Goal: Task Accomplishment & Management: Use online tool/utility

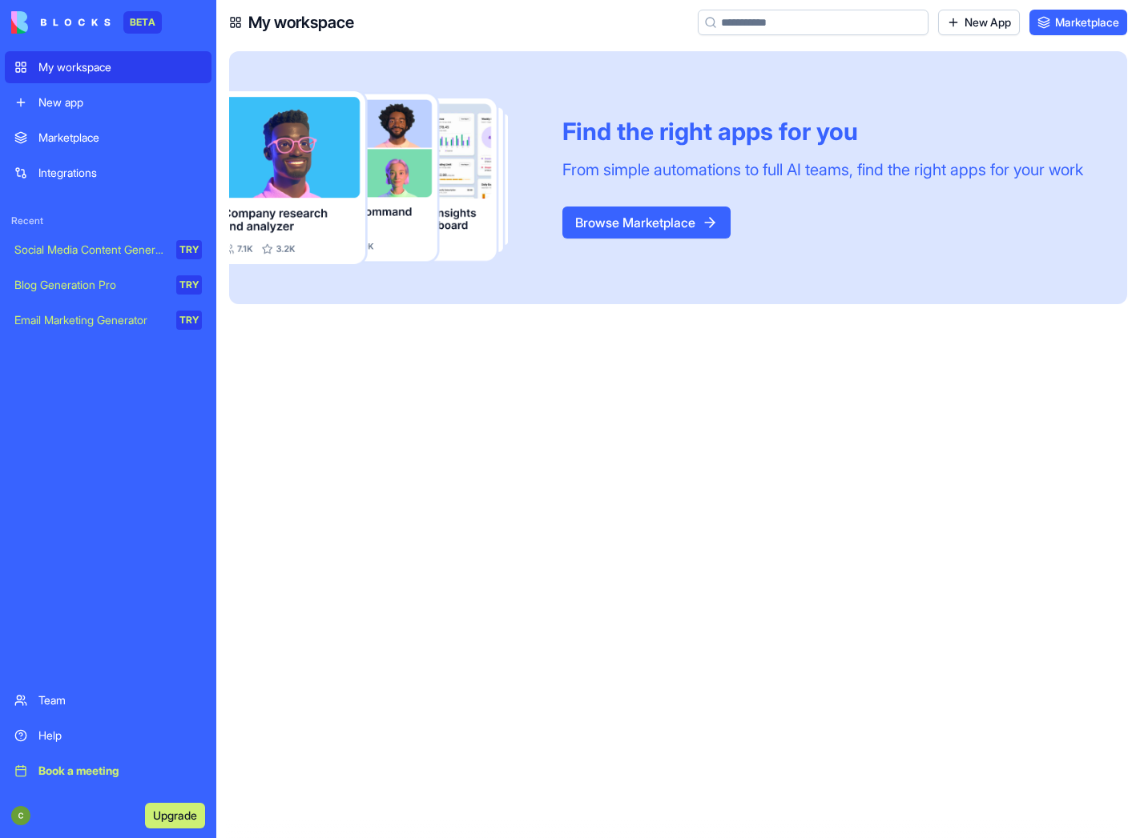
click at [448, 172] on div at bounding box center [383, 177] width 308 height 253
click at [324, 191] on div at bounding box center [383, 177] width 308 height 253
click at [82, 100] on div "New app" at bounding box center [119, 102] width 163 height 16
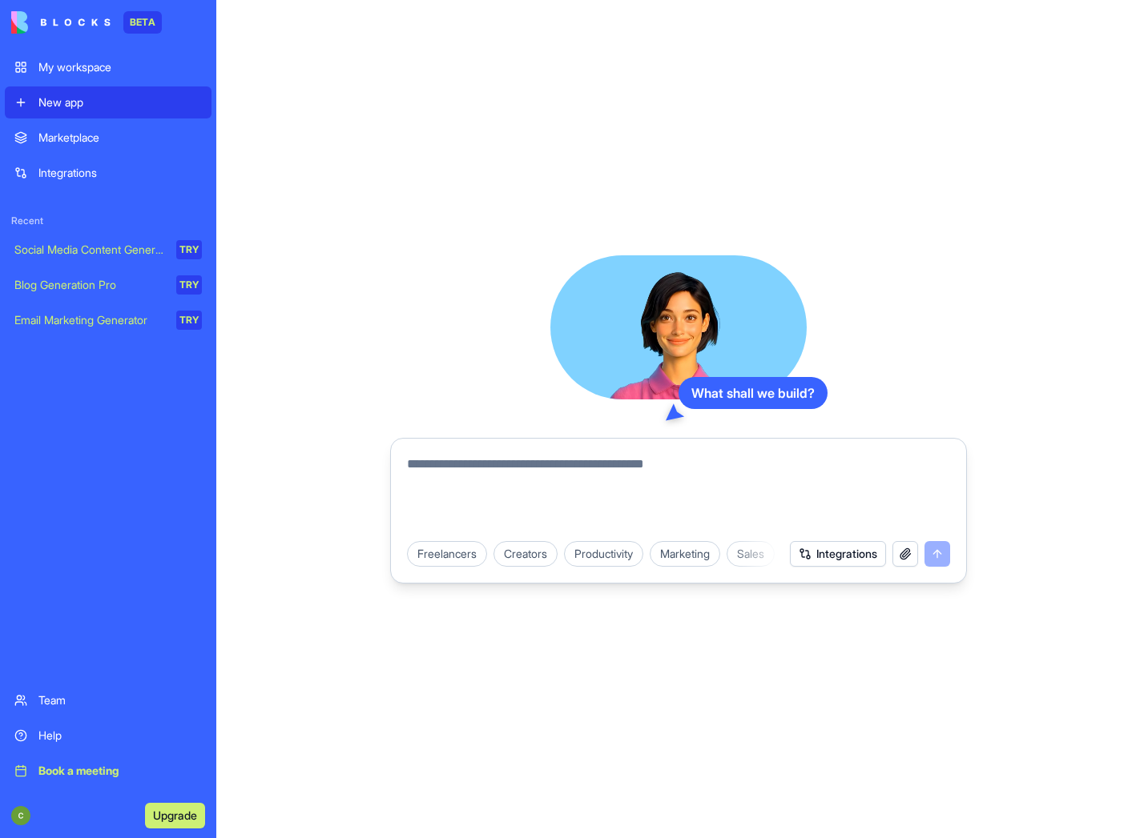
click at [826, 549] on button "Integrations" at bounding box center [838, 554] width 96 height 26
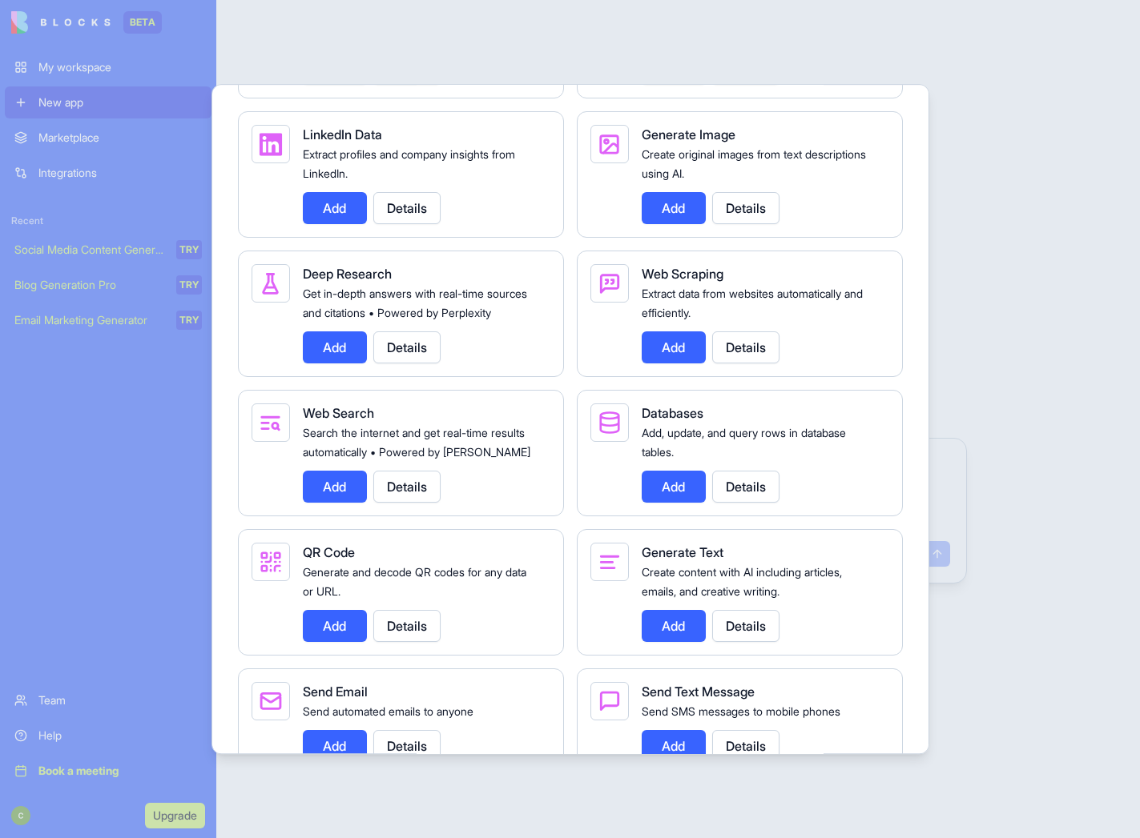
scroll to position [1789, 0]
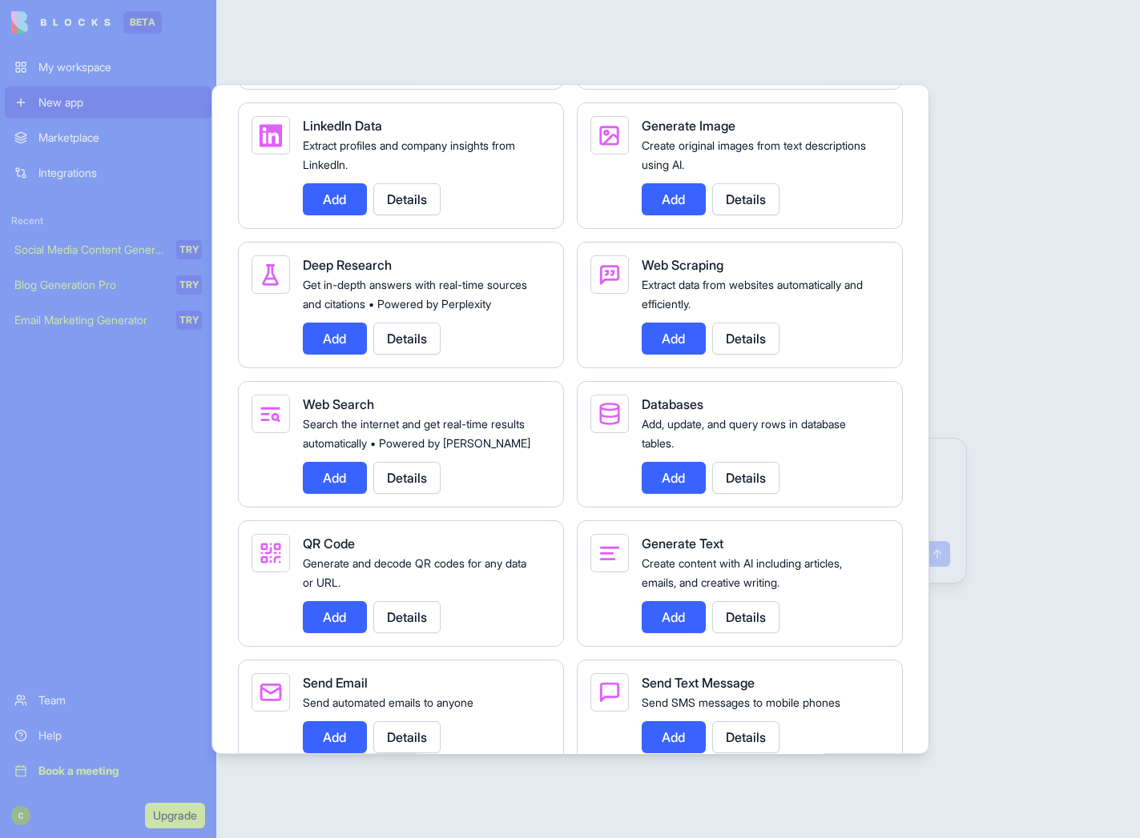
click at [731, 494] on button "Details" at bounding box center [745, 478] width 67 height 32
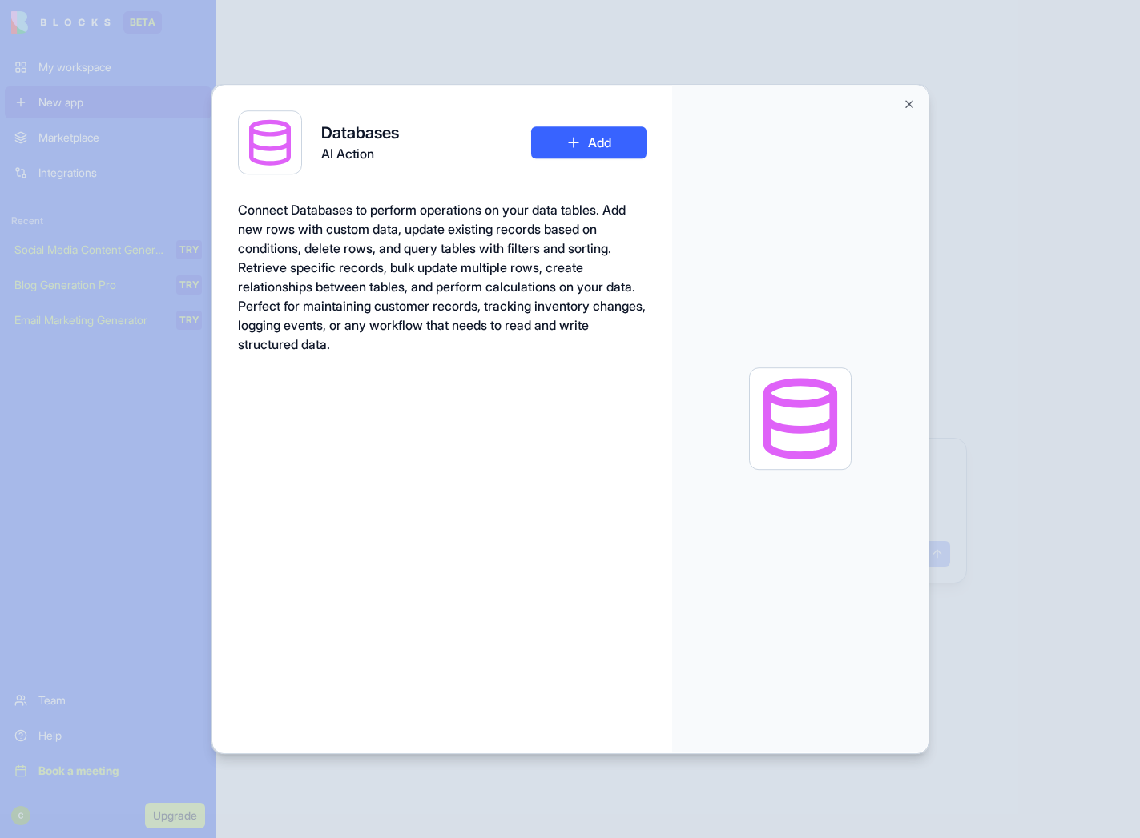
click at [911, 99] on button "Close" at bounding box center [909, 104] width 13 height 13
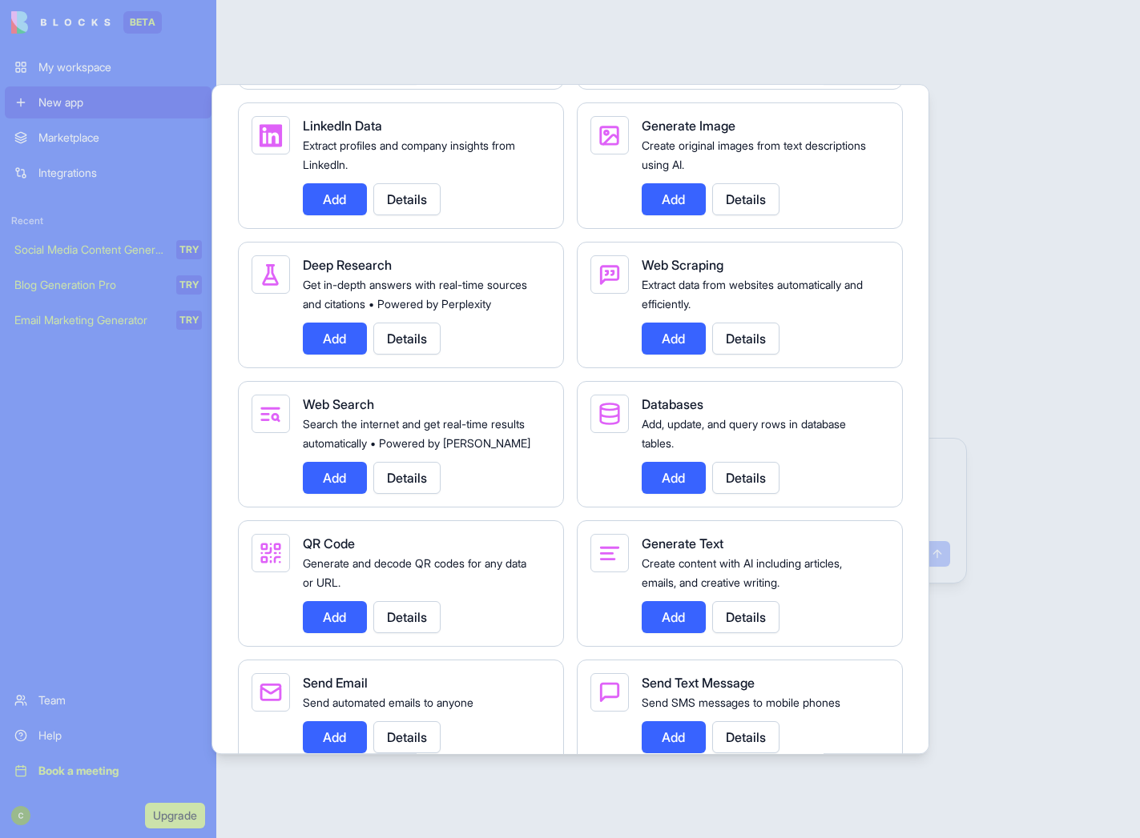
click at [747, 494] on button "Details" at bounding box center [745, 478] width 67 height 32
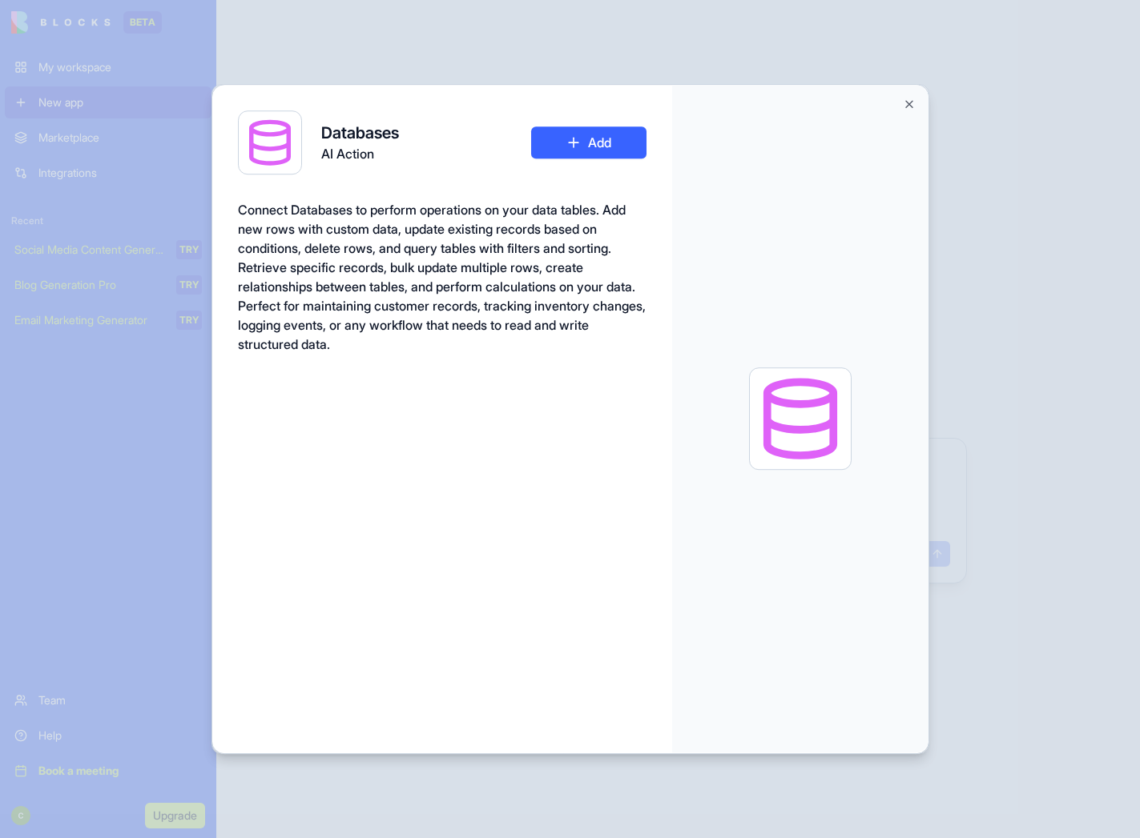
click at [613, 144] on button "Add" at bounding box center [588, 143] width 115 height 32
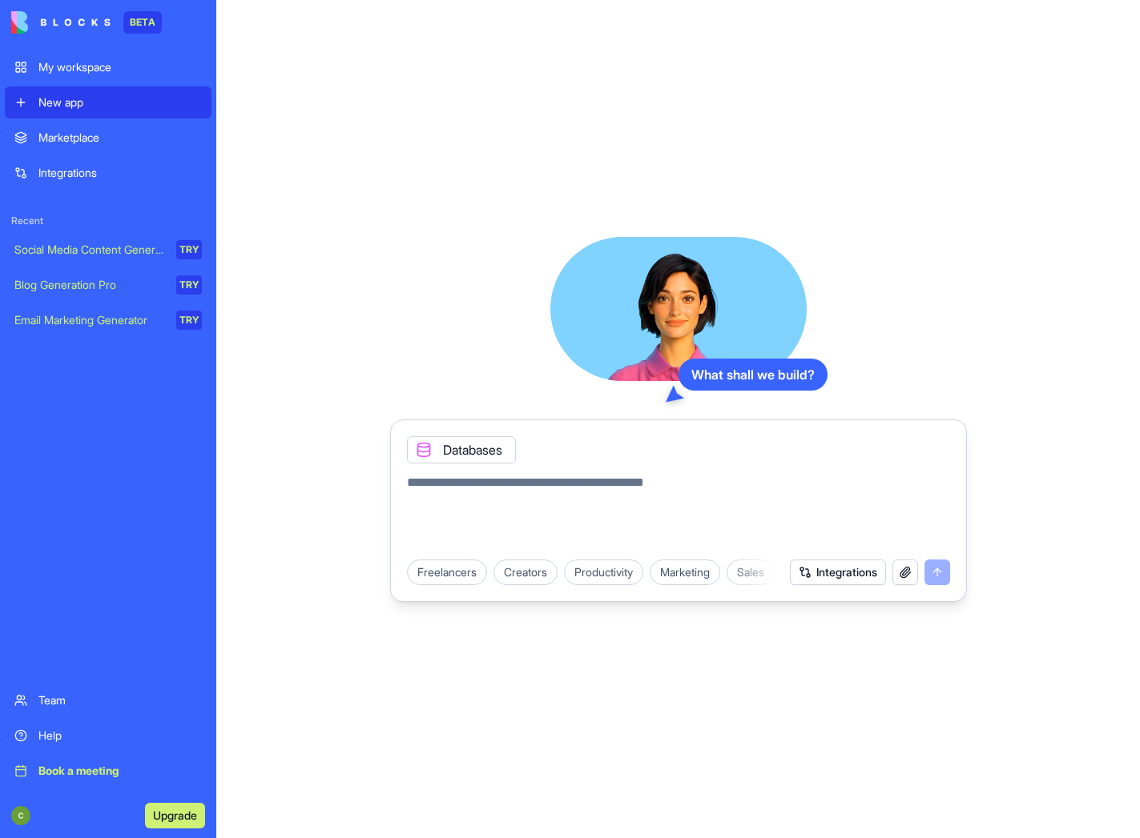
click at [846, 572] on button "Integrations" at bounding box center [838, 573] width 96 height 26
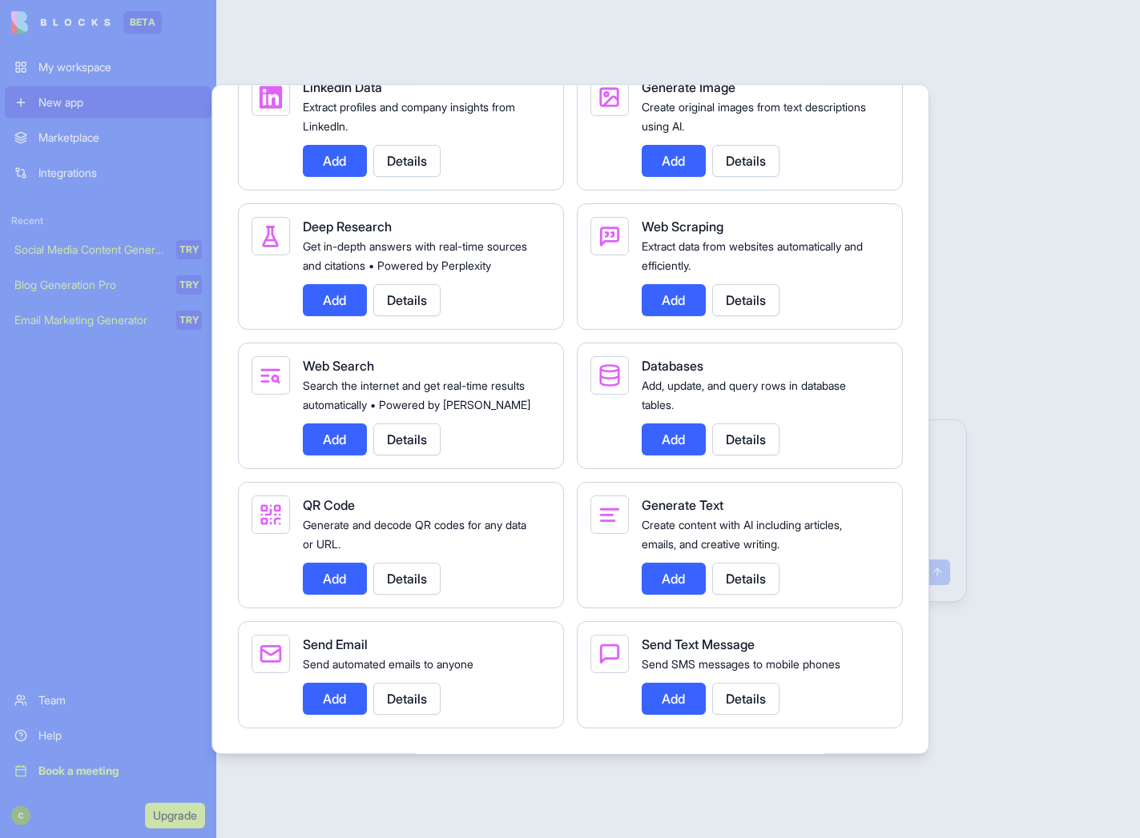
scroll to position [1866, 0]
click at [327, 708] on button "Add" at bounding box center [335, 699] width 64 height 32
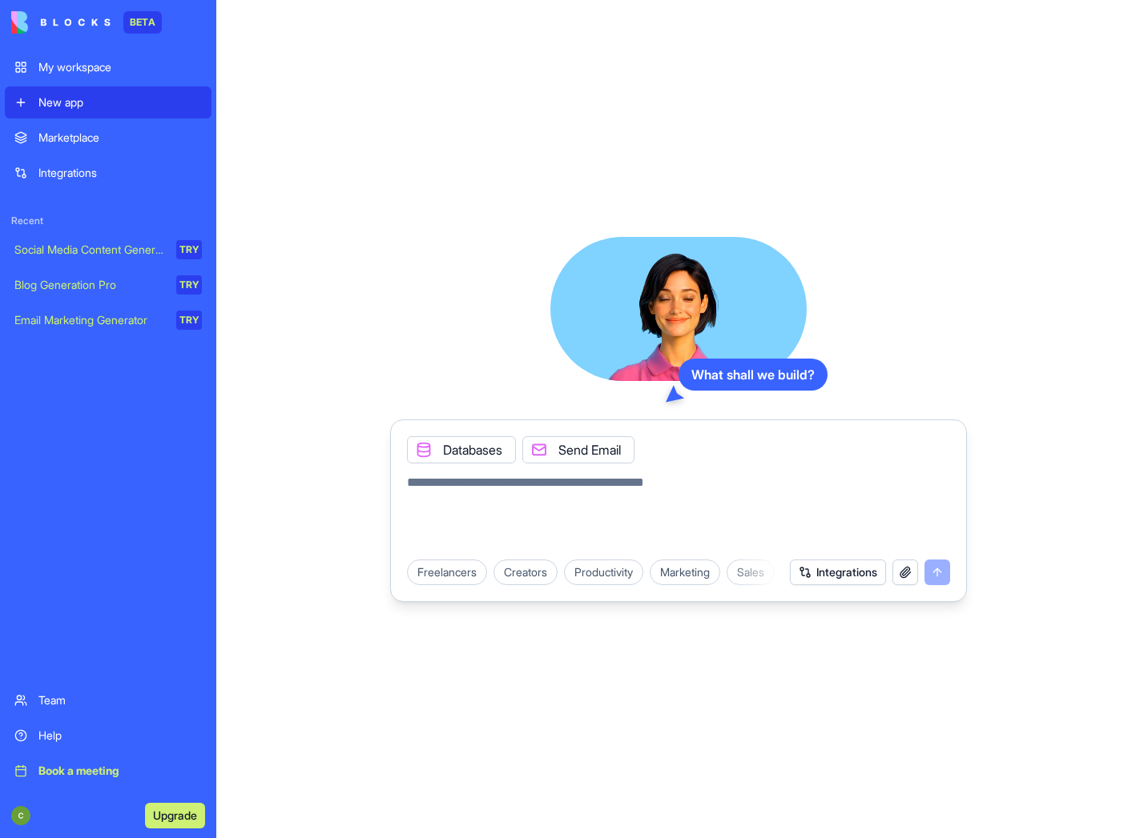
scroll to position [0, 0]
click at [633, 572] on div "Productivity" at bounding box center [603, 573] width 79 height 26
click at [468, 498] on textarea at bounding box center [678, 511] width 543 height 77
click at [91, 316] on div "Email Marketing Generator" at bounding box center [89, 320] width 151 height 16
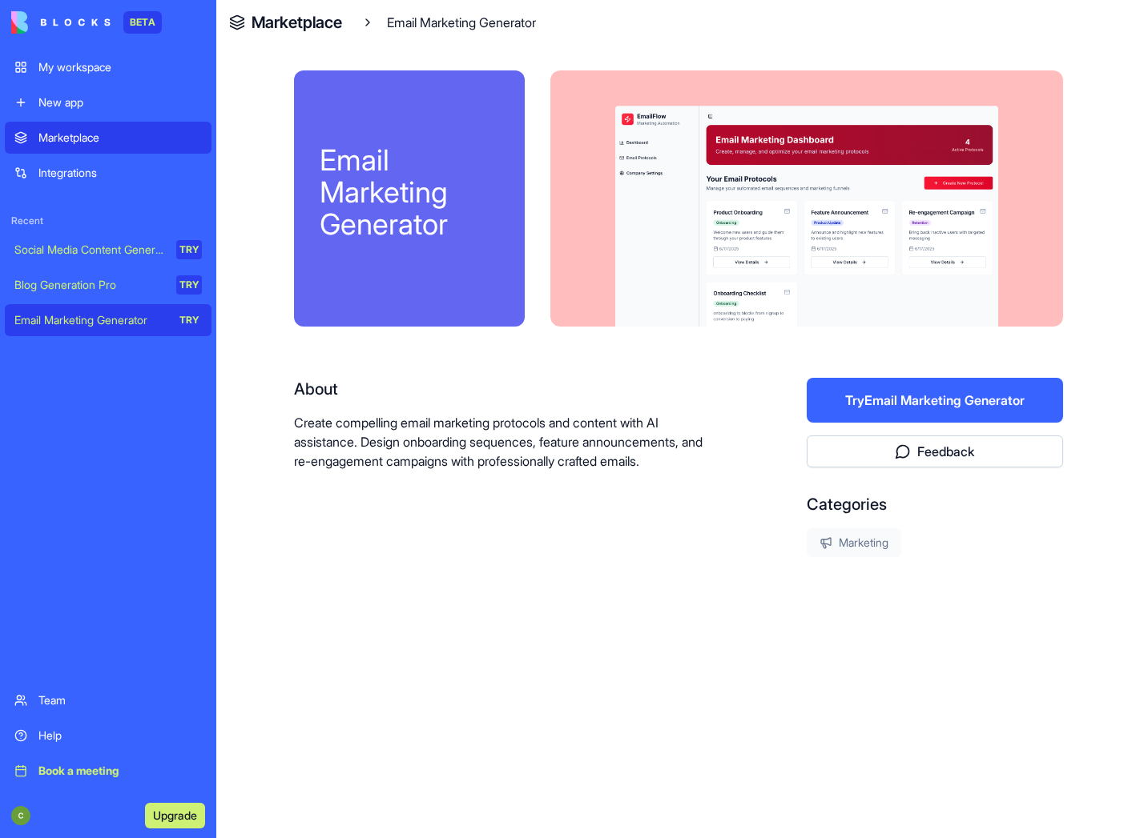
click at [907, 392] on button "Try Email Marketing Generator" at bounding box center [934, 400] width 256 height 45
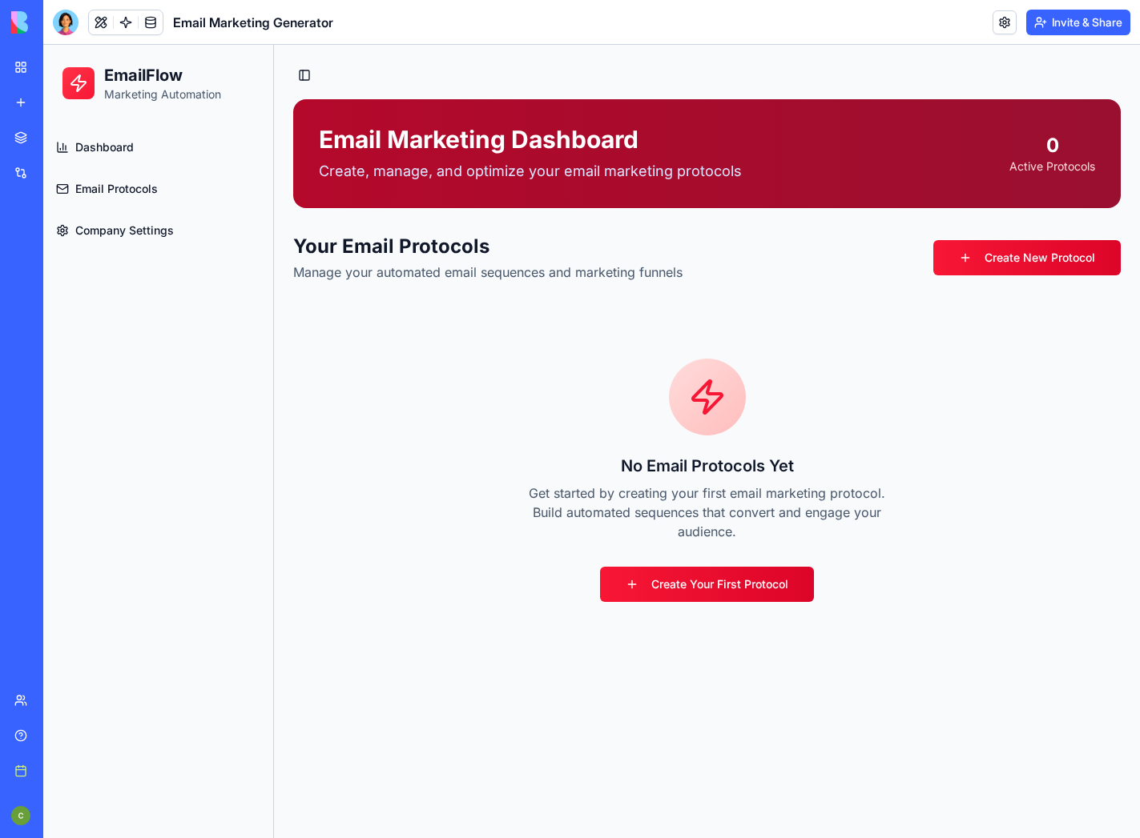
click at [115, 153] on span "Dashboard" at bounding box center [104, 147] width 58 height 16
click at [116, 182] on span "Email Protocols" at bounding box center [116, 189] width 82 height 16
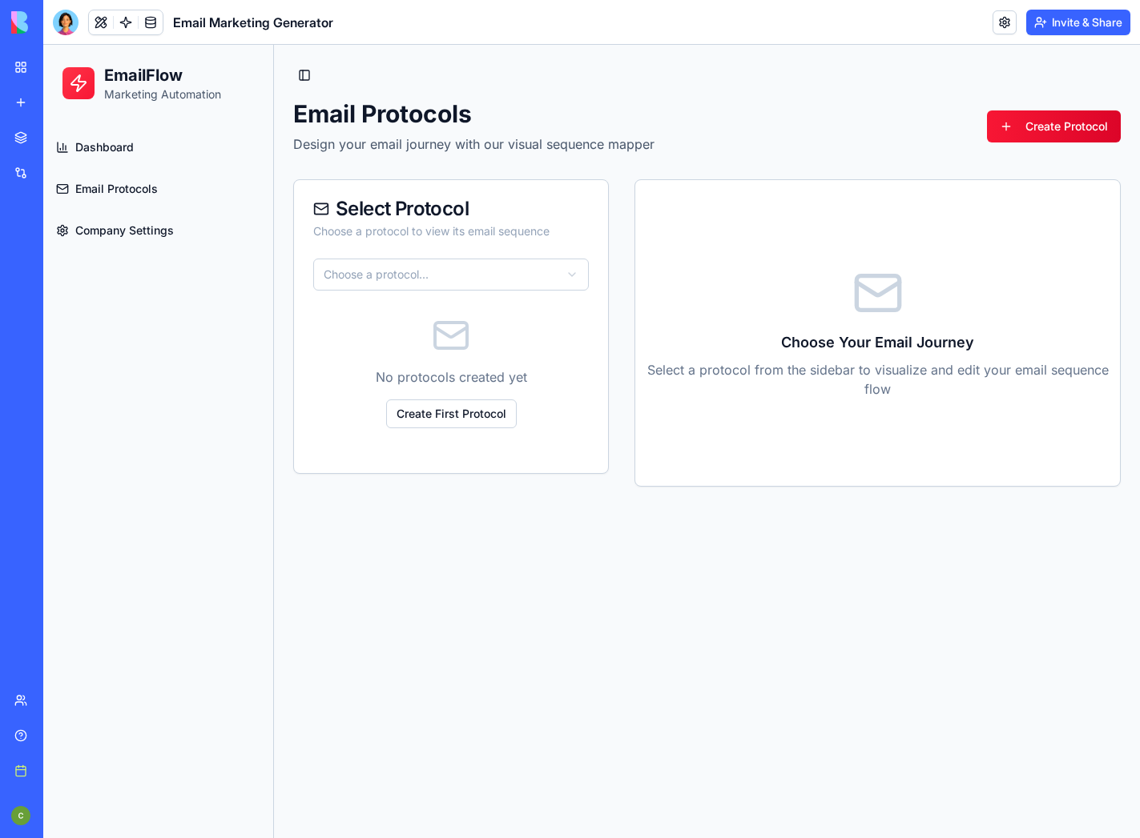
click at [574, 275] on html "EmailFlow Marketing Automation Dashboard Email Protocols Company Settings Toggl…" at bounding box center [591, 442] width 1096 height 794
click at [1015, 120] on link "Create Protocol" at bounding box center [1054, 127] width 134 height 32
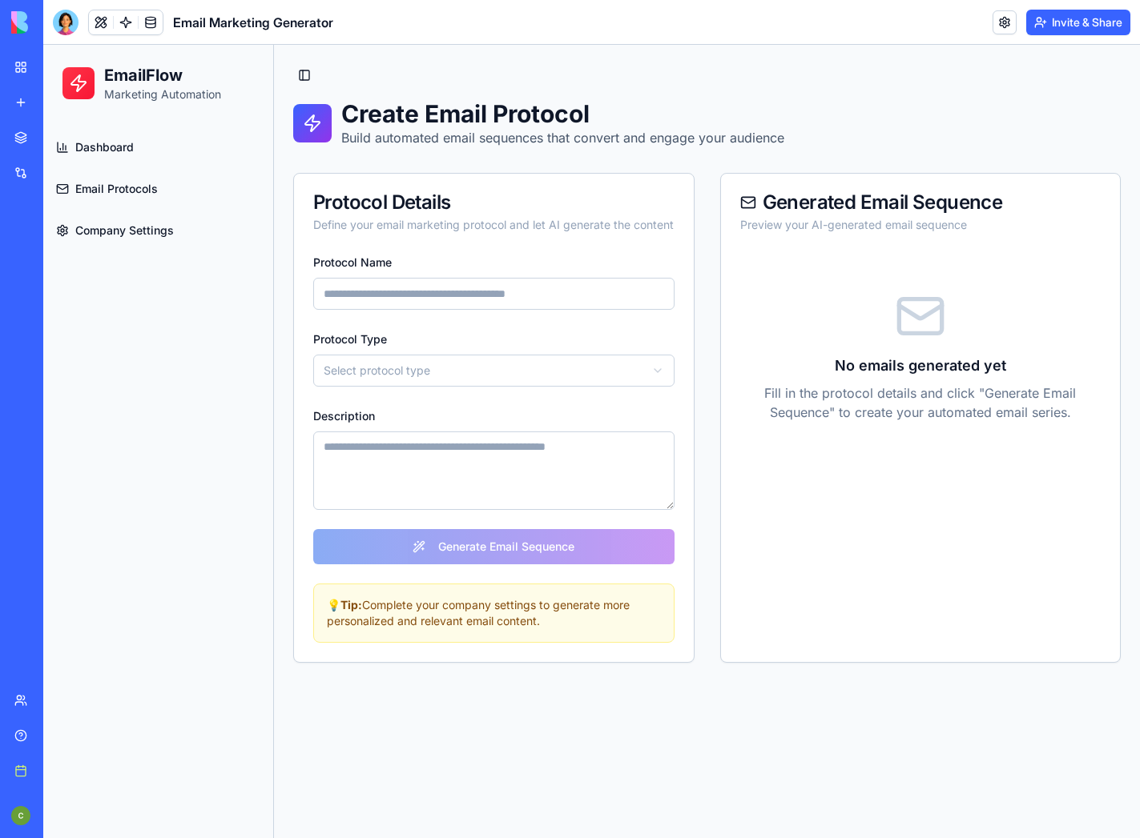
click at [141, 211] on link "Company Settings" at bounding box center [158, 230] width 217 height 38
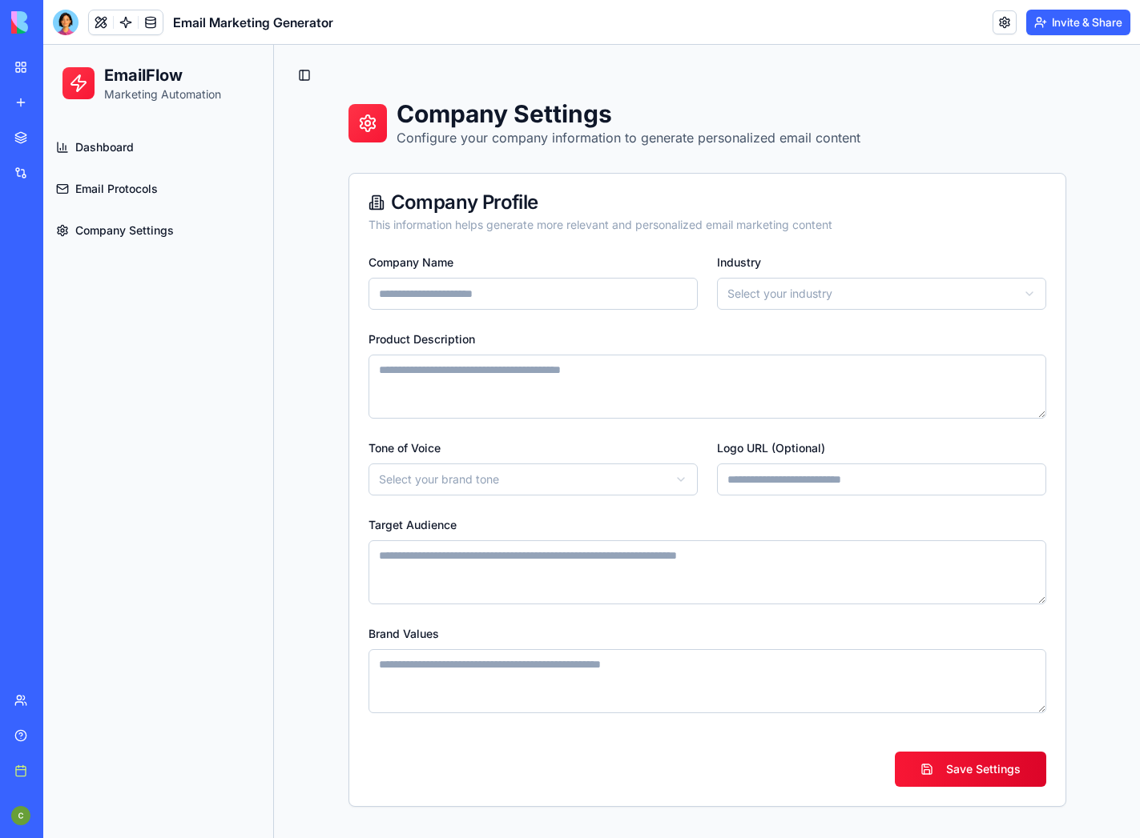
click at [123, 227] on span "Company Settings" at bounding box center [124, 231] width 99 height 16
click at [1058, 566] on div "**********" at bounding box center [707, 529] width 716 height 554
click at [554, 285] on input "Company Name" at bounding box center [532, 294] width 329 height 32
click at [537, 368] on textarea "Product Description" at bounding box center [707, 387] width 678 height 64
click at [744, 322] on form "**********" at bounding box center [707, 519] width 678 height 535
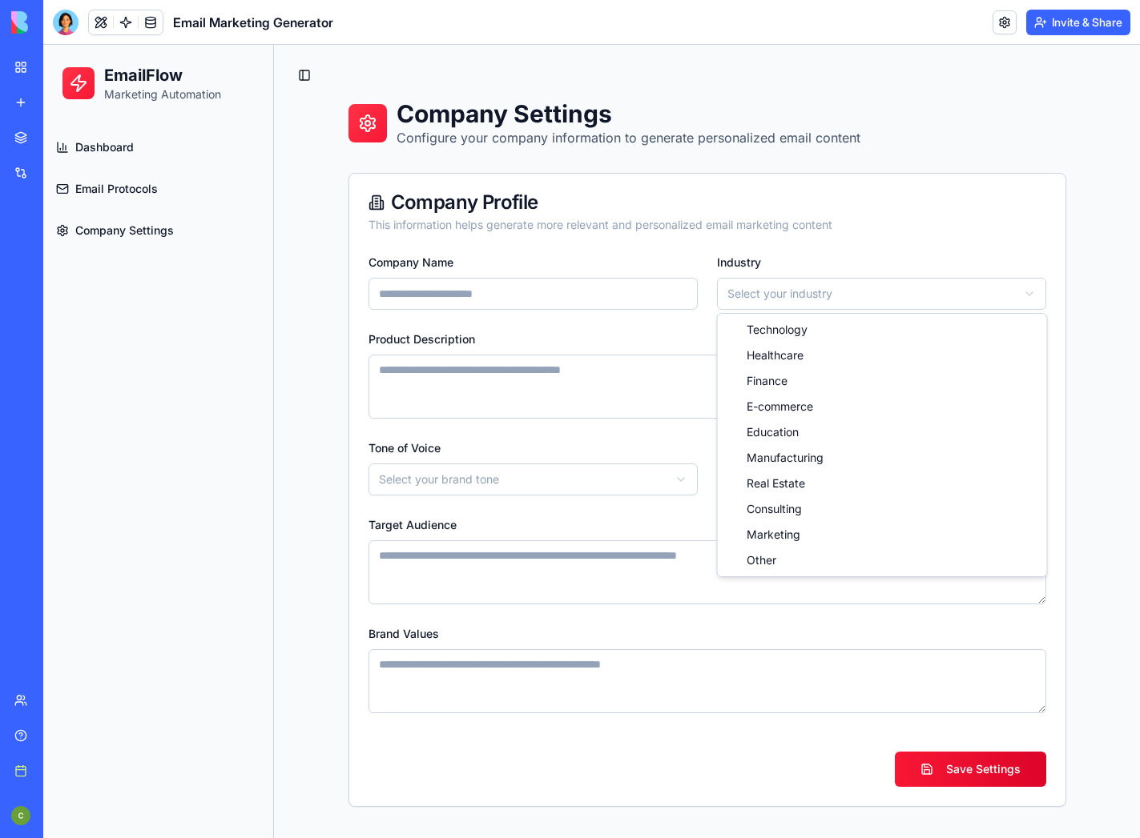
click at [754, 299] on html "**********" at bounding box center [591, 442] width 1096 height 794
select select "*********"
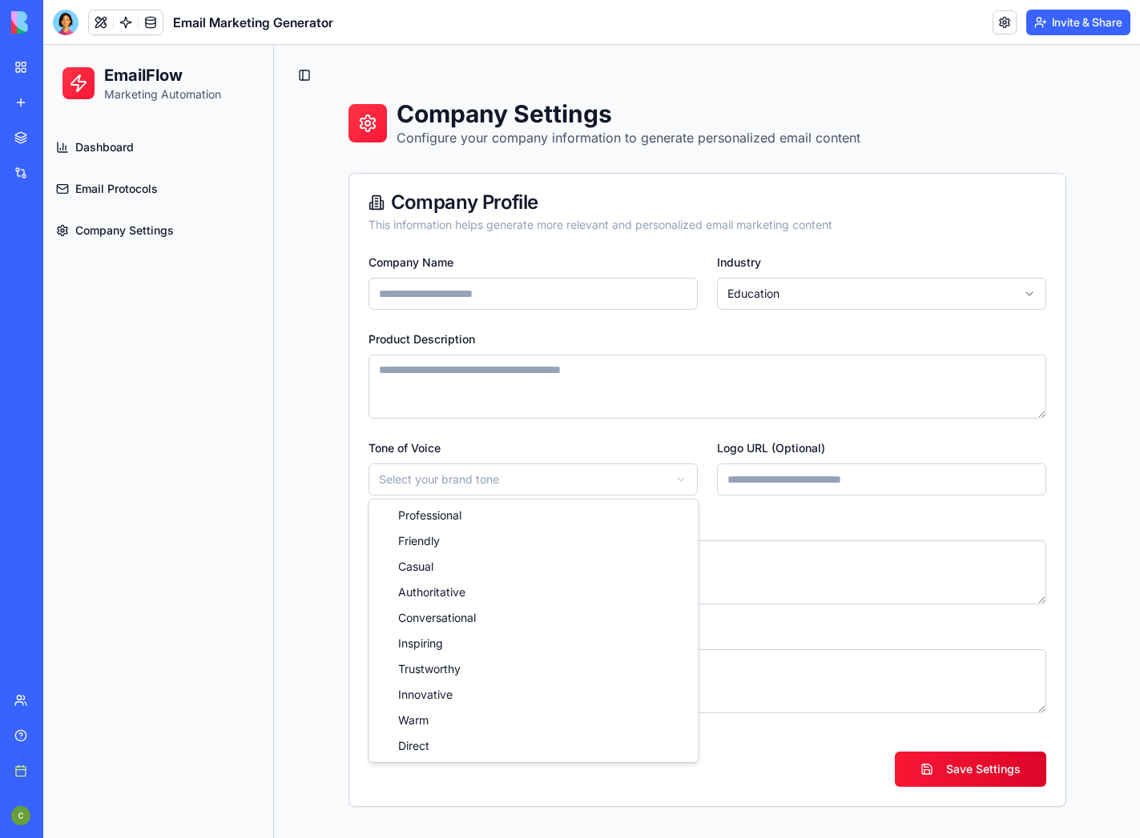
click at [521, 468] on html "**********" at bounding box center [591, 442] width 1096 height 794
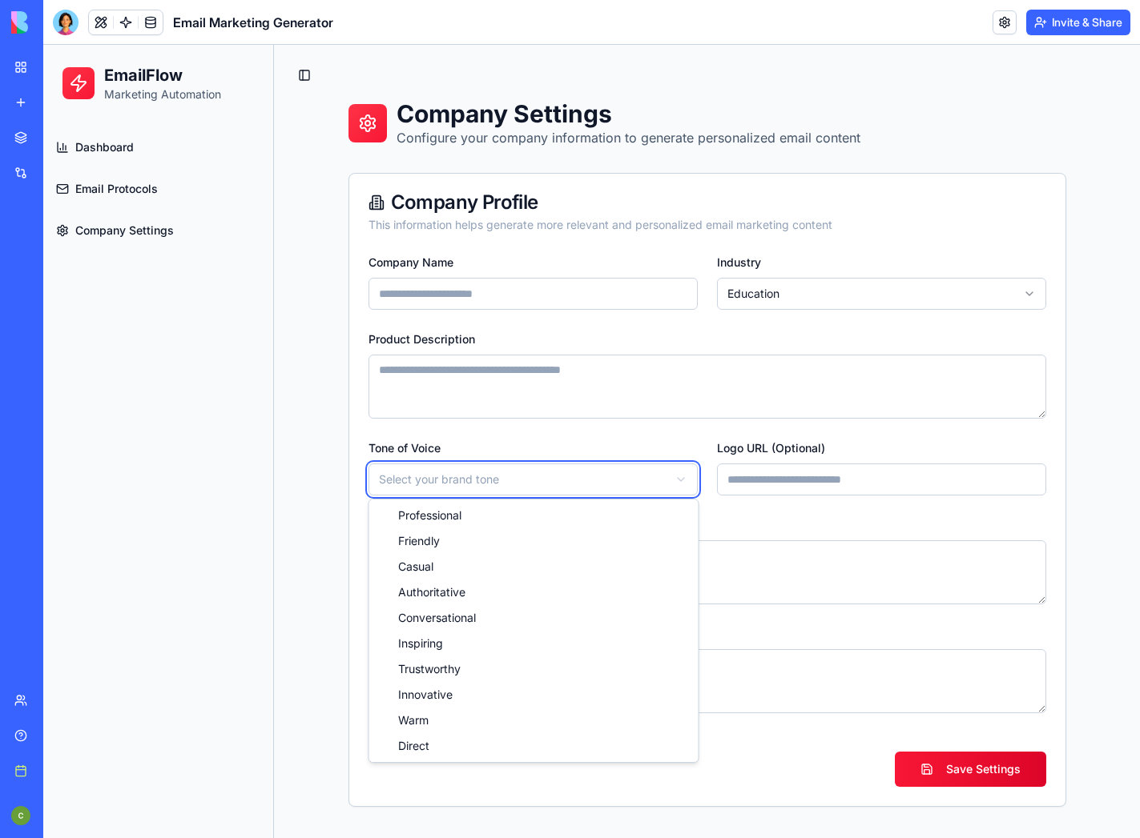
click at [794, 477] on html "**********" at bounding box center [591, 442] width 1096 height 794
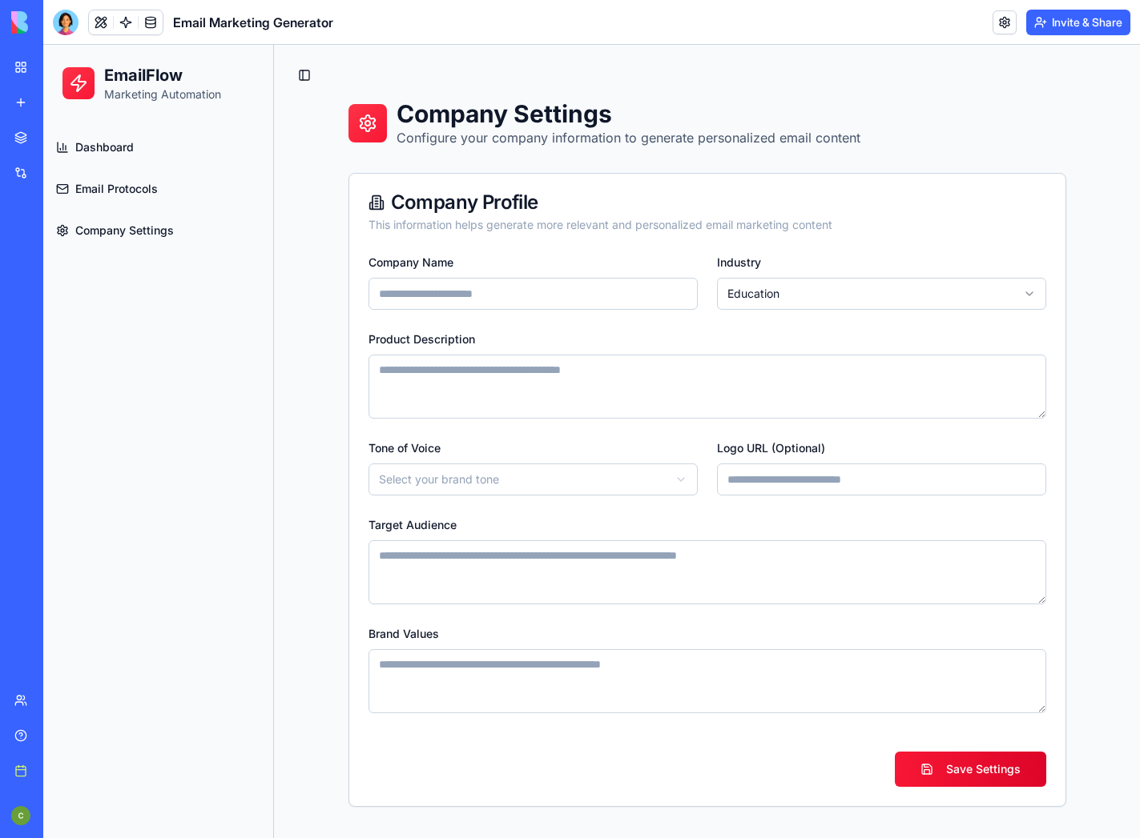
click at [747, 545] on textarea "Target Audience" at bounding box center [707, 573] width 678 height 64
click at [619, 661] on textarea "Brand Values" at bounding box center [707, 681] width 678 height 64
click at [302, 76] on button "Toggle Sidebar" at bounding box center [304, 75] width 22 height 22
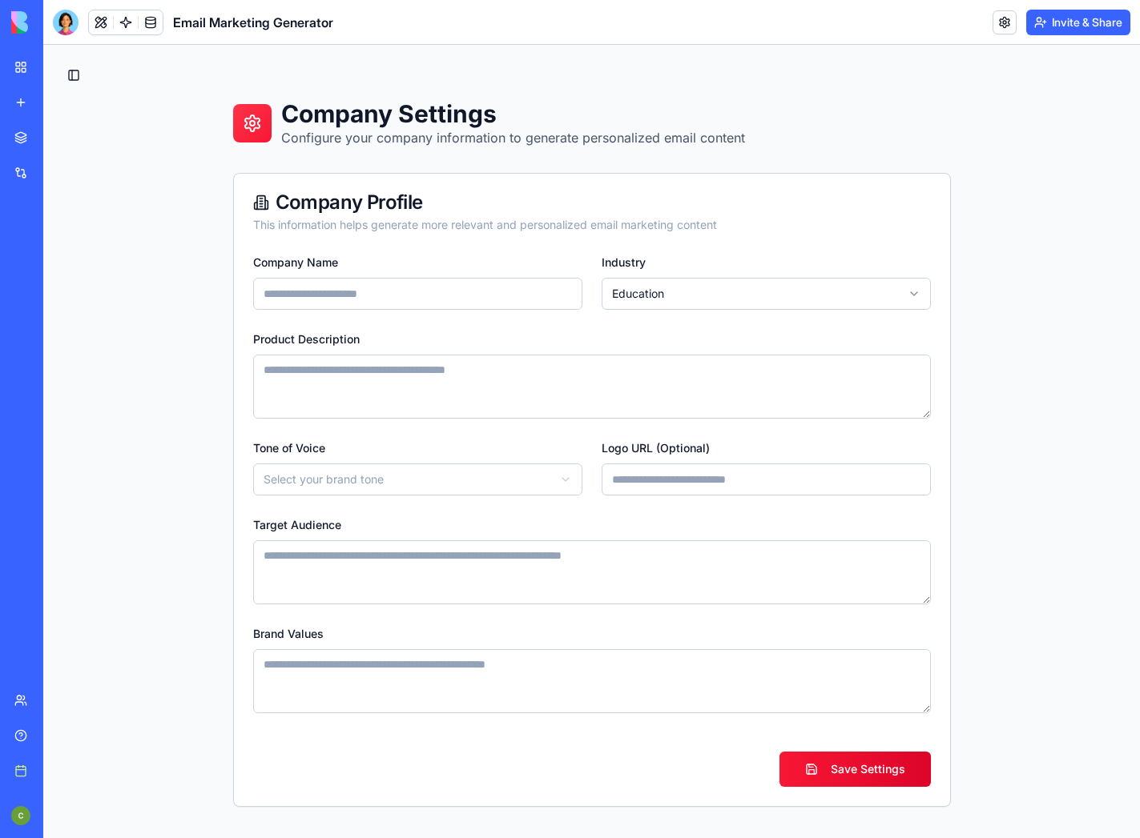
click at [78, 72] on button "Toggle Sidebar" at bounding box center [73, 75] width 22 height 22
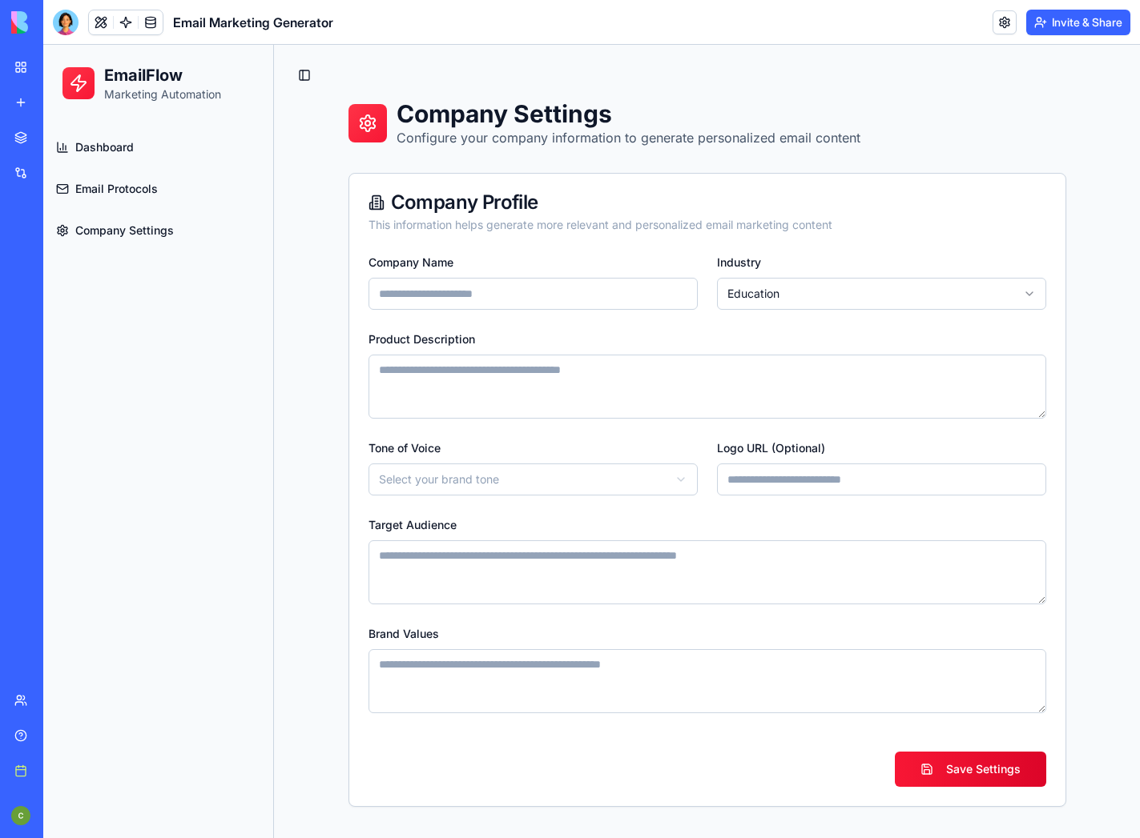
click at [100, 150] on span "Dashboard" at bounding box center [104, 147] width 58 height 16
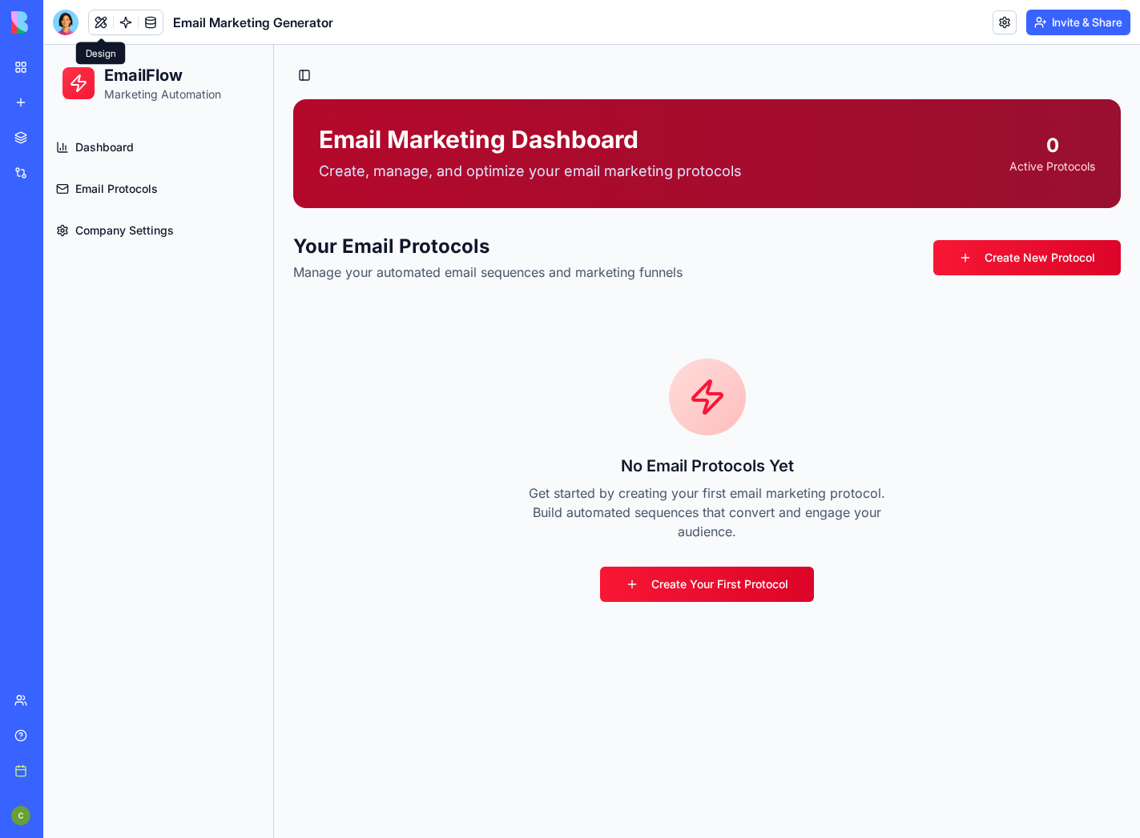
click at [104, 17] on button at bounding box center [101, 22] width 24 height 24
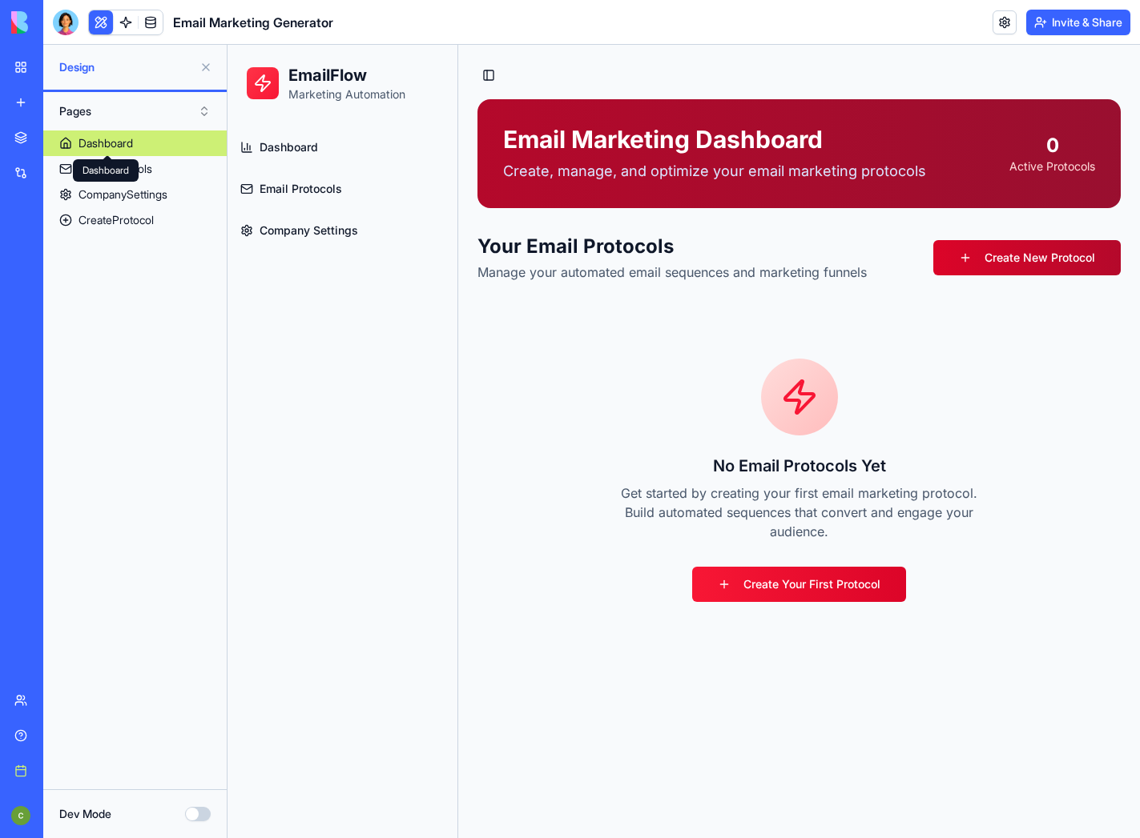
click at [1034, 251] on link "Create New Protocol" at bounding box center [1026, 257] width 187 height 35
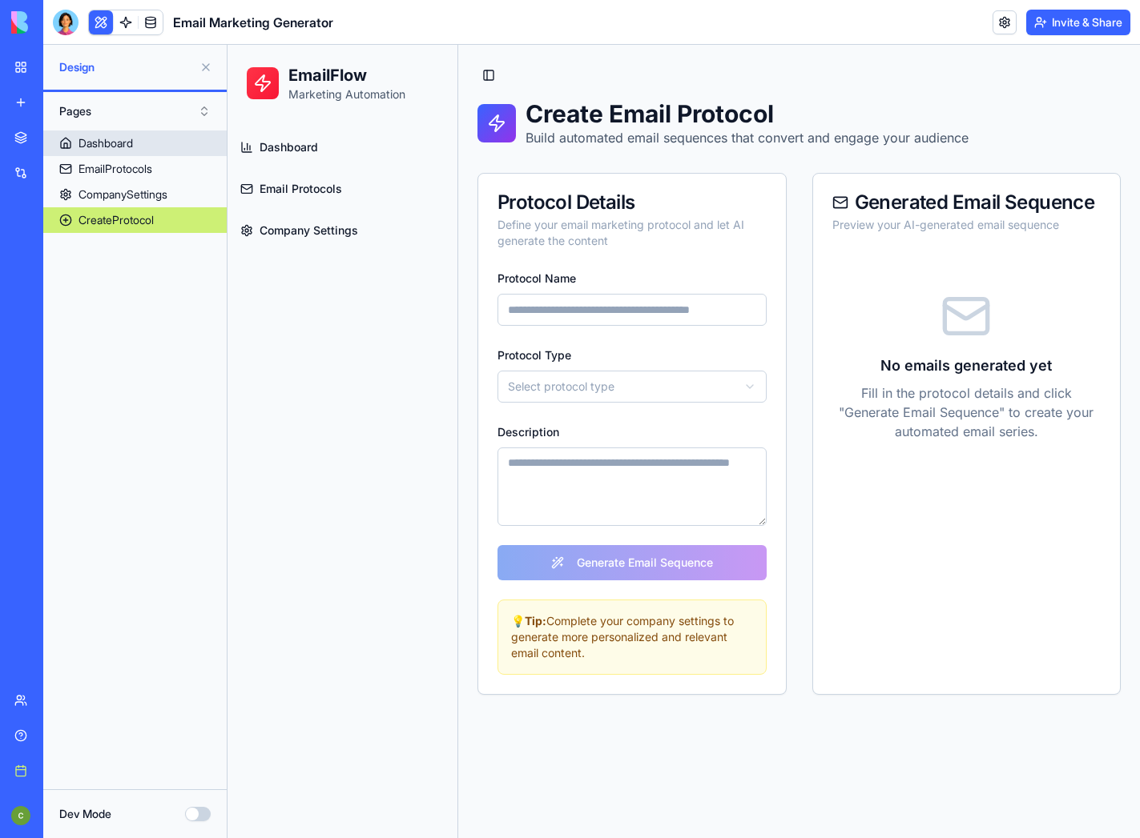
click at [142, 138] on link "Dashboard" at bounding box center [134, 144] width 183 height 26
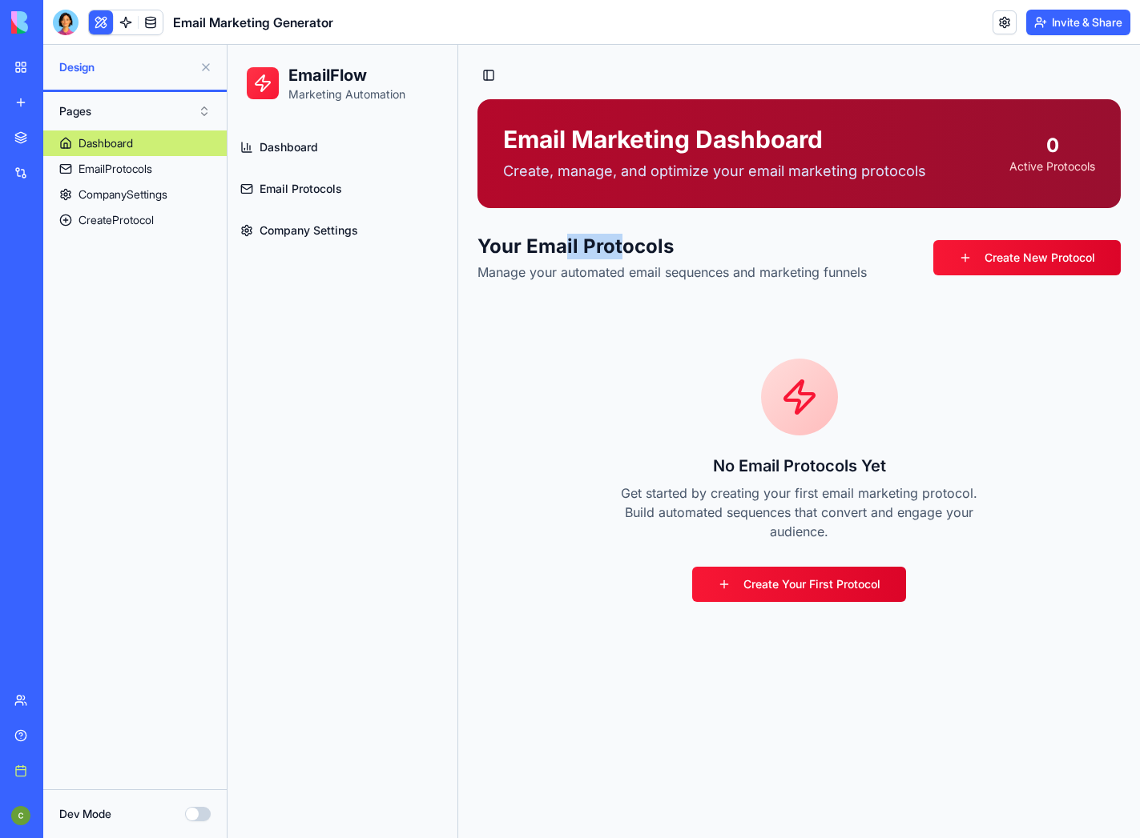
drag, startPoint x: 565, startPoint y: 239, endPoint x: 619, endPoint y: 239, distance: 53.7
click at [619, 239] on h2 "Your Email Protocols" at bounding box center [671, 247] width 389 height 26
click at [1029, 262] on link "Create New Protocol" at bounding box center [1026, 257] width 187 height 35
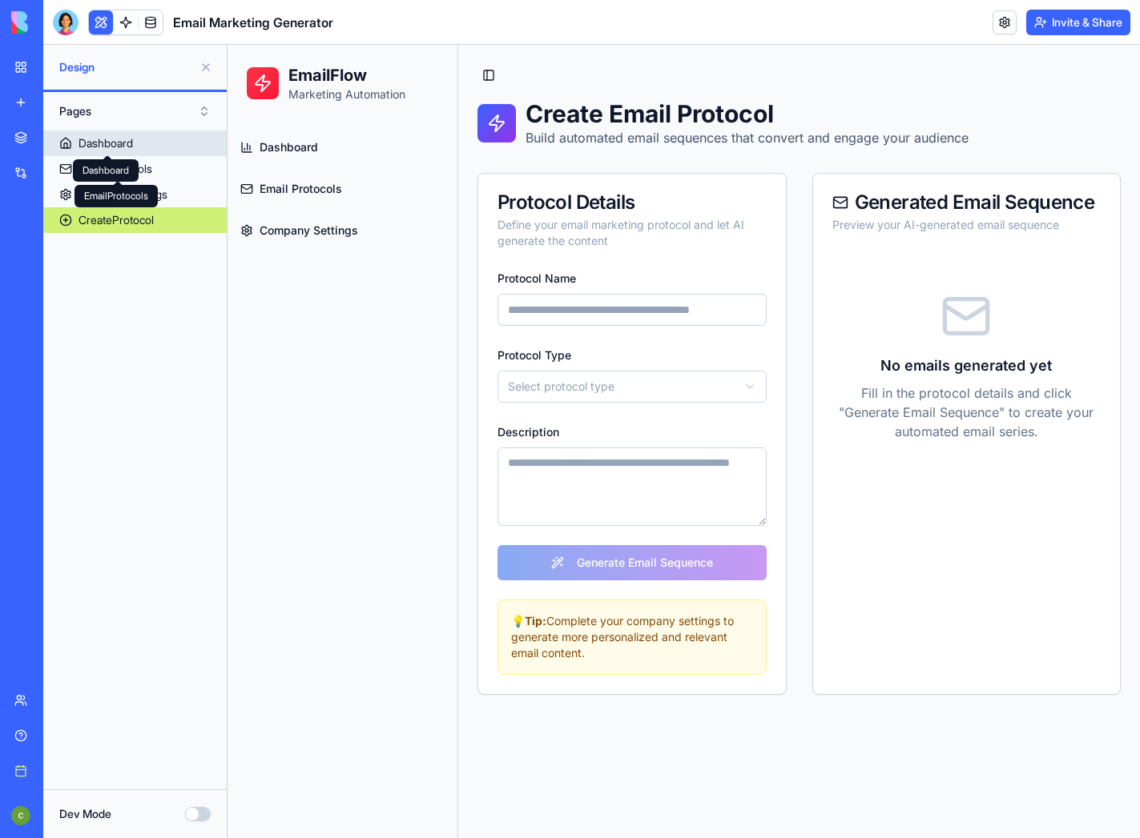
click at [125, 147] on div "Dashboard" at bounding box center [105, 143] width 54 height 16
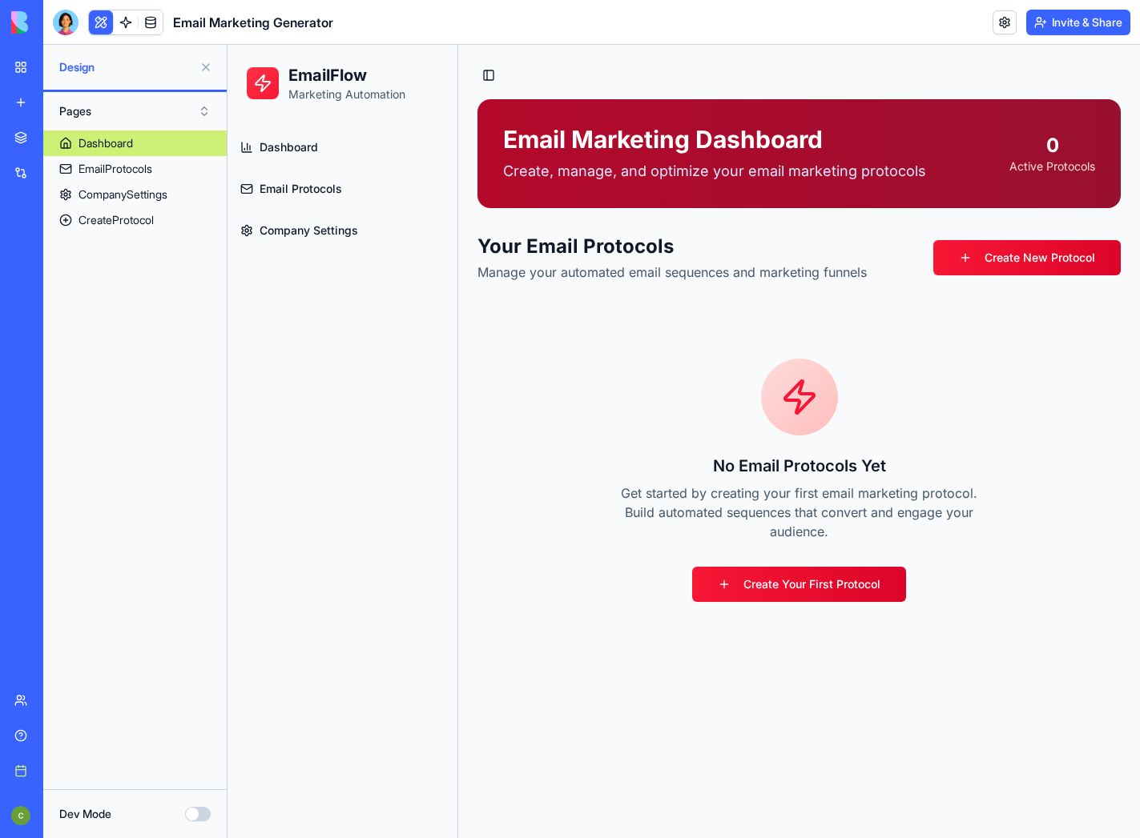
click at [204, 116] on button "Pages" at bounding box center [134, 112] width 167 height 26
click at [159, 168] on div "Components" at bounding box center [134, 170] width 159 height 26
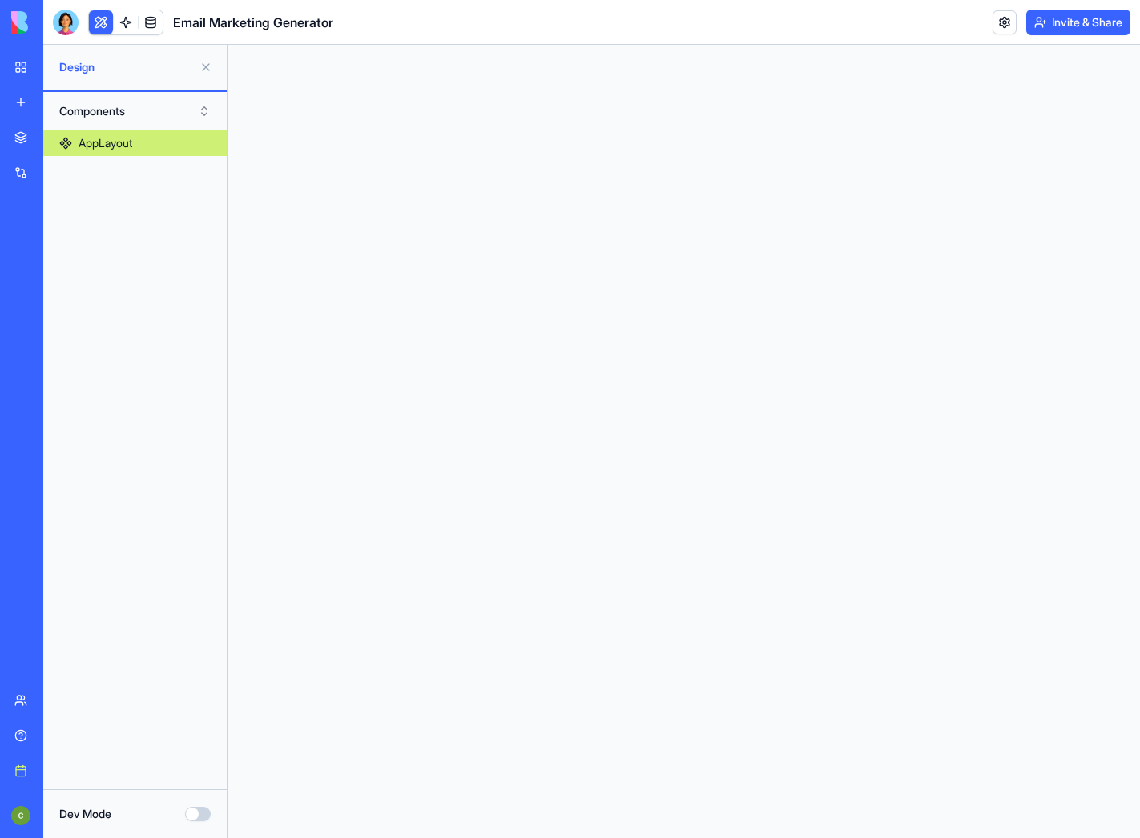
click at [99, 142] on div "AppLayout" at bounding box center [105, 143] width 54 height 16
click at [116, 150] on div "AppLayout" at bounding box center [105, 143] width 54 height 16
click at [128, 72] on span "Design" at bounding box center [126, 67] width 134 height 16
click at [113, 147] on div "AppLayout" at bounding box center [105, 143] width 54 height 16
click at [193, 113] on button "Components" at bounding box center [134, 112] width 167 height 26
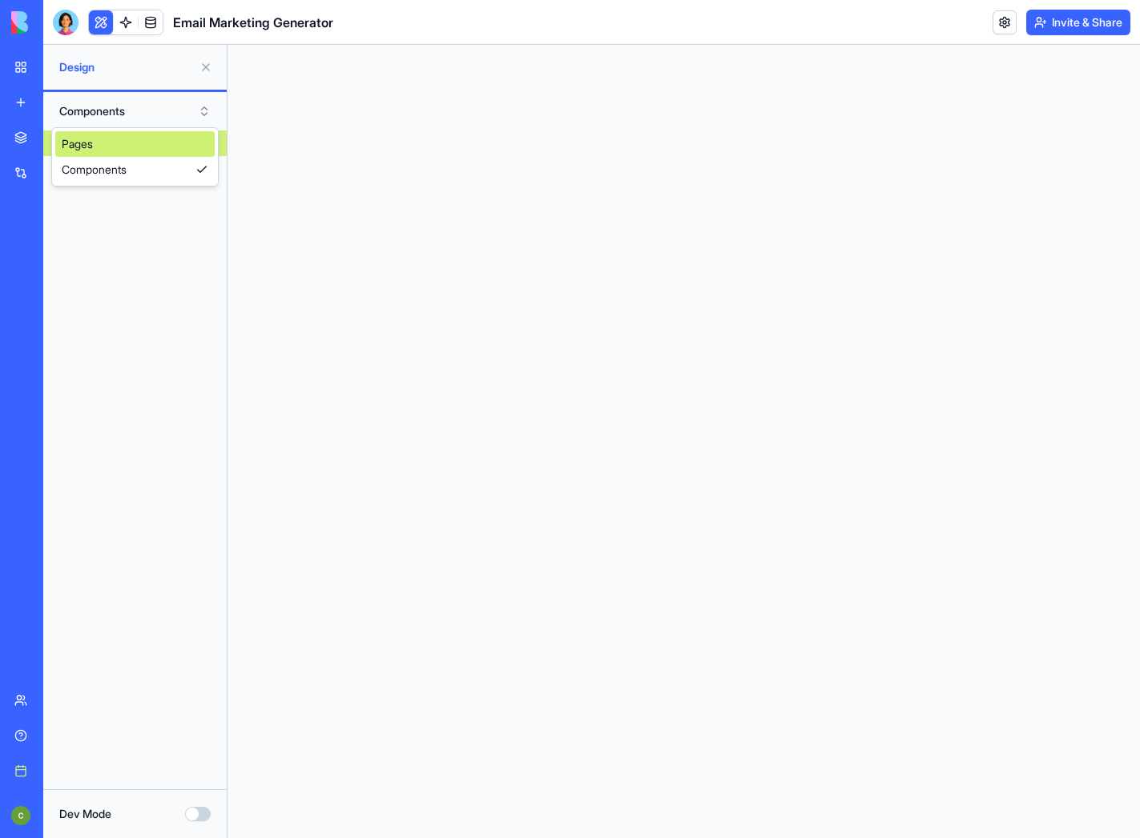
click at [151, 150] on div "Pages" at bounding box center [134, 144] width 159 height 26
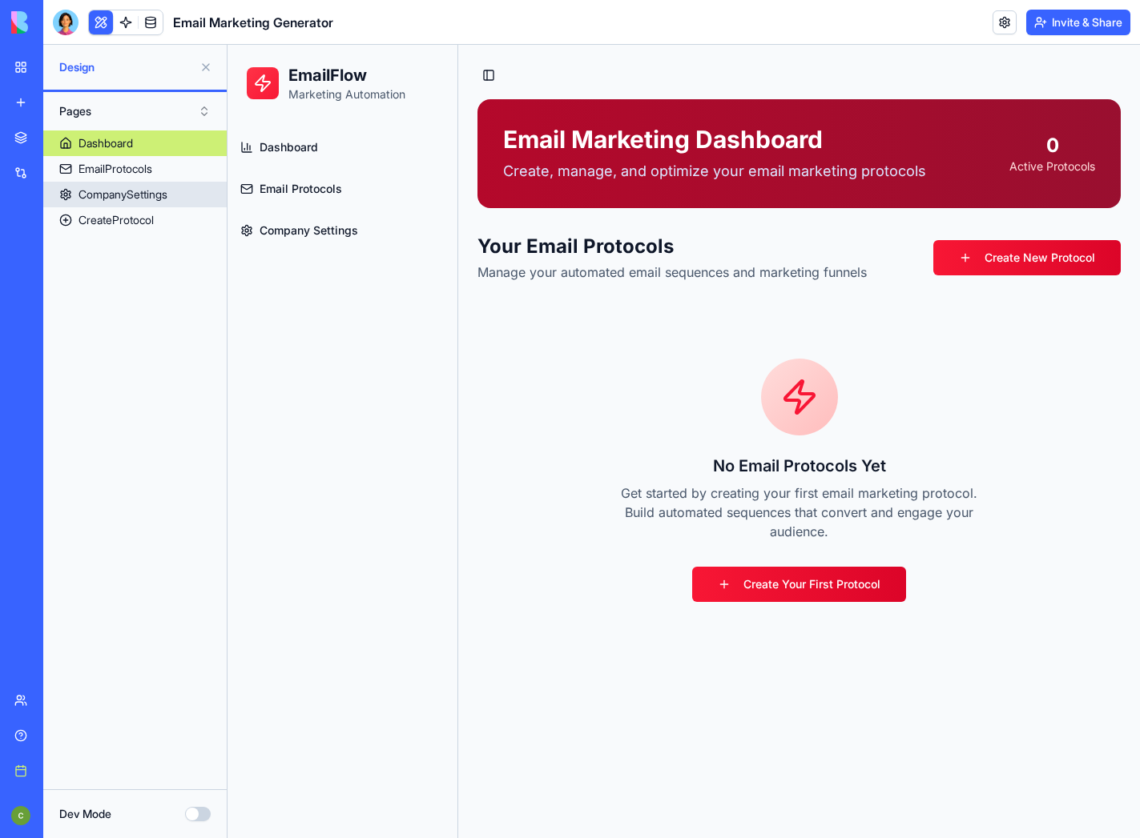
click at [125, 185] on link "CompanySettings" at bounding box center [134, 195] width 183 height 26
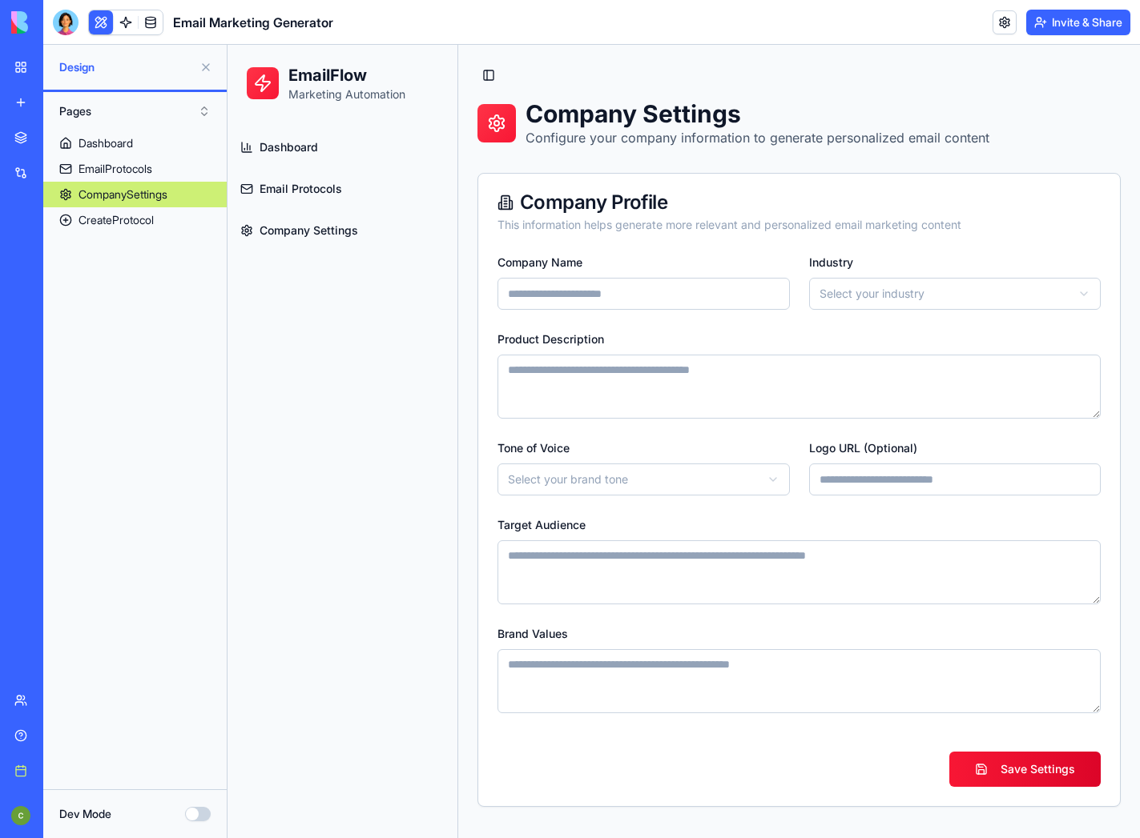
click at [531, 290] on input "Company Name" at bounding box center [643, 294] width 292 height 32
click at [546, 208] on div "Company Profile" at bounding box center [798, 202] width 603 height 19
click at [511, 132] on div at bounding box center [496, 123] width 38 height 38
click at [482, 65] on button "Toggle Sidebar" at bounding box center [488, 75] width 22 height 22
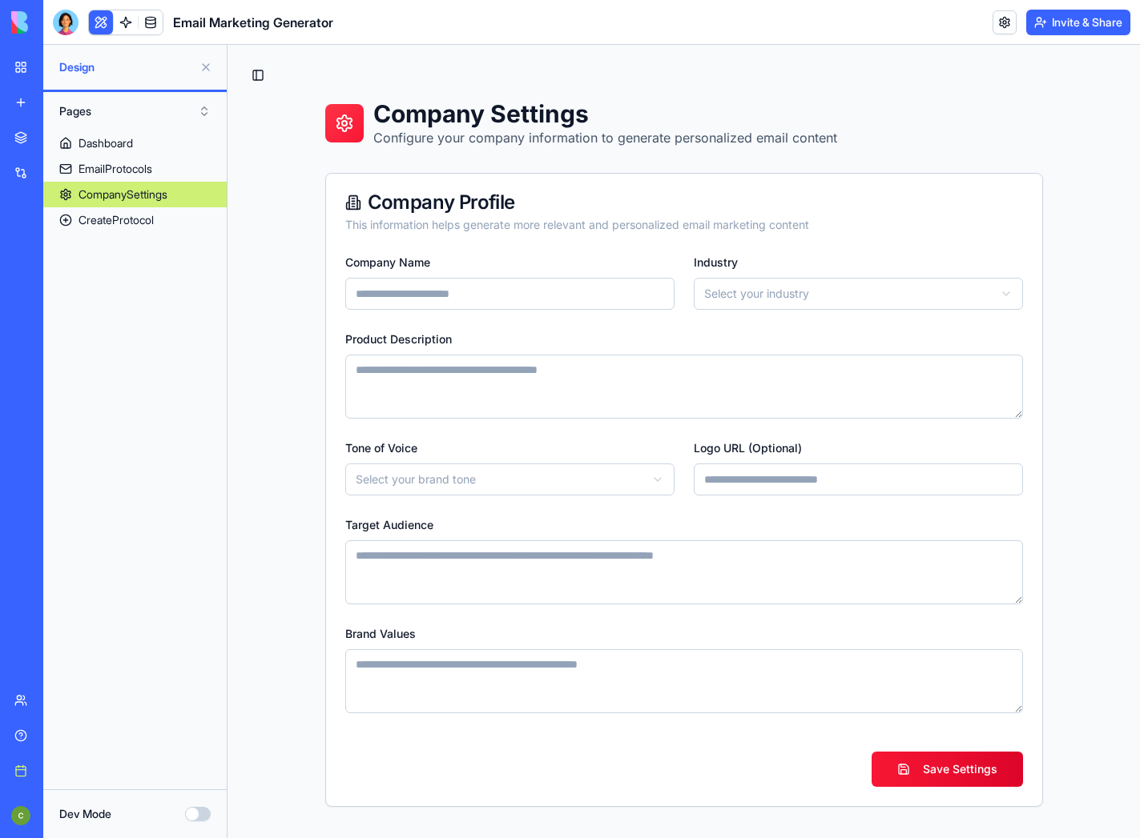
click at [250, 78] on button "Toggle Sidebar" at bounding box center [258, 75] width 22 height 22
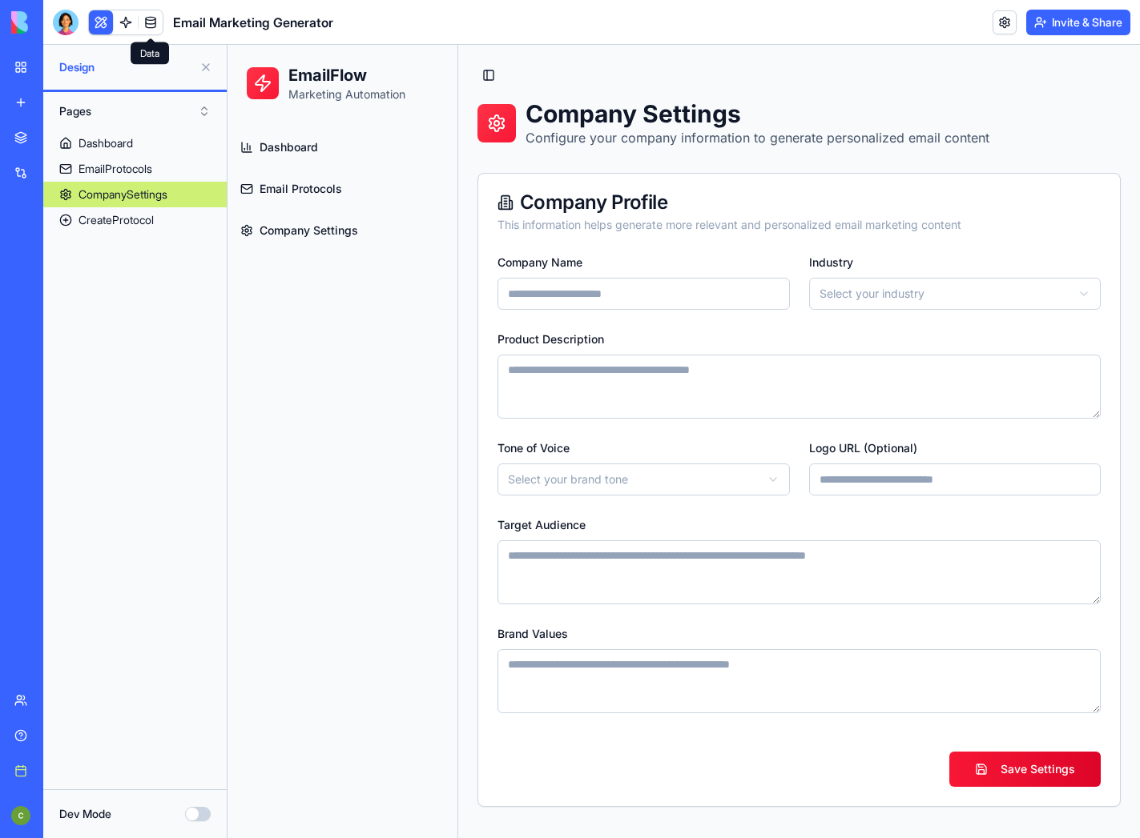
click at [155, 24] on link at bounding box center [151, 22] width 24 height 24
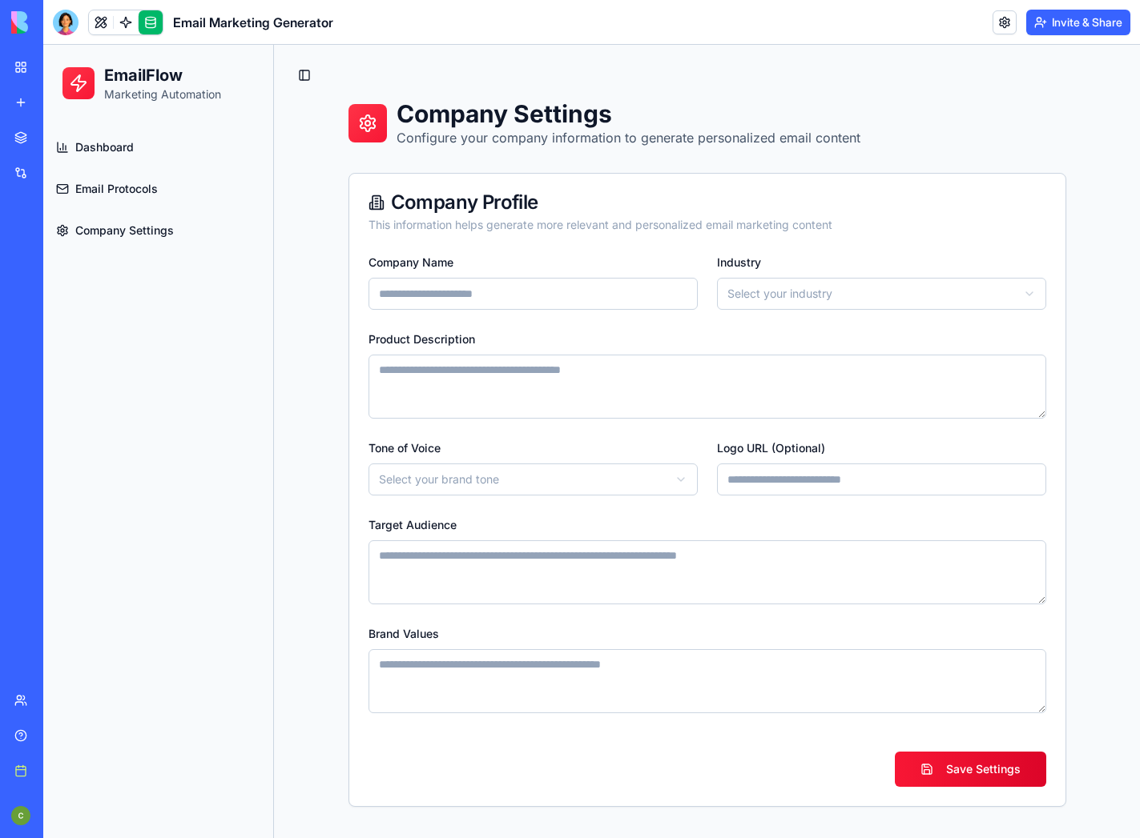
click at [155, 24] on link at bounding box center [151, 22] width 24 height 24
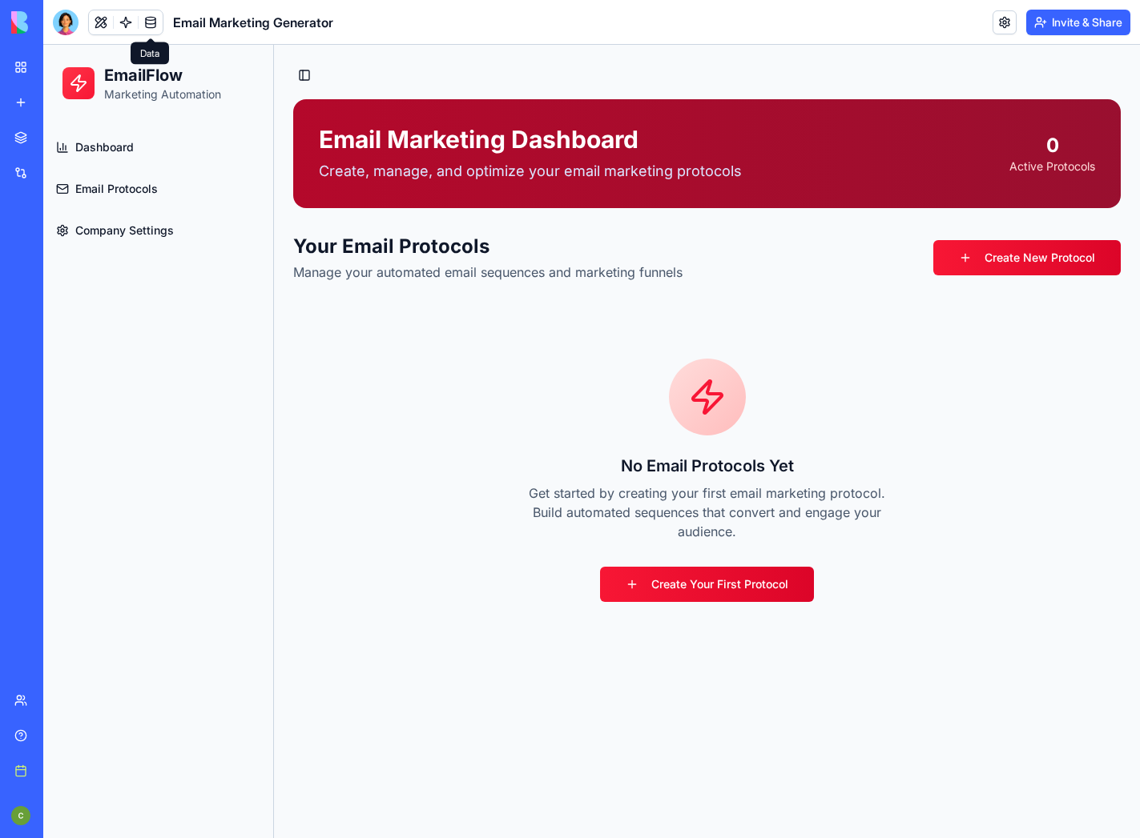
click at [153, 25] on link at bounding box center [151, 22] width 24 height 24
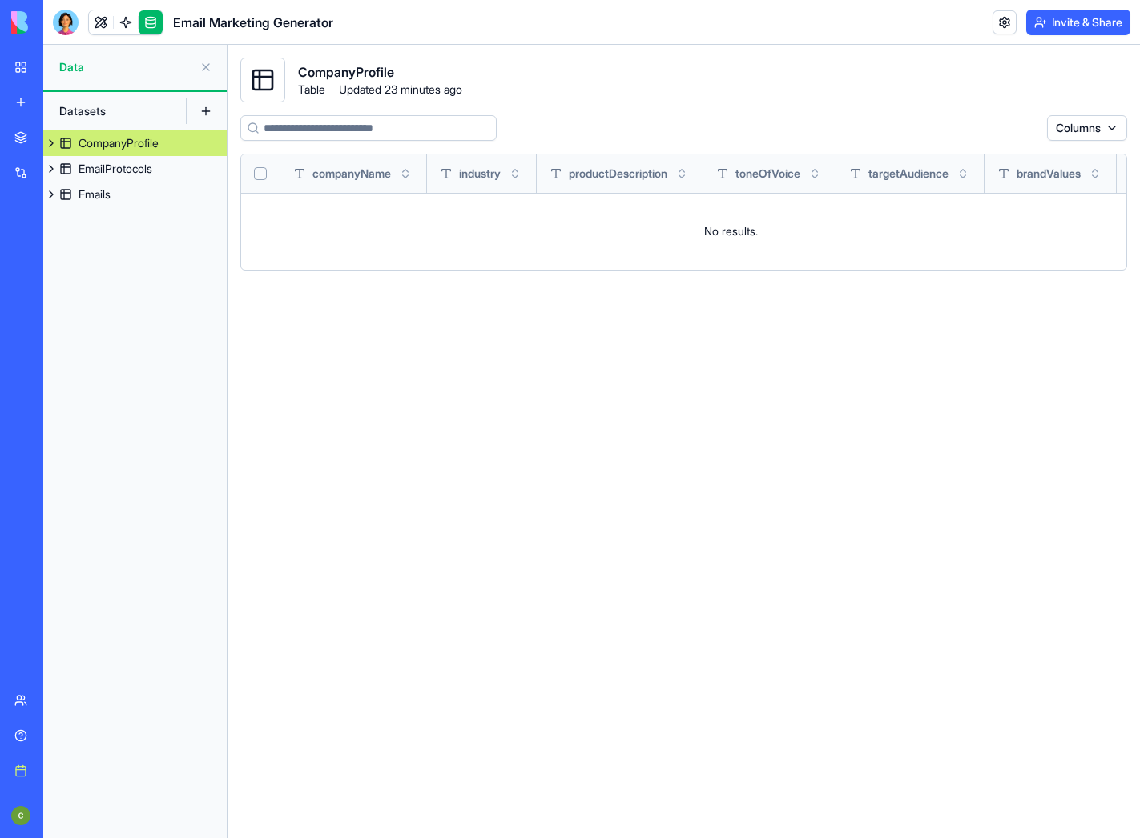
click at [1092, 113] on div "CompanyProfile Table Updated 23 minutes ago Columns companyName industry produc…" at bounding box center [683, 442] width 887 height 768
click at [1092, 120] on html "BETA My workspace New app Marketplace Integrations Recent Email Marketing Gener…" at bounding box center [570, 419] width 1140 height 838
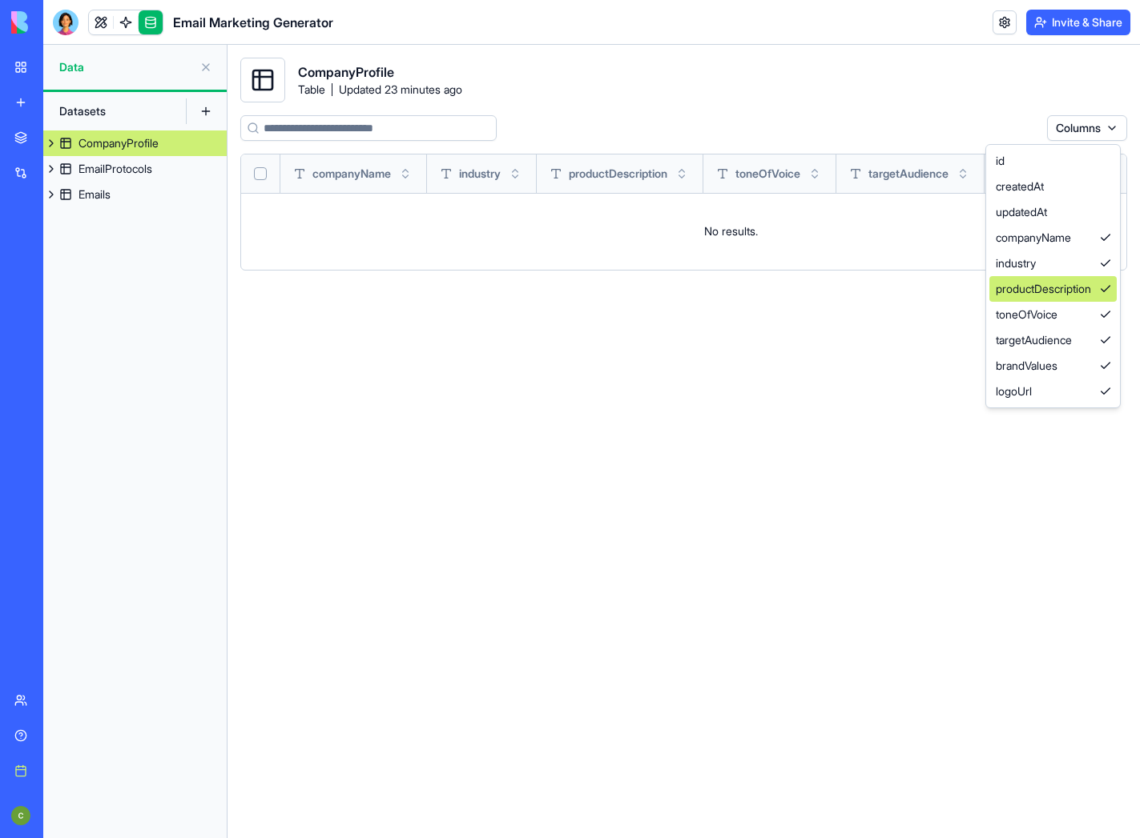
click at [1055, 286] on div "productDescription" at bounding box center [1052, 289] width 127 height 26
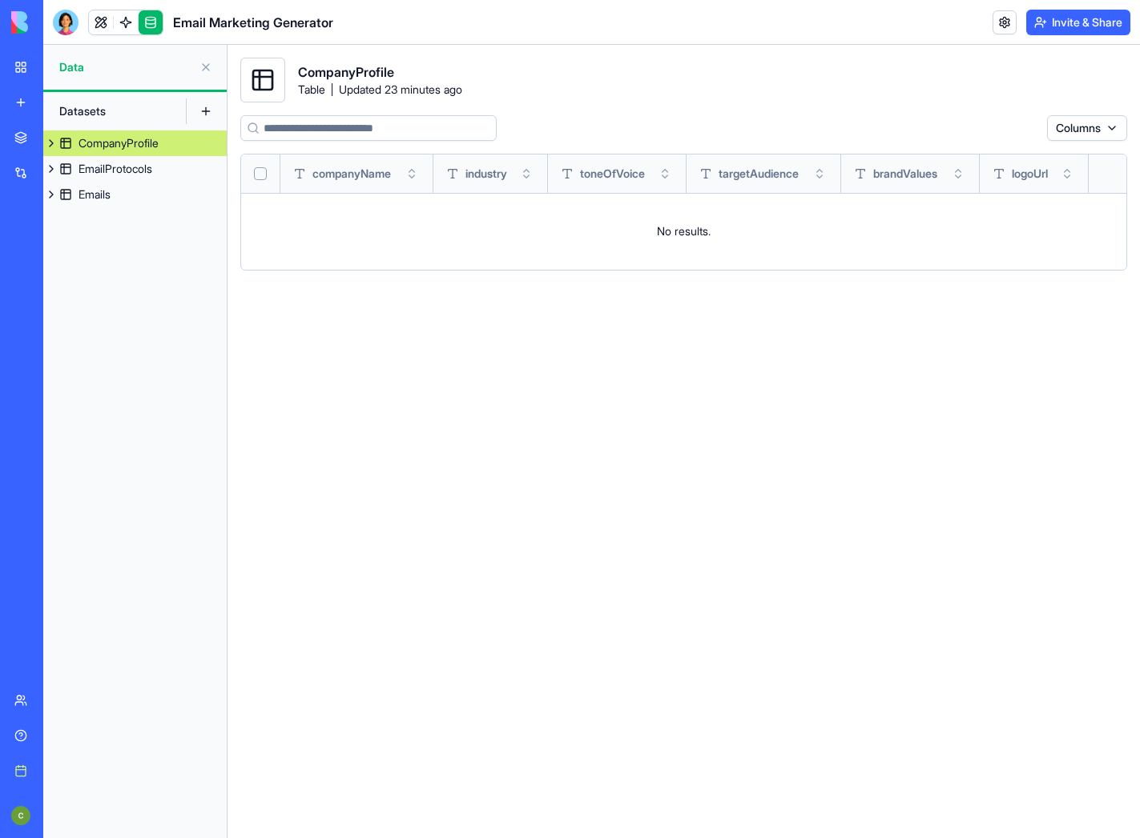
click at [1088, 133] on html "BETA My workspace New app Marketplace Integrations Recent Email Marketing Gener…" at bounding box center [570, 419] width 1140 height 838
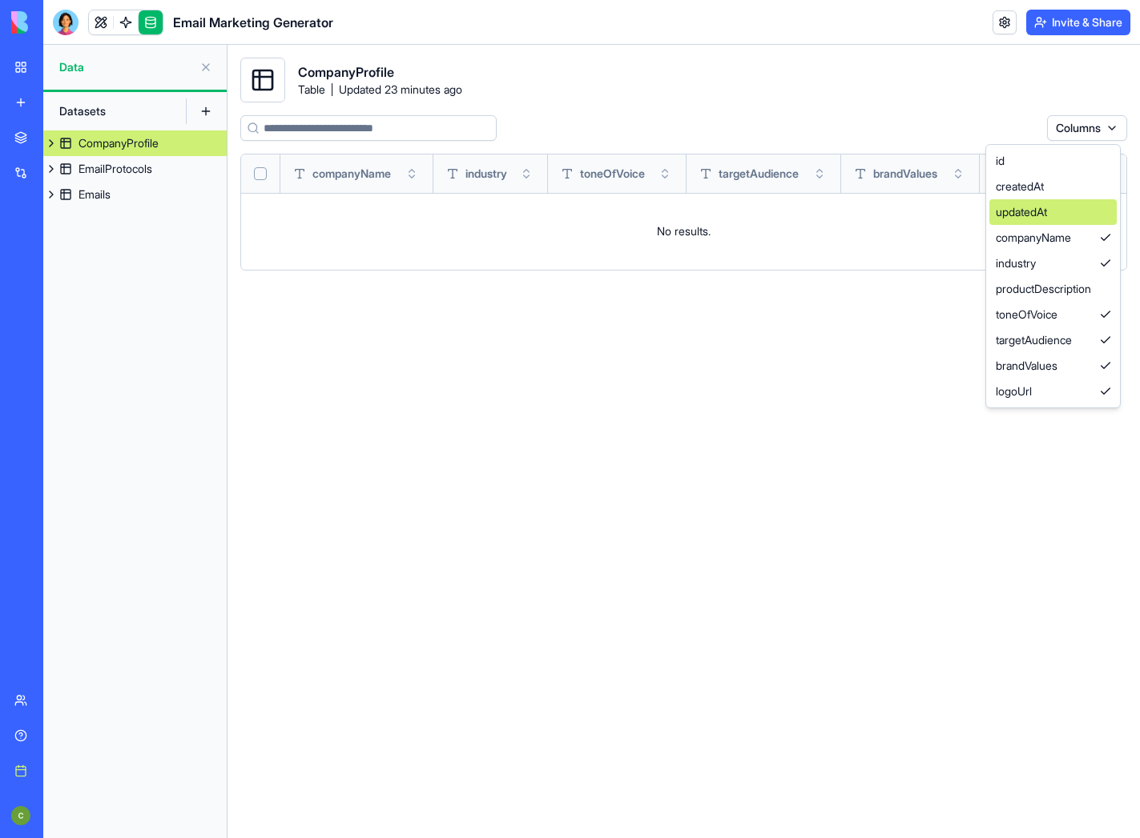
click at [1084, 217] on div "updatedAt" at bounding box center [1052, 212] width 127 height 26
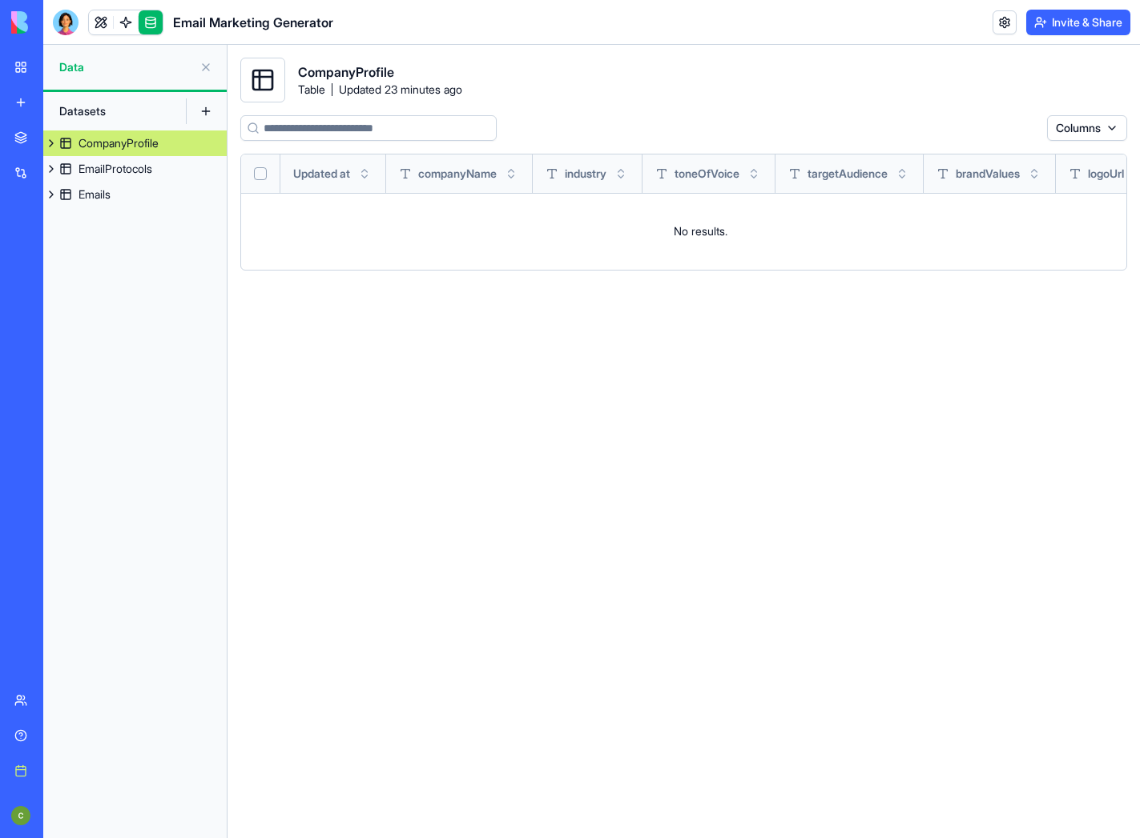
click at [762, 175] on button "Toggle sort" at bounding box center [754, 174] width 16 height 16
click at [762, 173] on button "Toggle sort" at bounding box center [754, 174] width 16 height 16
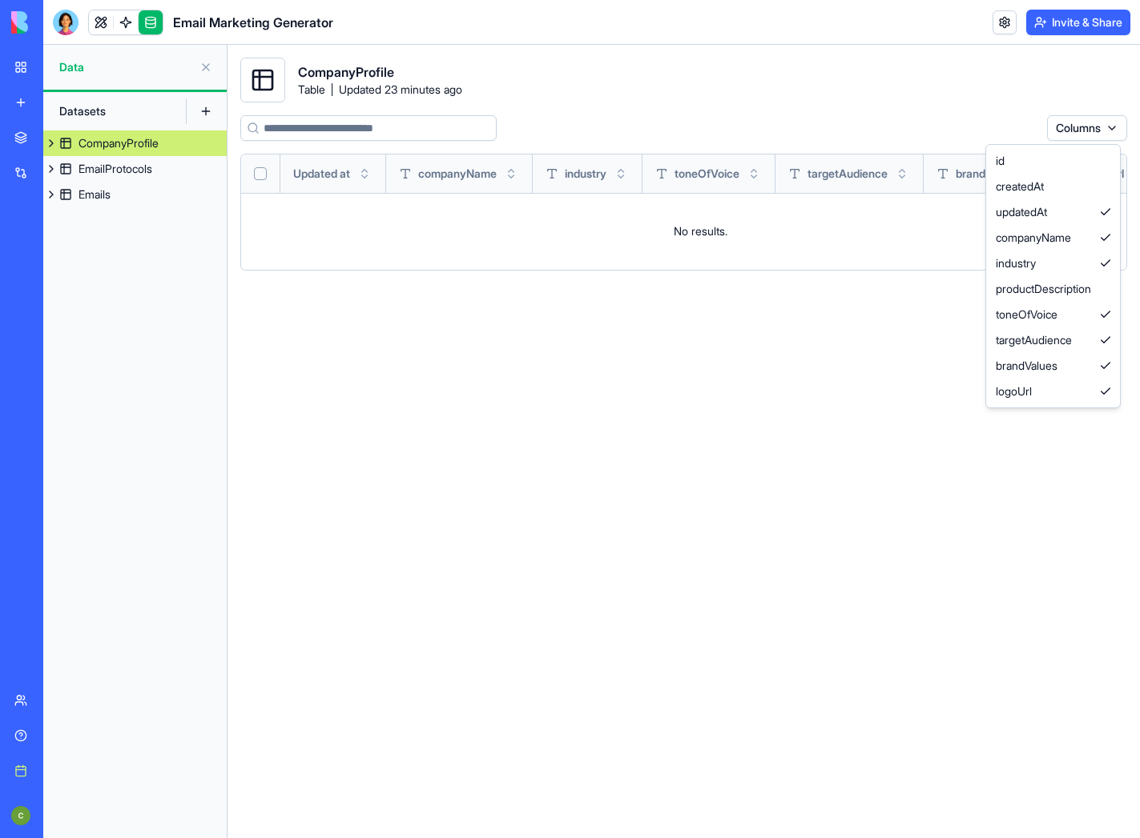
click at [1066, 130] on html "BETA My workspace New app Marketplace Integrations Recent Email Marketing Gener…" at bounding box center [570, 419] width 1140 height 838
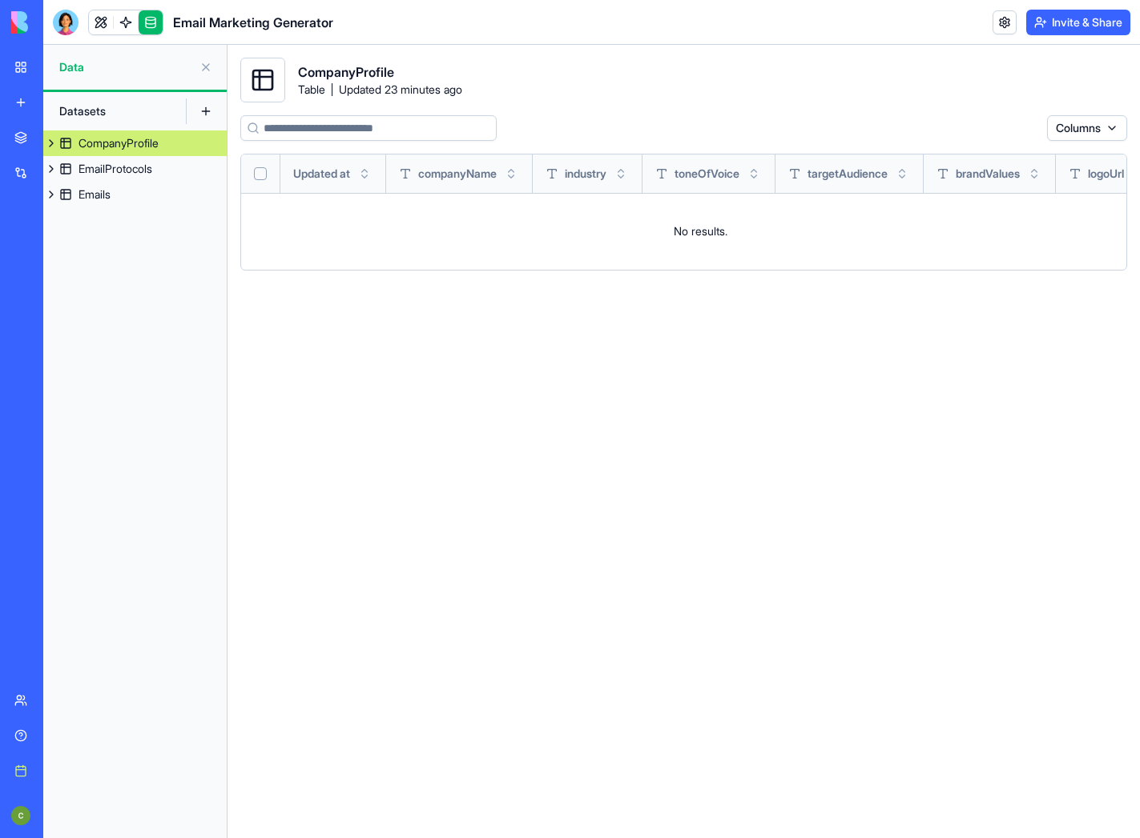
click at [38, 223] on span "Recent" at bounding box center [22, 221] width 34 height 13
click at [69, 275] on link "Social Media Content Generator TRY" at bounding box center [37, 285] width 64 height 32
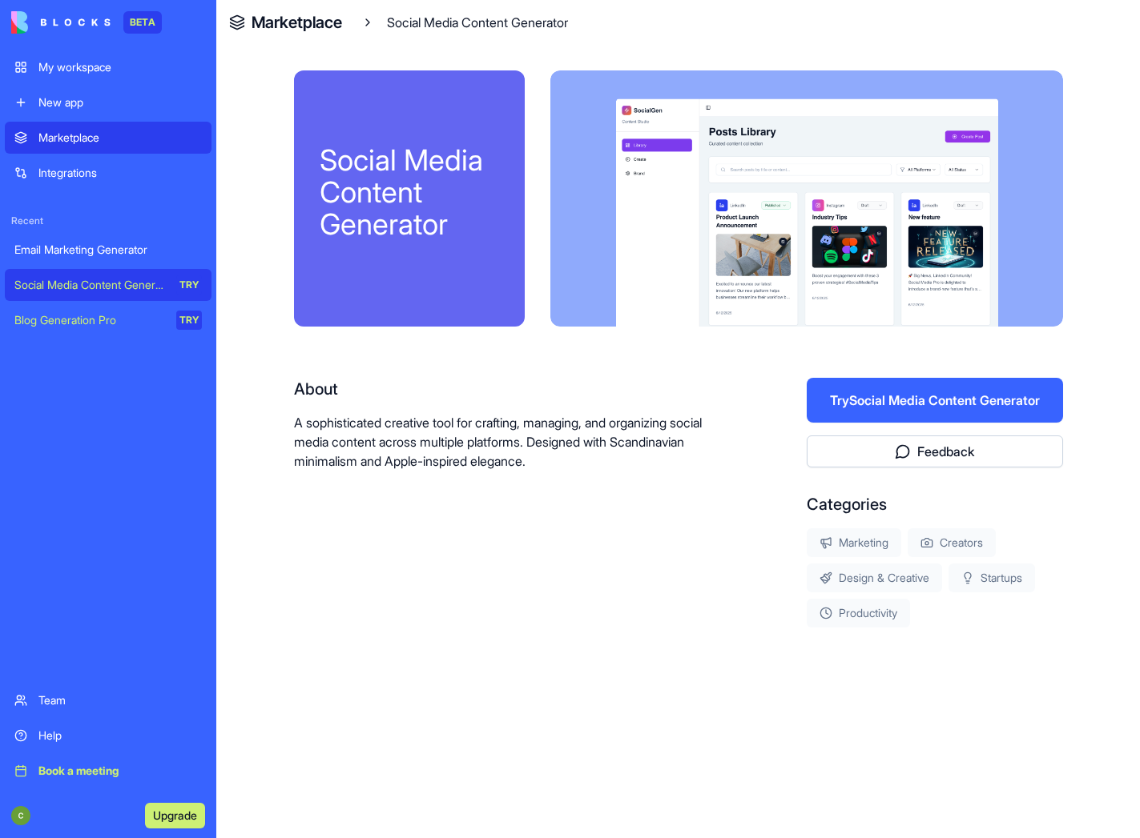
click at [115, 308] on link "Blog Generation Pro TRY" at bounding box center [108, 320] width 207 height 32
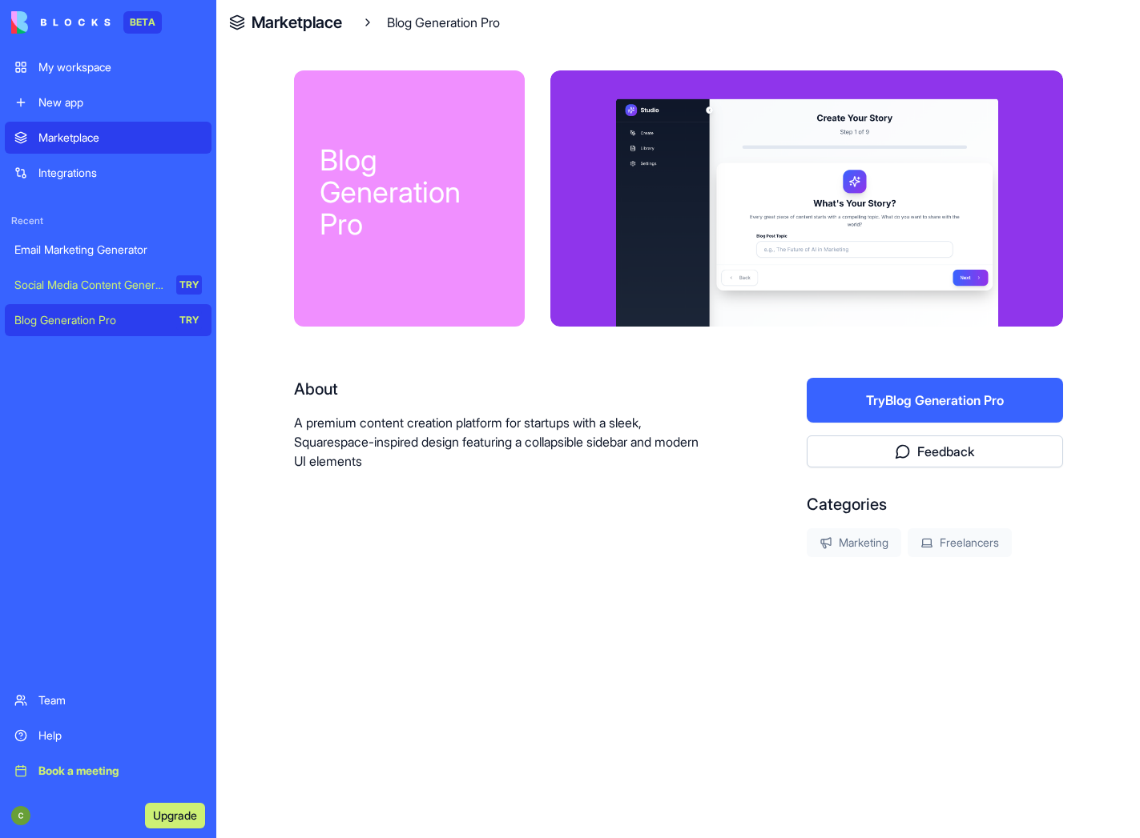
click at [91, 72] on div "My workspace" at bounding box center [119, 67] width 163 height 16
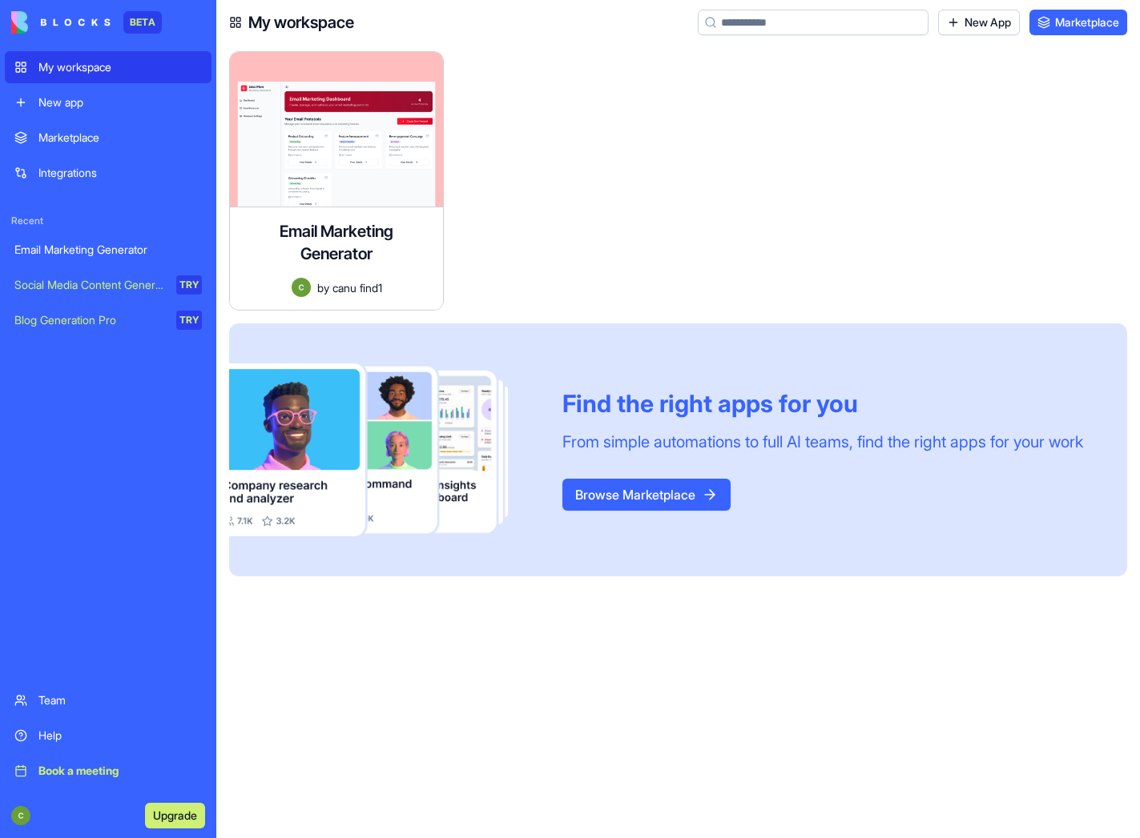
click at [671, 509] on button "Browse Marketplace" at bounding box center [646, 495] width 168 height 32
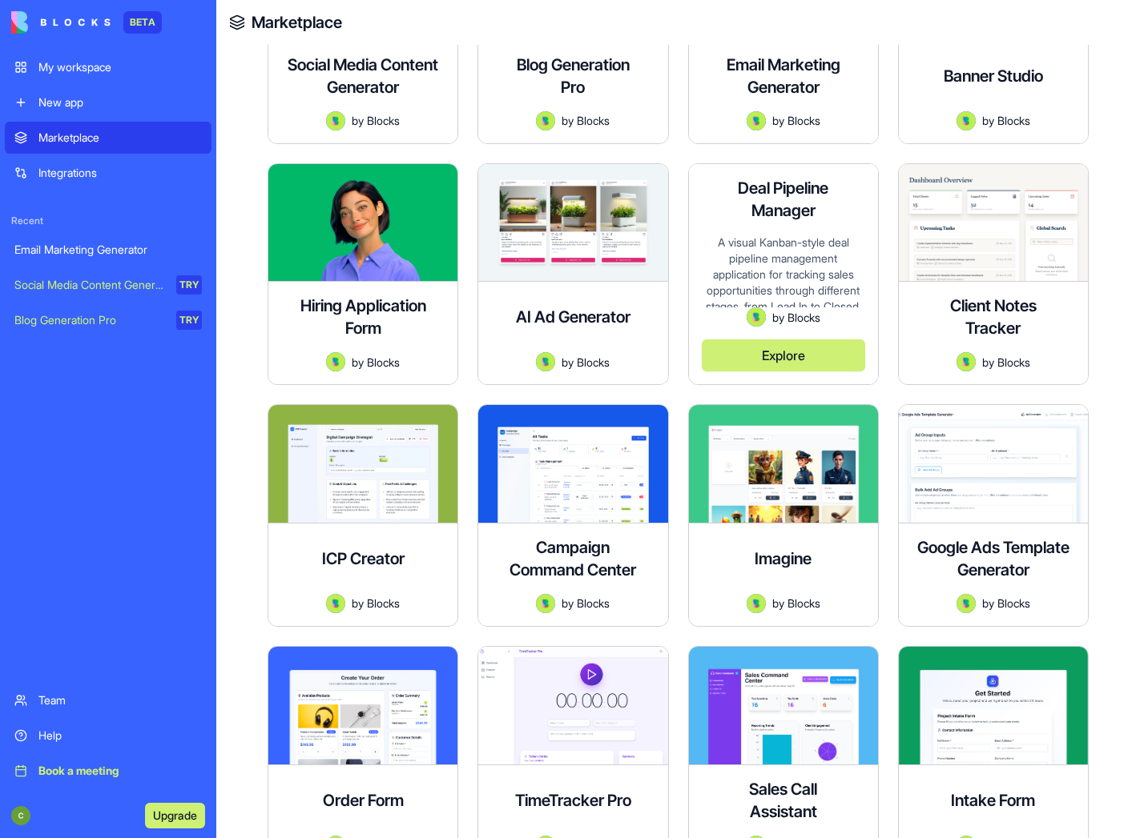
scroll to position [387, 0]
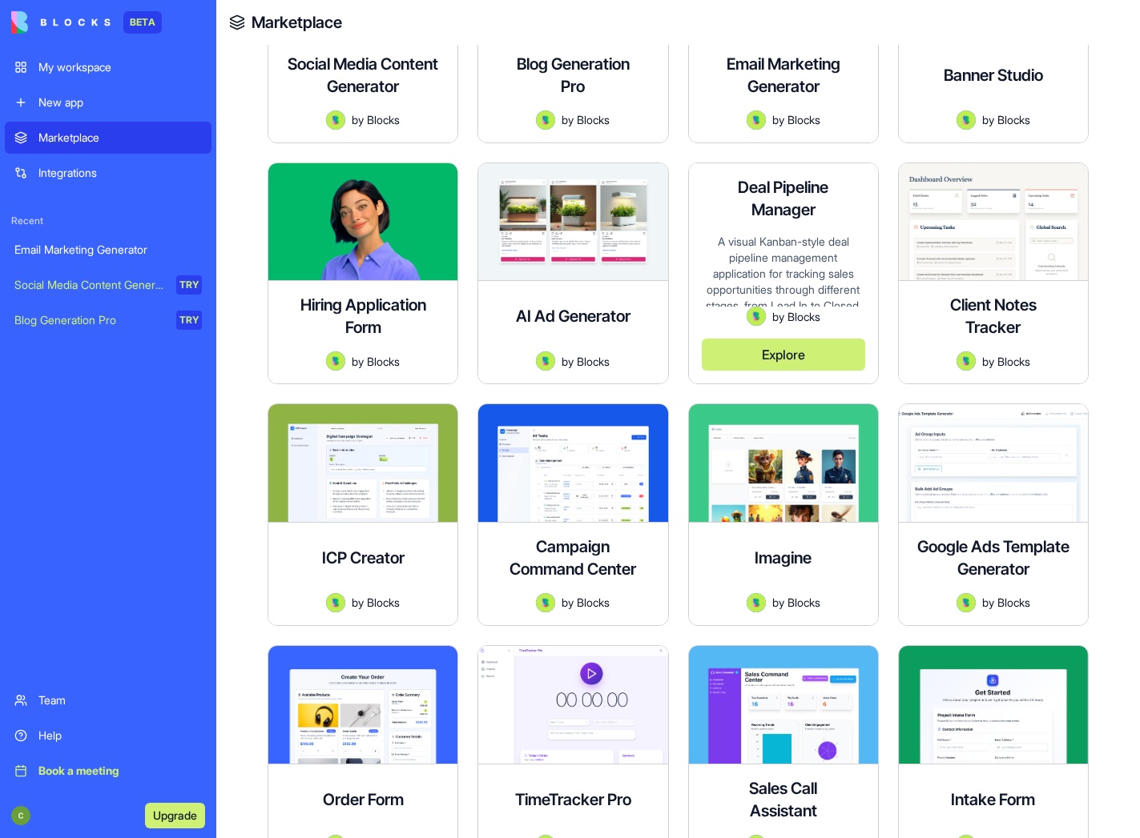
click at [775, 360] on button "Explore" at bounding box center [783, 355] width 163 height 32
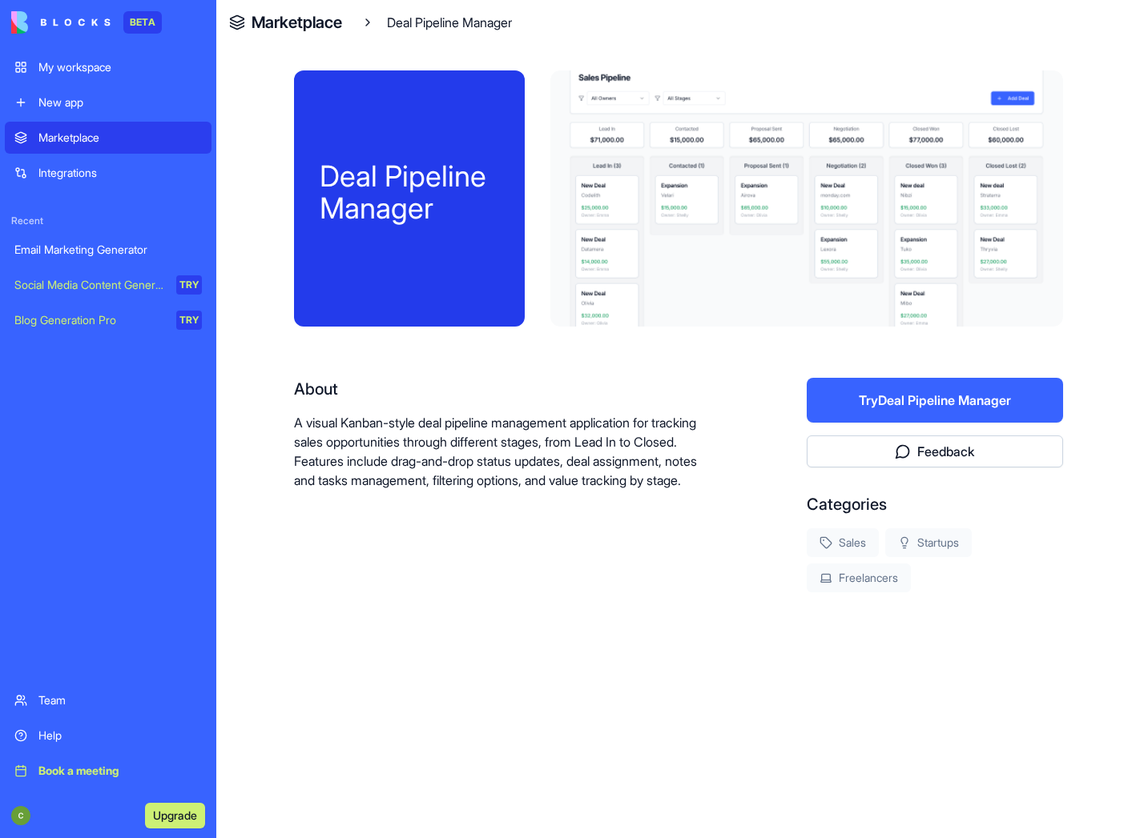
click at [842, 389] on button "Try Deal Pipeline Manager" at bounding box center [934, 400] width 256 height 45
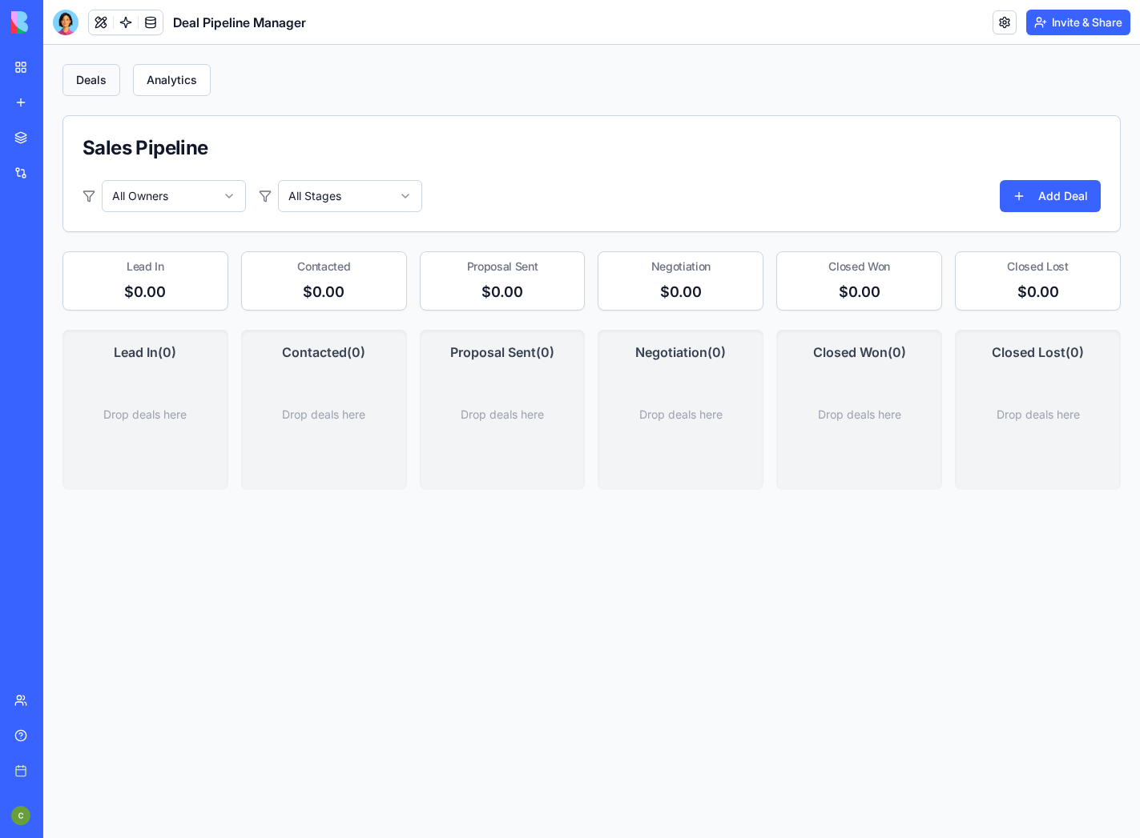
click at [86, 85] on button "Deals" at bounding box center [91, 80] width 58 height 32
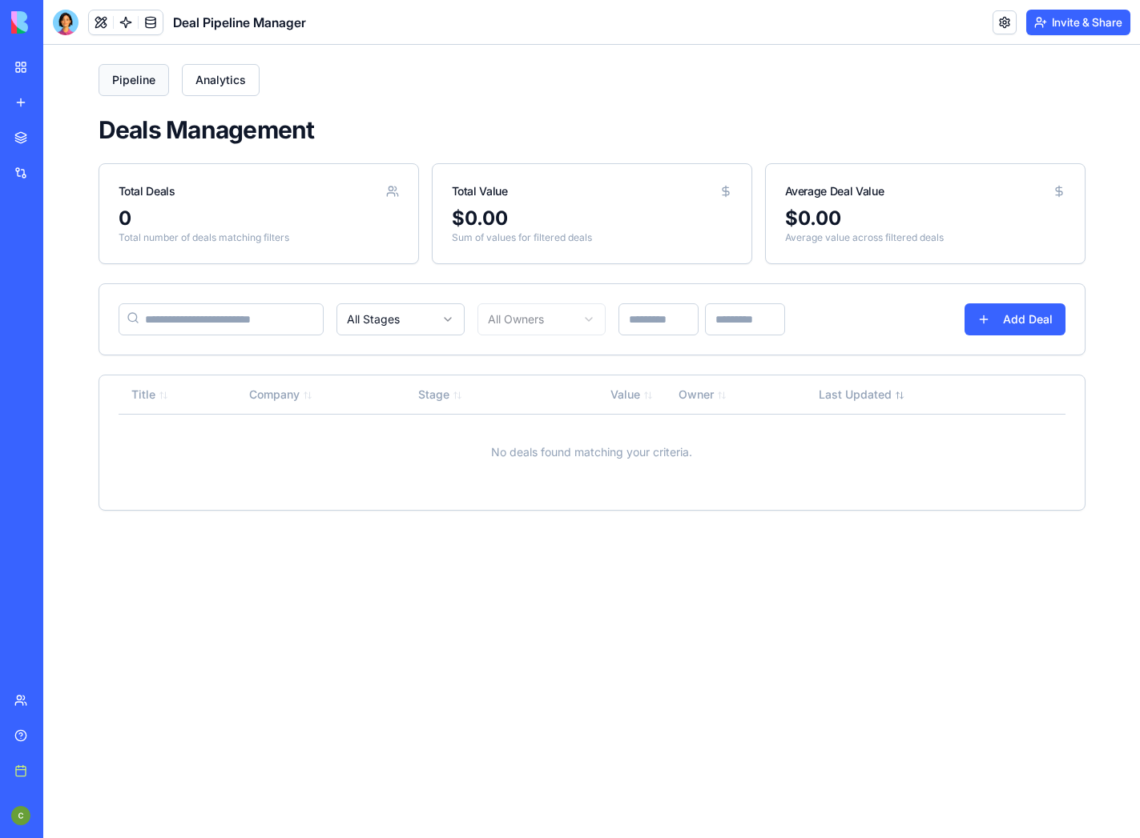
click at [135, 85] on button "Pipeline" at bounding box center [134, 80] width 70 height 32
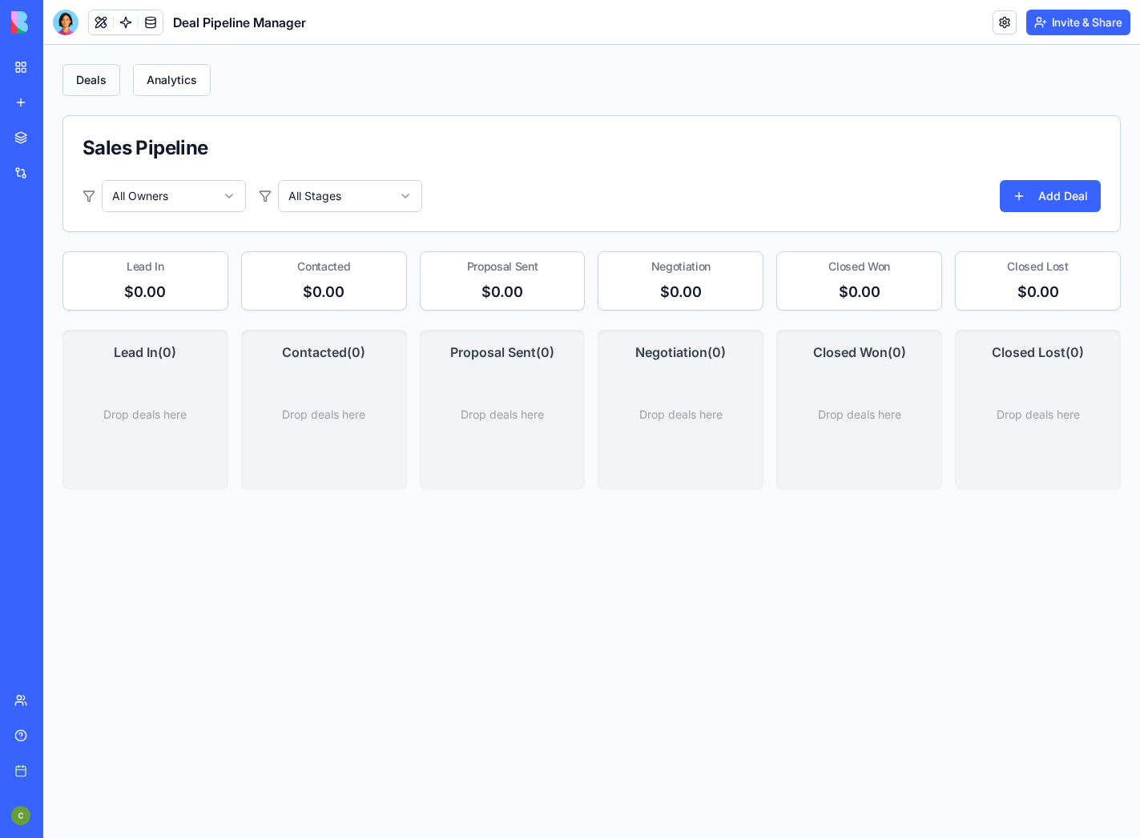
click at [96, 80] on button "Deals" at bounding box center [91, 80] width 58 height 32
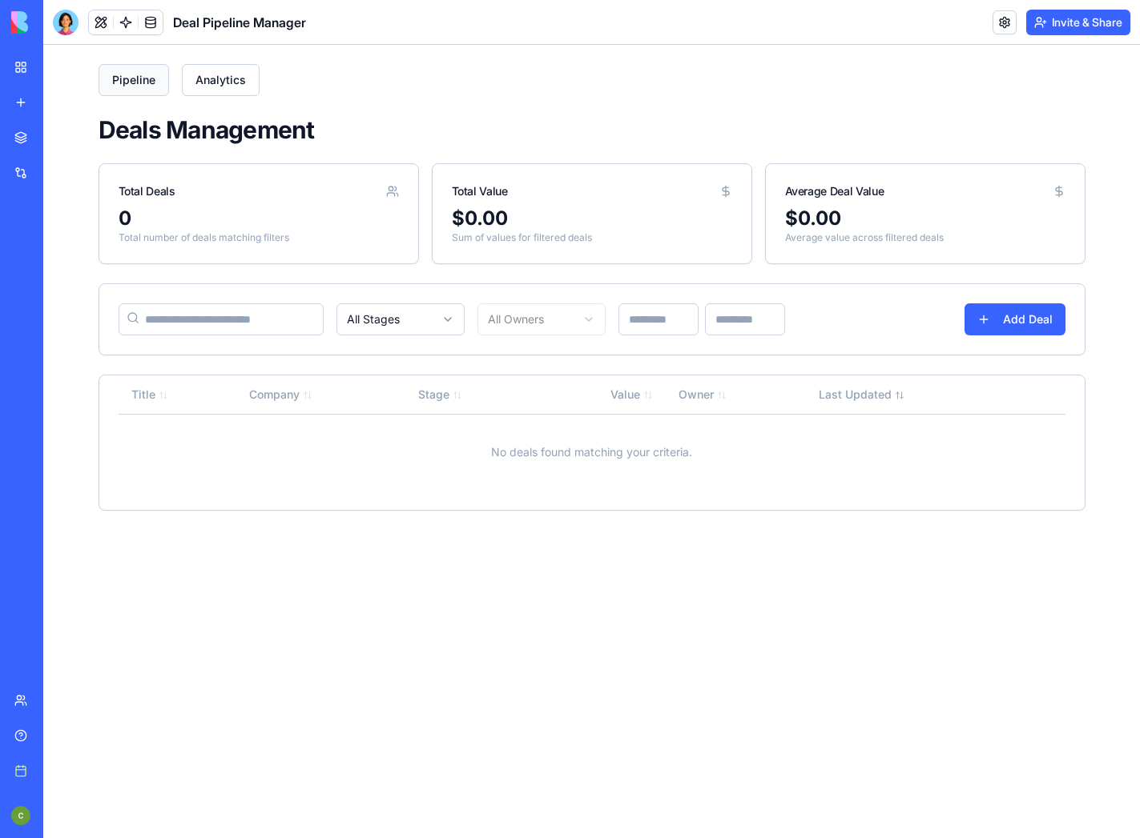
click at [135, 78] on button "Pipeline" at bounding box center [134, 80] width 70 height 32
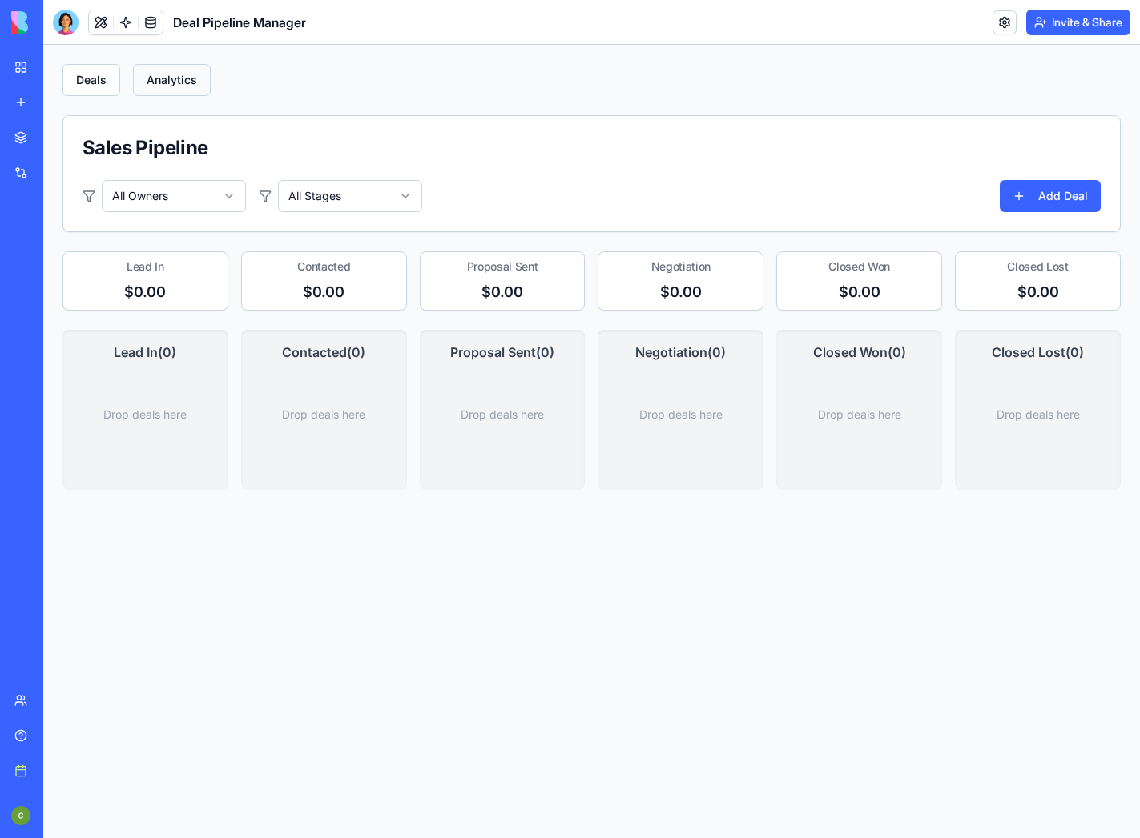
click at [151, 78] on button "Analytics" at bounding box center [172, 80] width 78 height 32
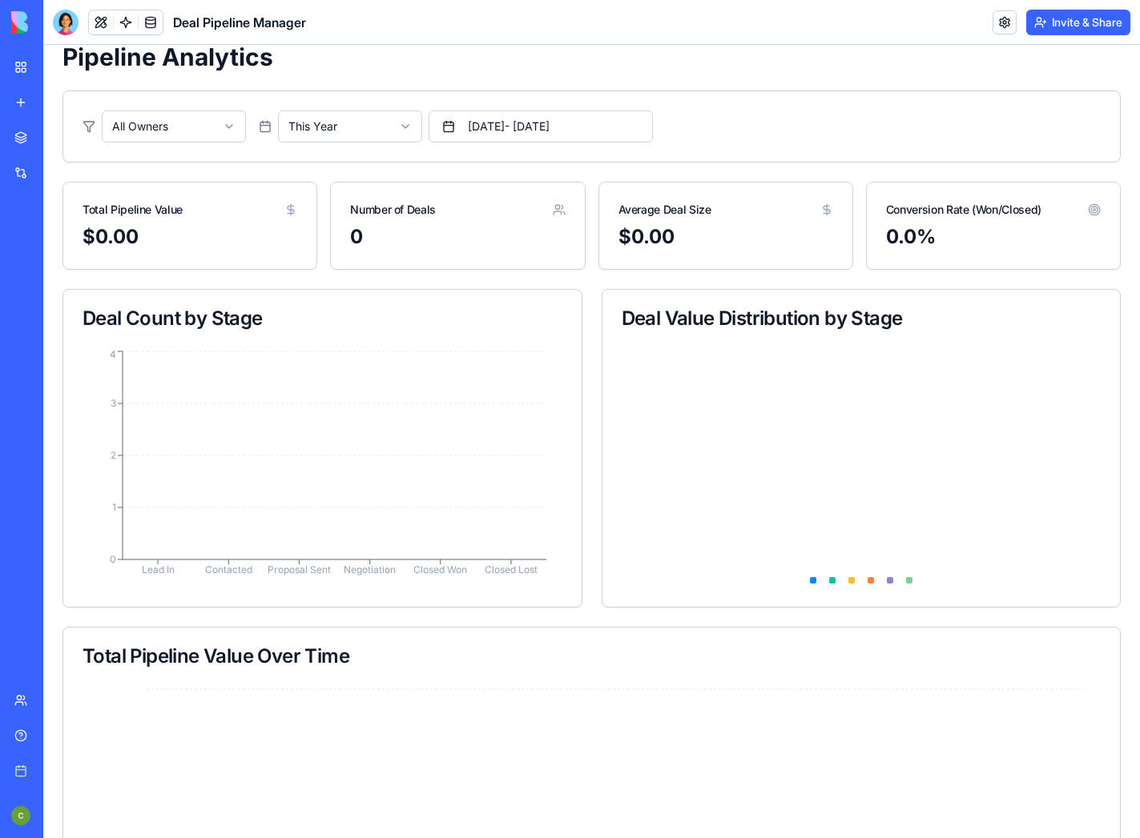
scroll to position [91, 0]
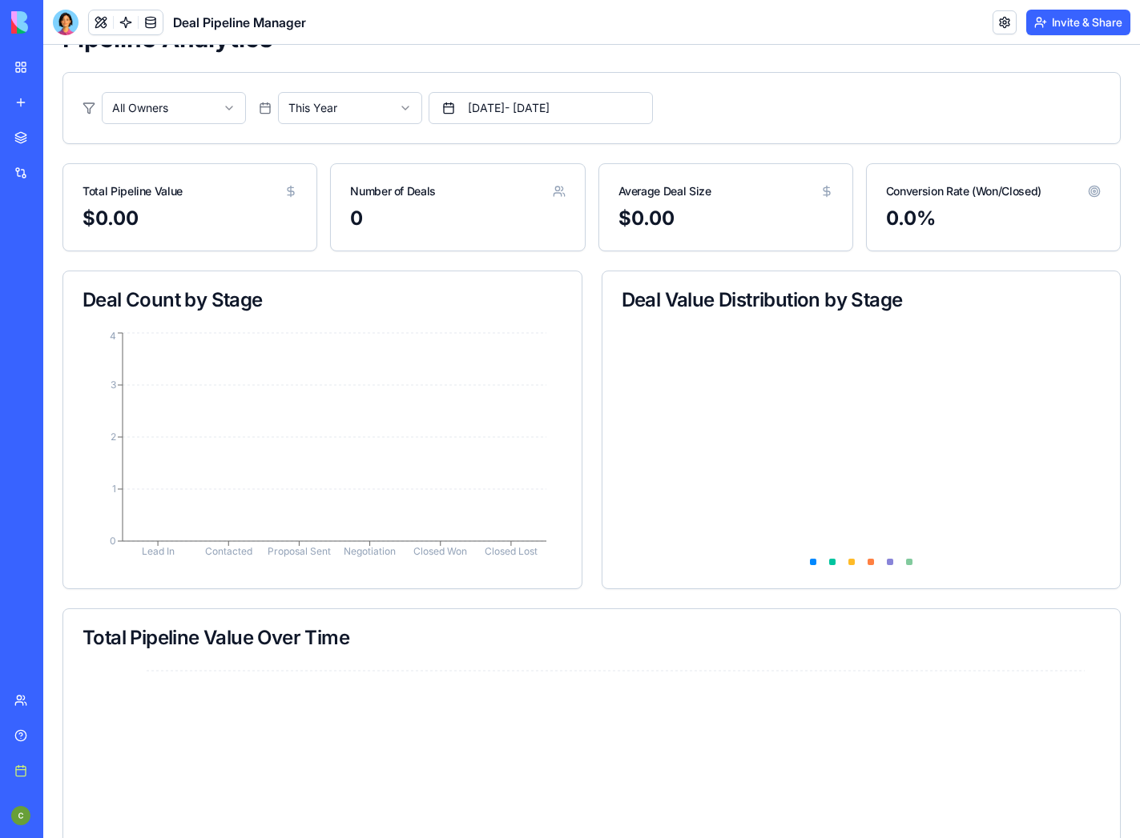
click at [892, 468] on icon at bounding box center [861, 449] width 480 height 240
drag, startPoint x: 915, startPoint y: 308, endPoint x: 606, endPoint y: 295, distance: 309.4
click at [606, 295] on div "Deal Value Distribution by Stage" at bounding box center [861, 300] width 518 height 58
click at [369, 380] on icon "Lead In Contacted Proposal Sent Negotiation Closed Won Closed Lost 0 1 2 3 4" at bounding box center [322, 449] width 480 height 240
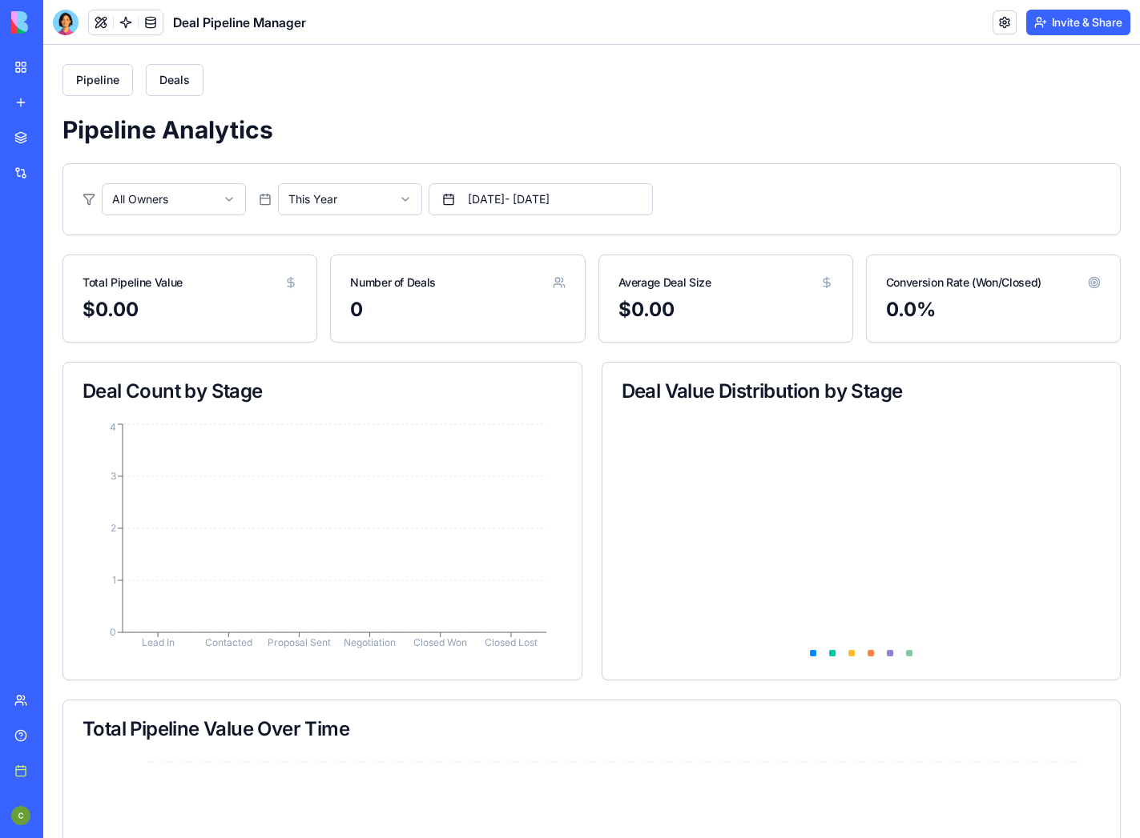
scroll to position [0, 0]
click at [537, 199] on button "[DATE] - [DATE]" at bounding box center [540, 199] width 224 height 32
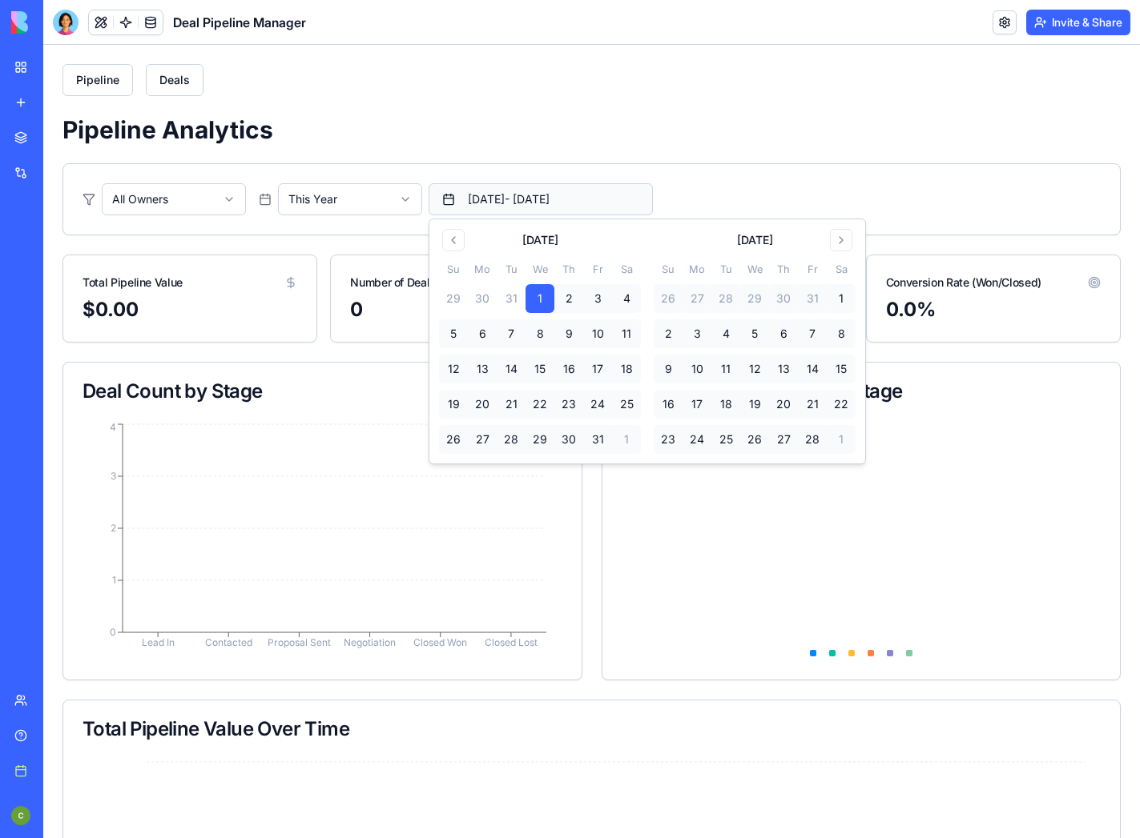
click at [537, 199] on button "[DATE] - [DATE]" at bounding box center [540, 199] width 224 height 32
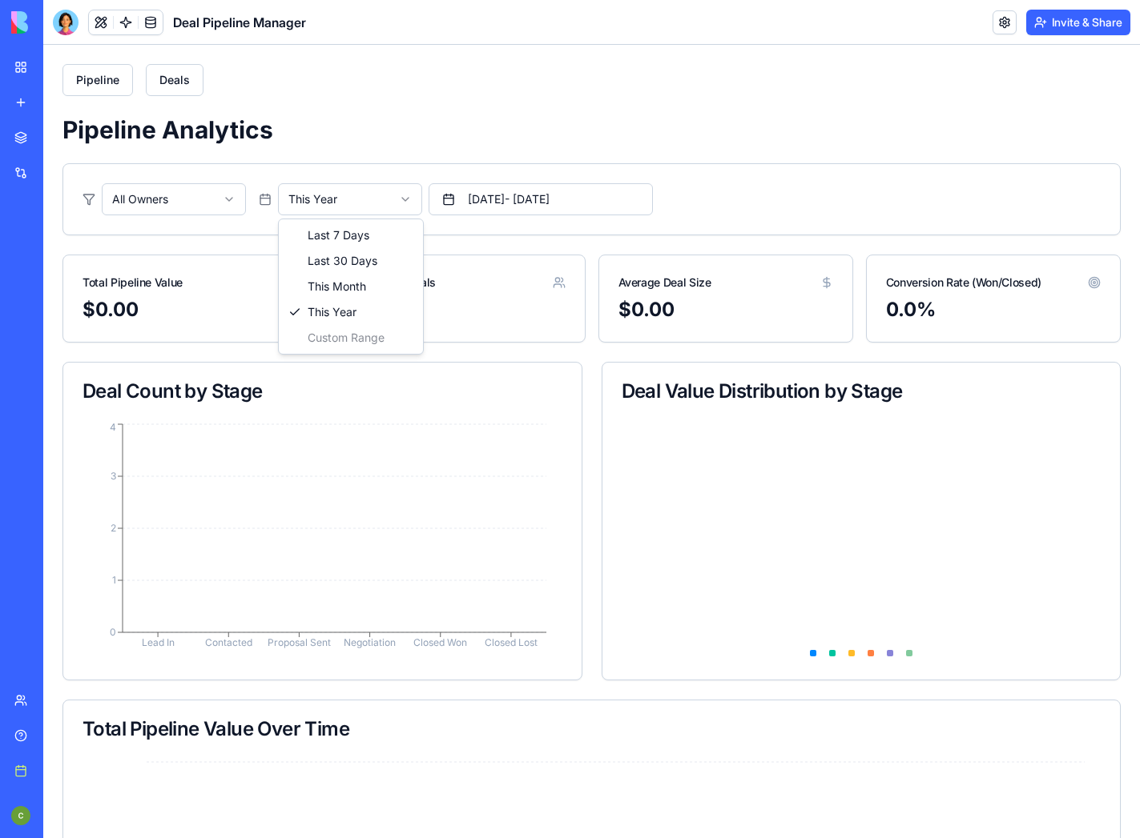
click at [398, 198] on html "Pipeline Deals Pipeline Analytics All Owners This Year [DATE] - [DATE] Total Pi…" at bounding box center [591, 648] width 1096 height 1206
click at [230, 195] on html "Pipeline Deals Pipeline Analytics All Owners This Year [DATE] - [DATE] Total Pi…" at bounding box center [591, 648] width 1096 height 1206
click at [199, 196] on html "Pipeline Deals Pipeline Analytics All Owners This Year [DATE] - [DATE] Total Pi…" at bounding box center [591, 648] width 1096 height 1206
click at [80, 194] on div "All Owners This Year [DATE] - [DATE]" at bounding box center [591, 199] width 1056 height 70
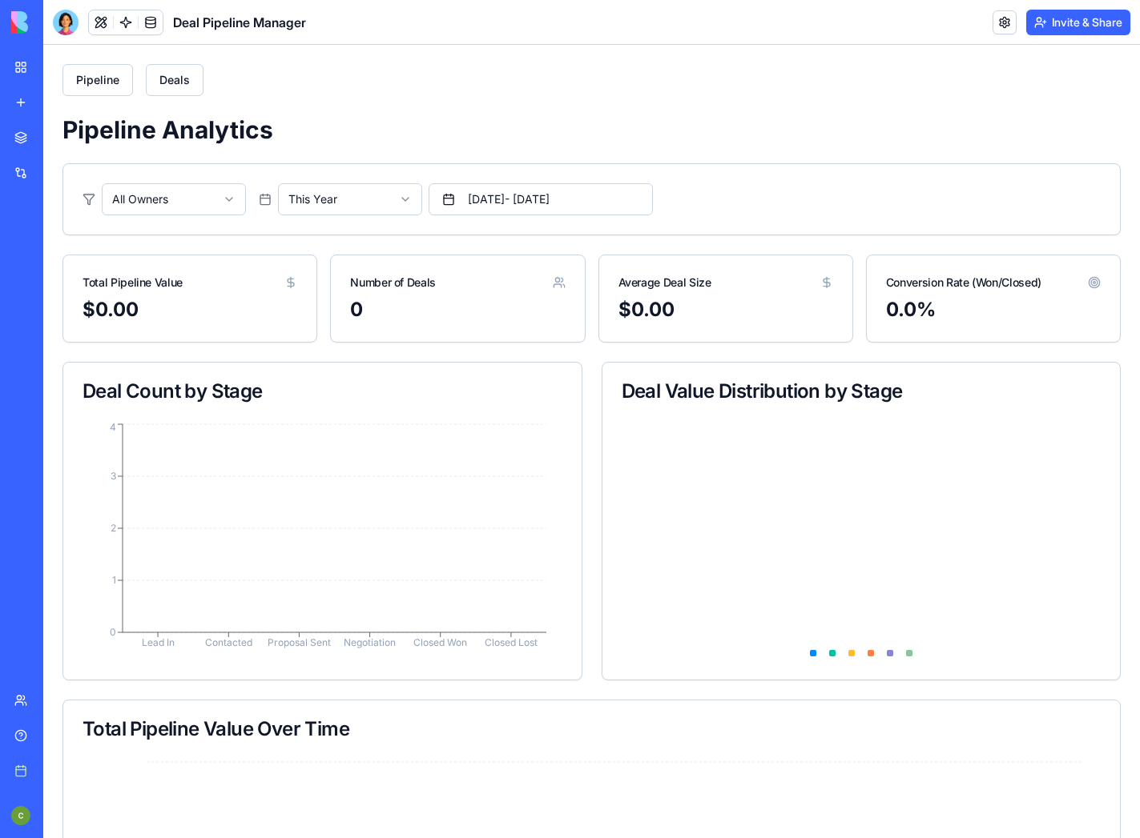
click at [143, 194] on html "Pipeline Deals Pipeline Analytics All Owners This Year [DATE] - [DATE] Total Pi…" at bounding box center [591, 648] width 1096 height 1206
click at [292, 201] on html "Pipeline Deals Pipeline Analytics All Owners This Year [DATE] - [DATE] Total Pi…" at bounding box center [591, 648] width 1096 height 1206
click at [468, 194] on button "[DATE] - [DATE]" at bounding box center [540, 199] width 224 height 32
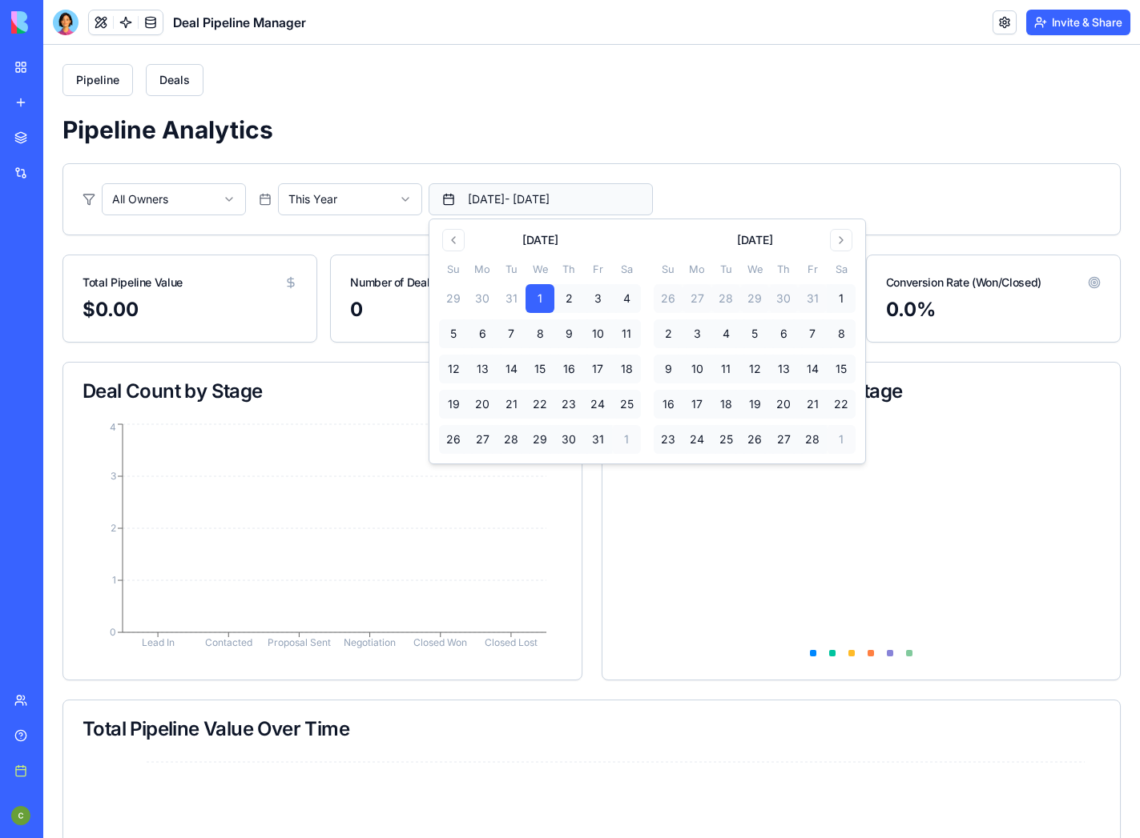
click at [468, 194] on button "[DATE] - [DATE]" at bounding box center [540, 199] width 224 height 32
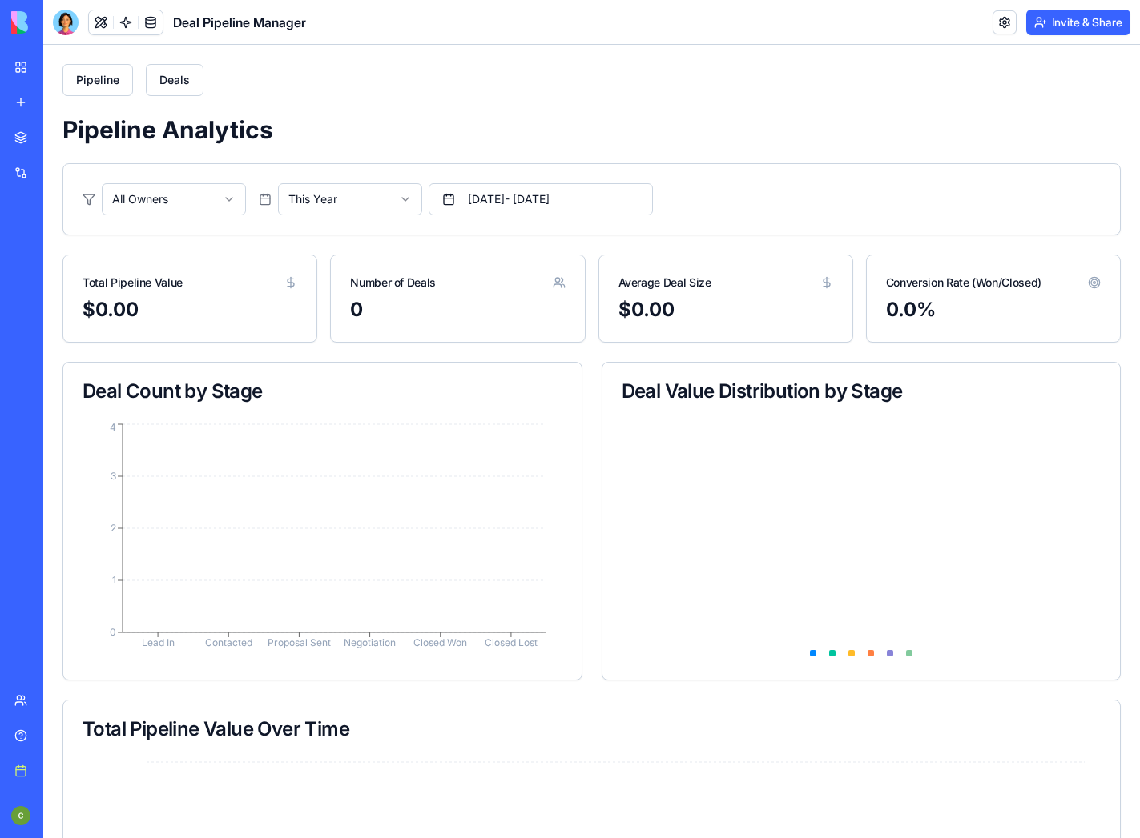
click at [731, 278] on div "Average Deal Size" at bounding box center [725, 276] width 253 height 42
click at [461, 274] on div "Number of Deals" at bounding box center [457, 276] width 253 height 42
click at [103, 79] on button "Pipeline" at bounding box center [97, 80] width 70 height 32
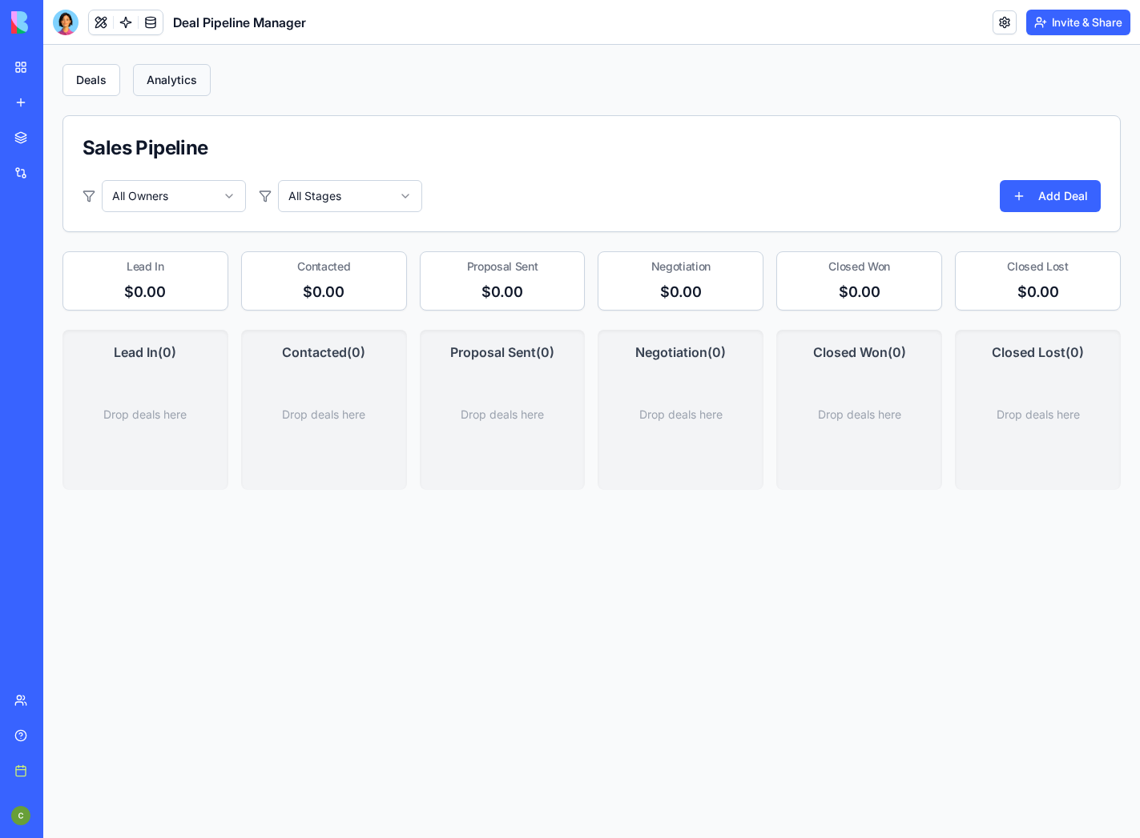
click at [157, 74] on button "Analytics" at bounding box center [172, 80] width 78 height 32
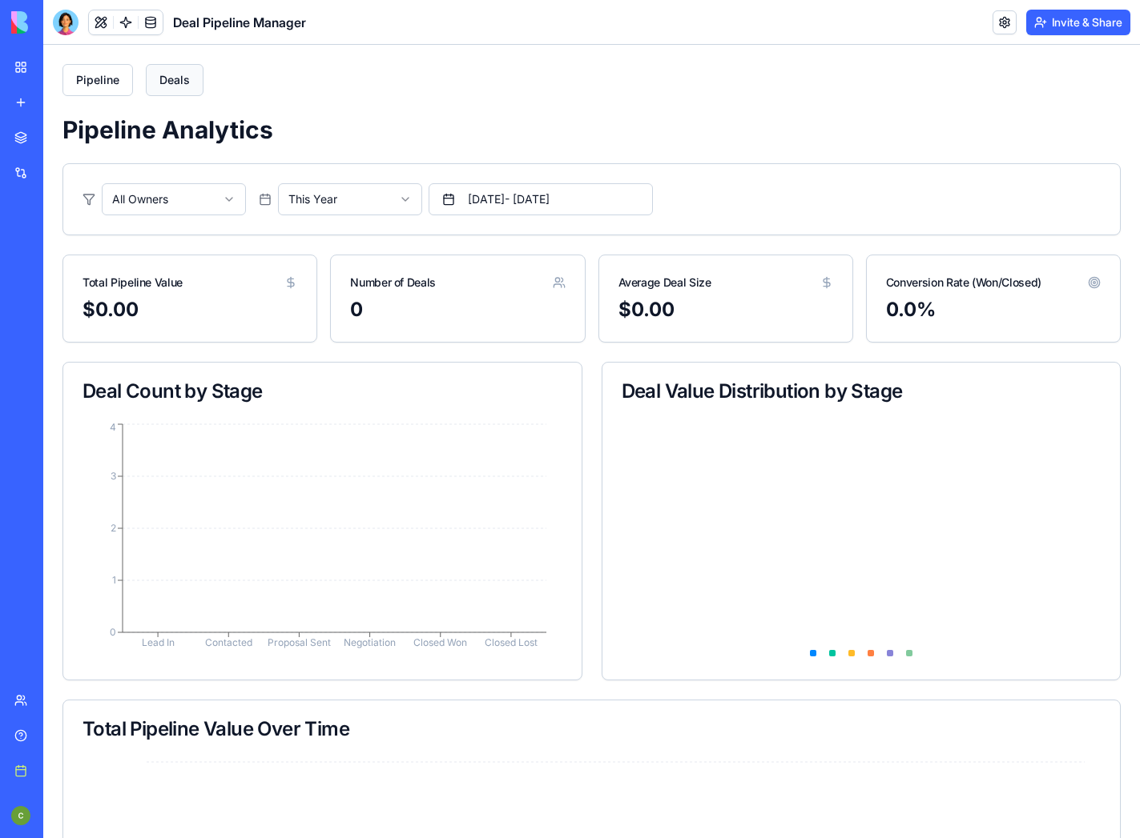
click at [164, 73] on button "Deals" at bounding box center [175, 80] width 58 height 32
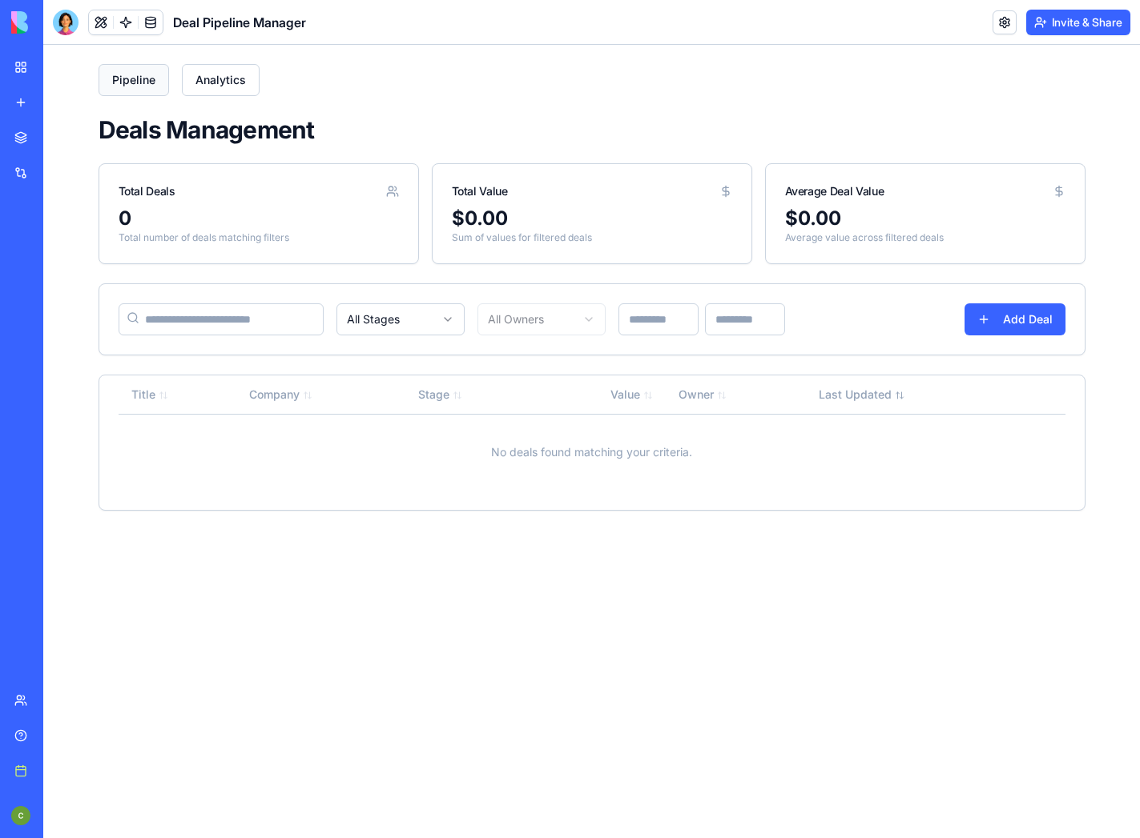
click at [159, 73] on button "Pipeline" at bounding box center [134, 80] width 70 height 32
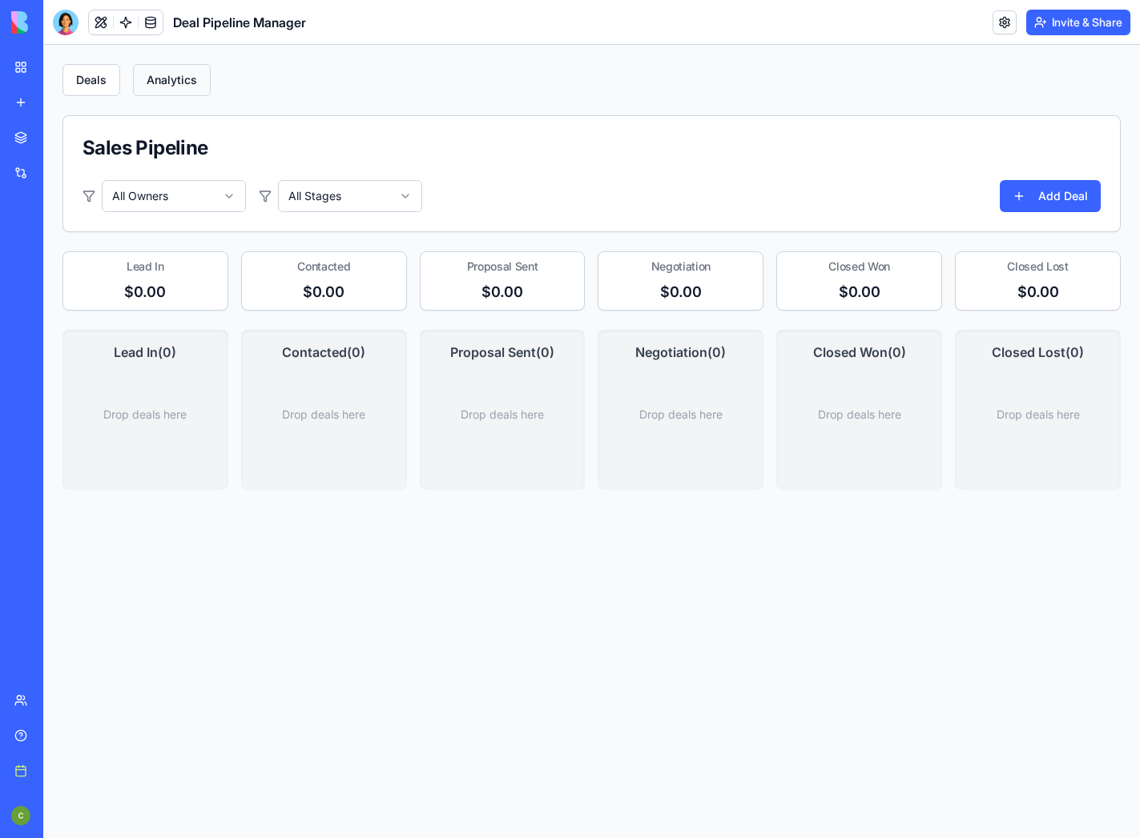
click at [174, 74] on button "Analytics" at bounding box center [172, 80] width 78 height 32
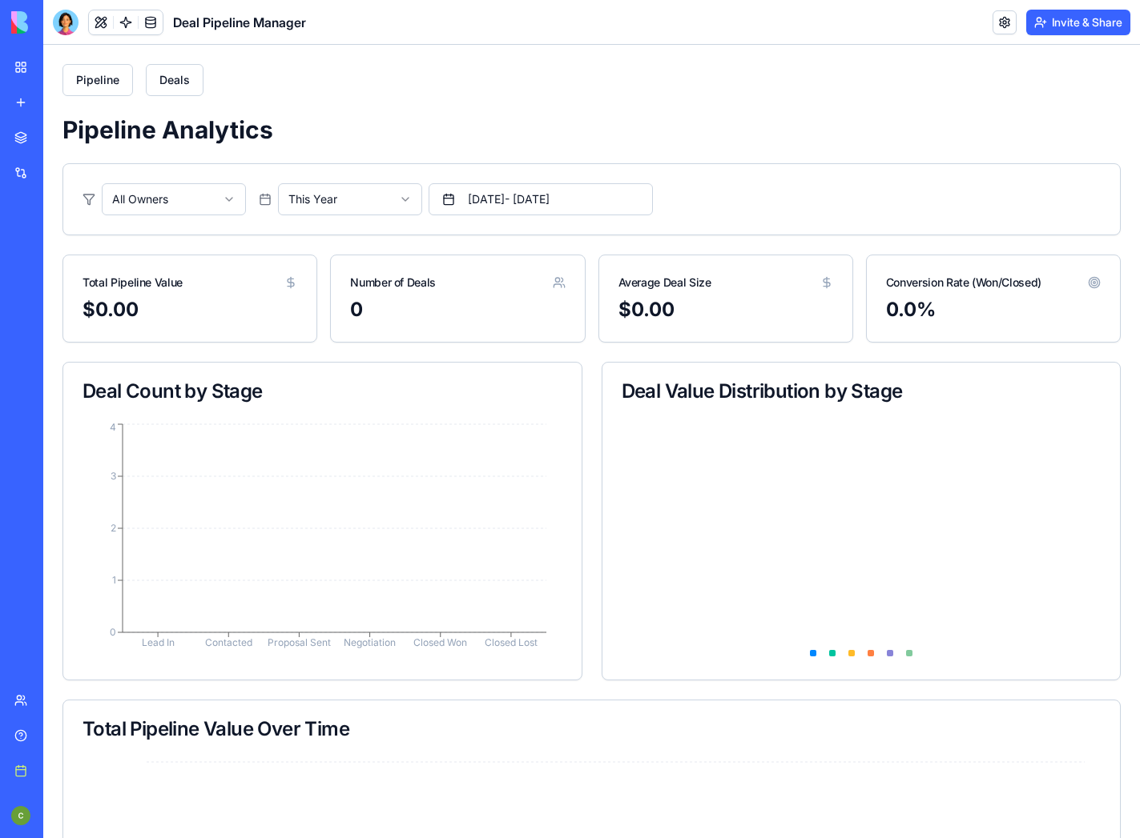
click at [174, 74] on button "Deals" at bounding box center [175, 80] width 58 height 32
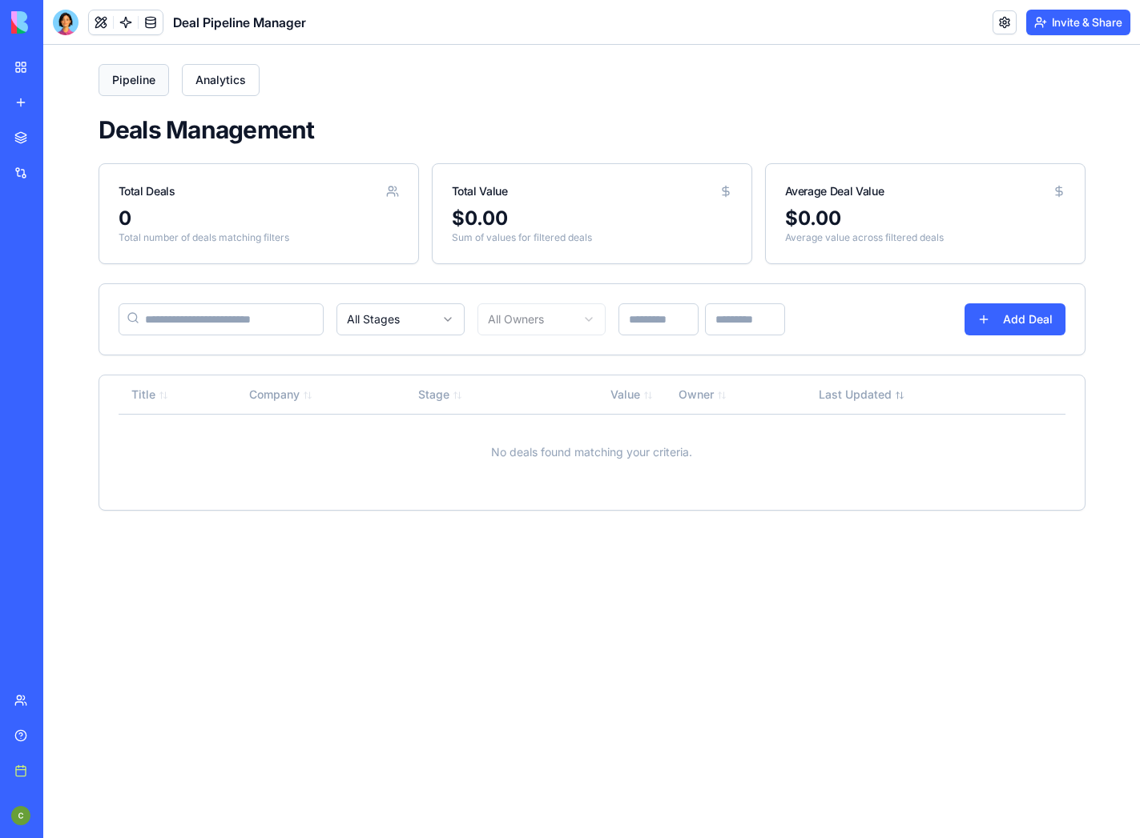
click at [132, 84] on button "Pipeline" at bounding box center [134, 80] width 70 height 32
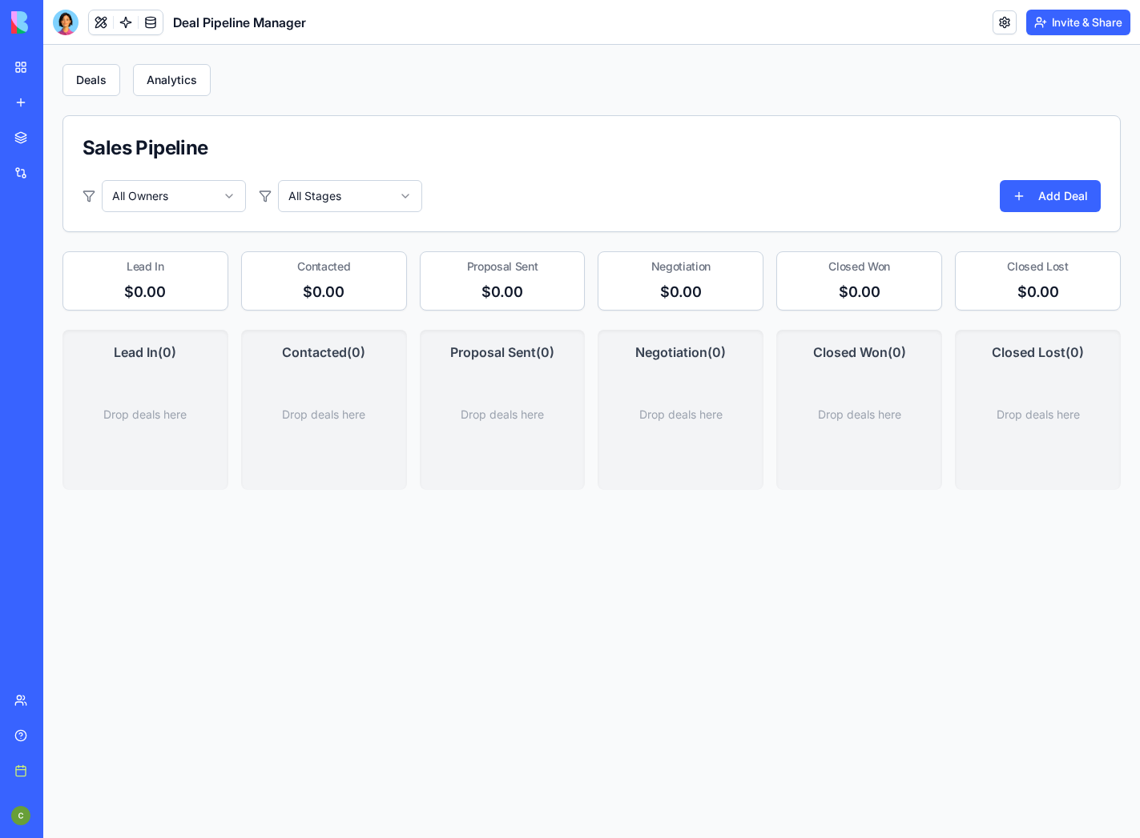
click at [150, 19] on link at bounding box center [151, 22] width 24 height 24
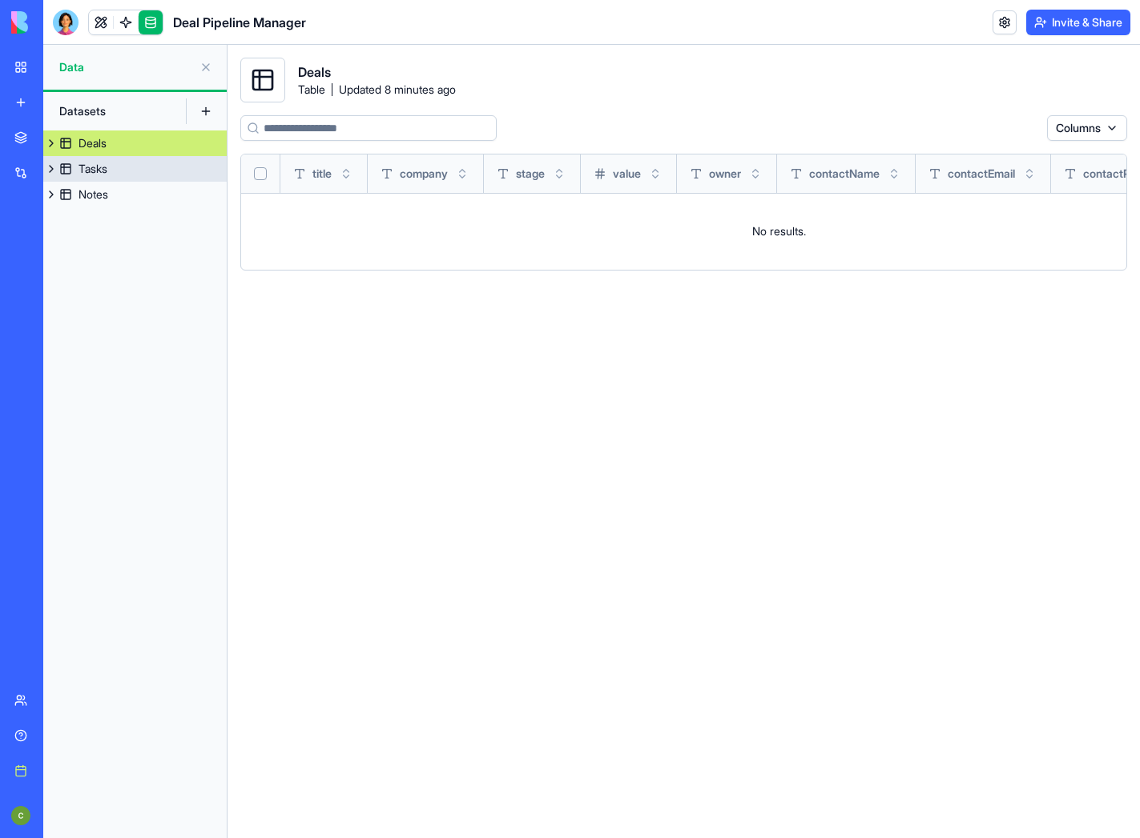
click at [147, 167] on link "Tasks" at bounding box center [134, 169] width 183 height 26
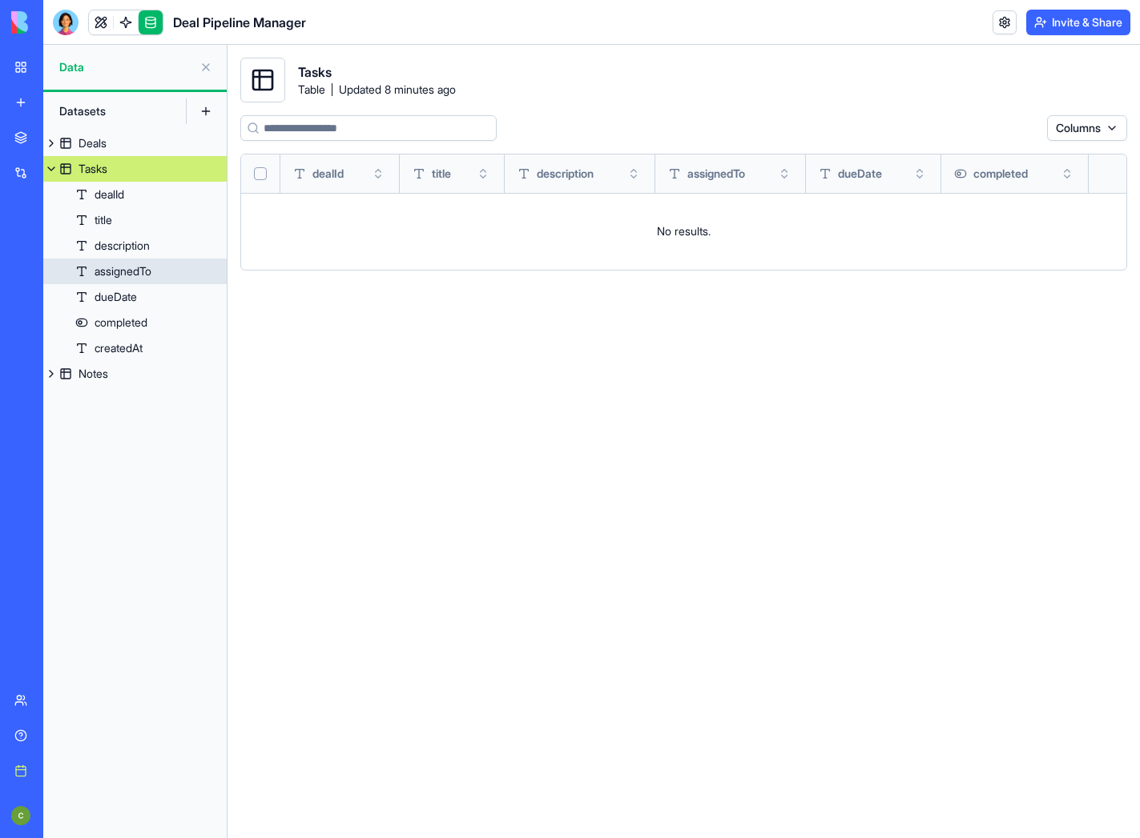
click at [135, 273] on div "assignedTo" at bounding box center [122, 271] width 57 height 16
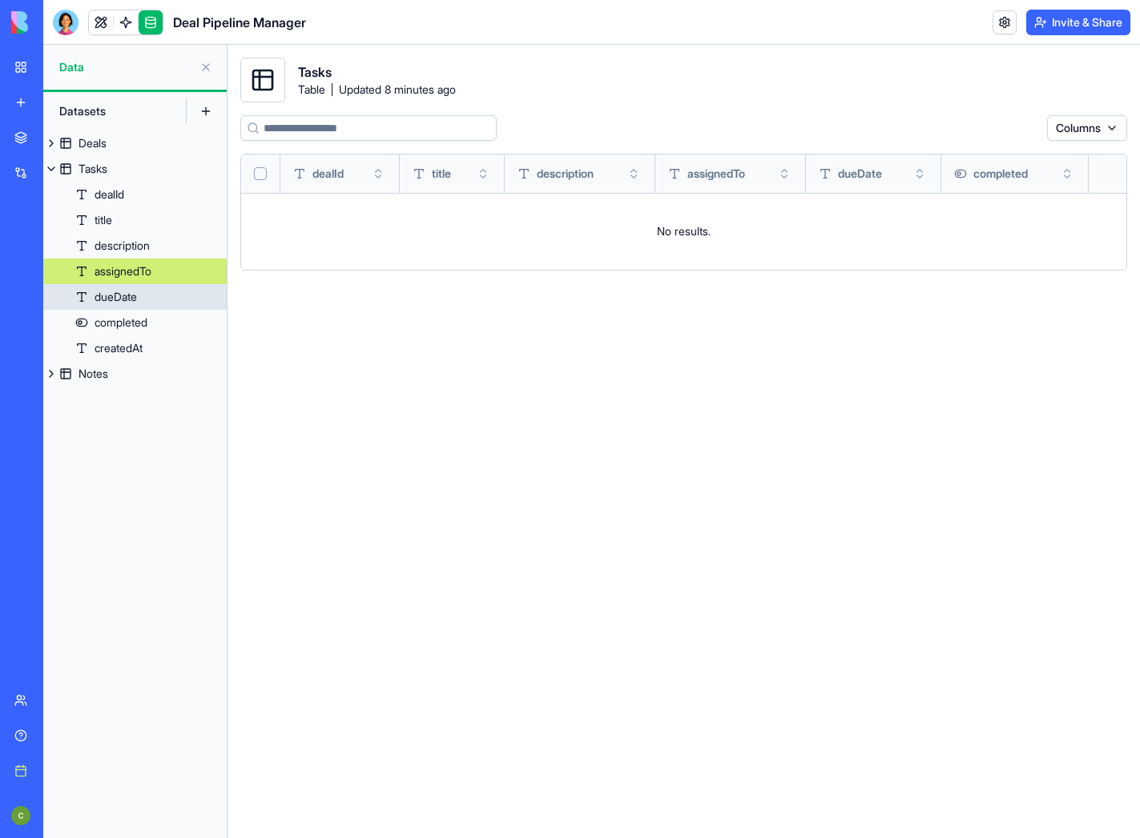
click at [137, 296] on div "dueDate" at bounding box center [115, 297] width 42 height 16
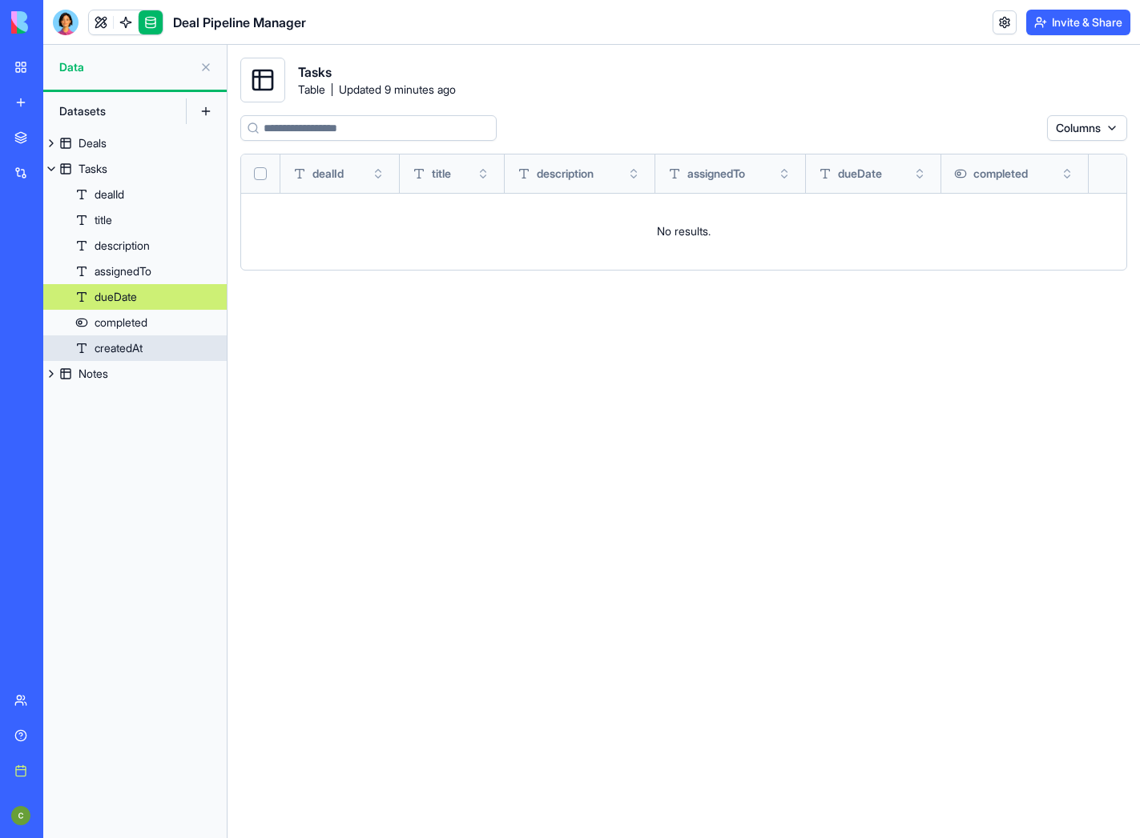
click at [131, 345] on div "createdAt" at bounding box center [118, 348] width 48 height 16
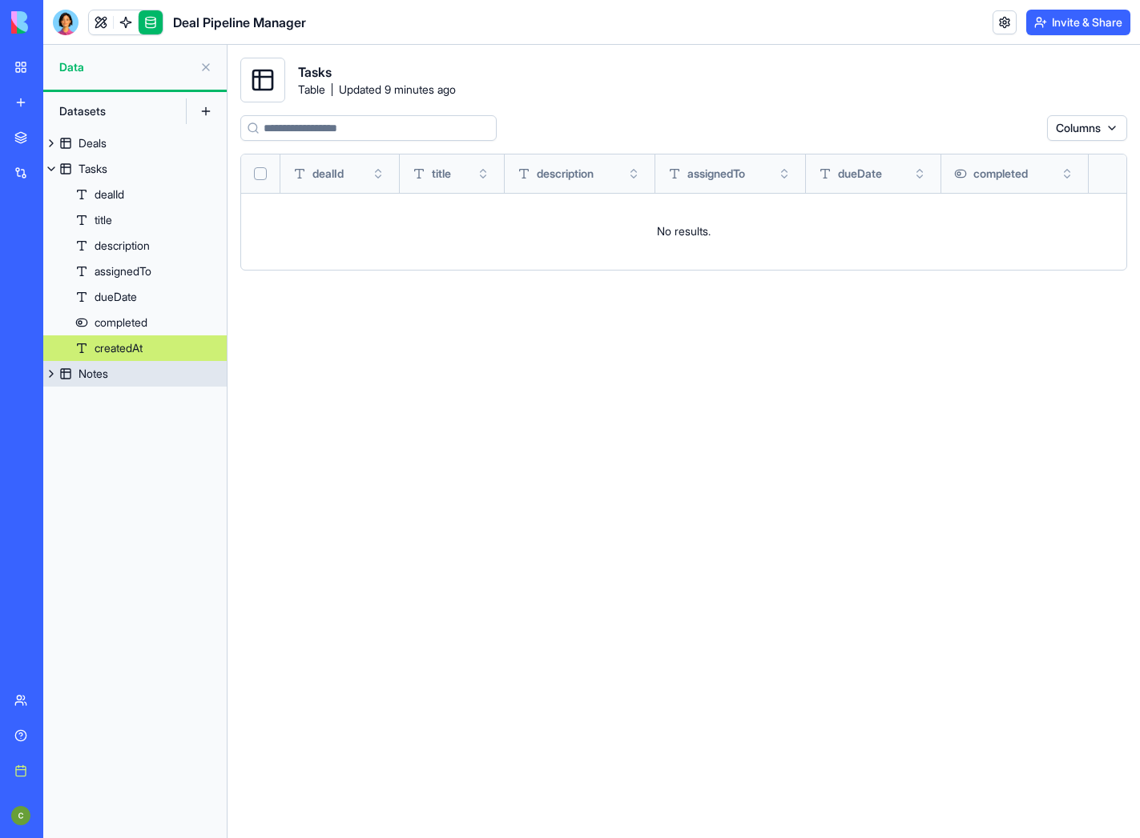
click at [54, 375] on button at bounding box center [51, 374] width 16 height 26
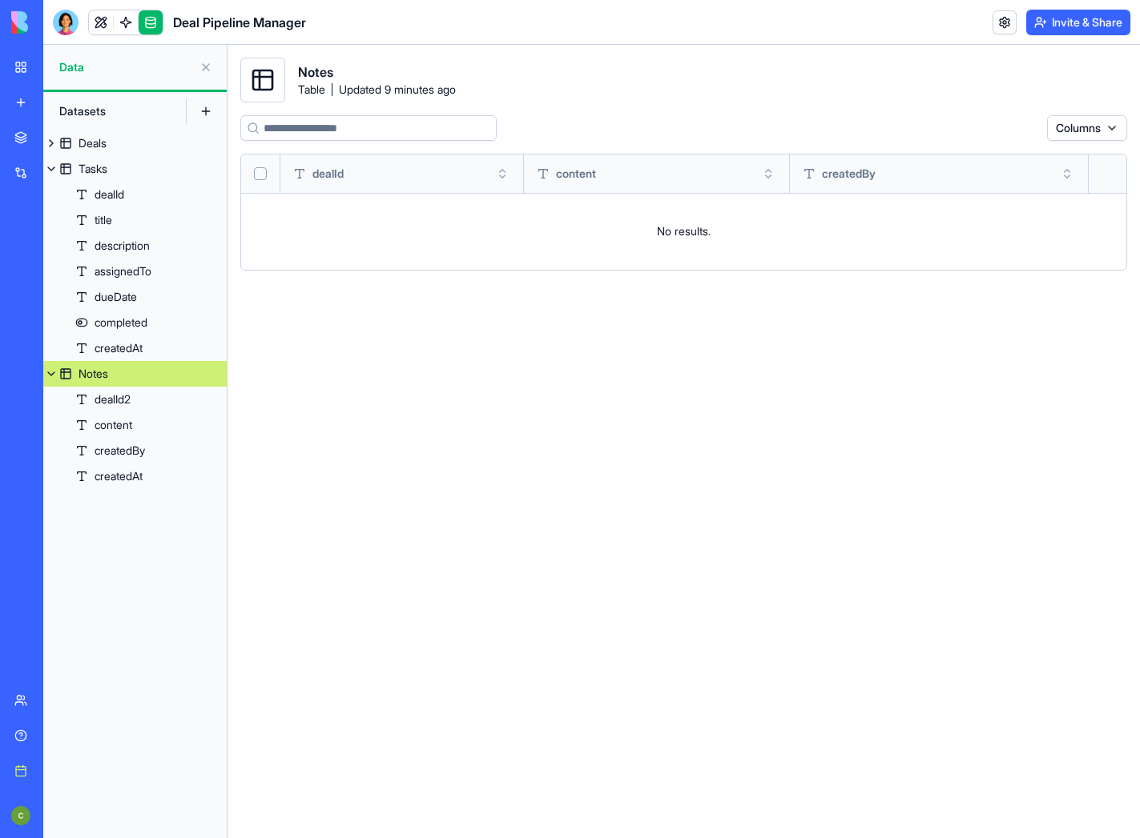
click at [84, 373] on div "Notes" at bounding box center [93, 374] width 30 height 16
click at [112, 170] on link "Tasks" at bounding box center [134, 169] width 183 height 26
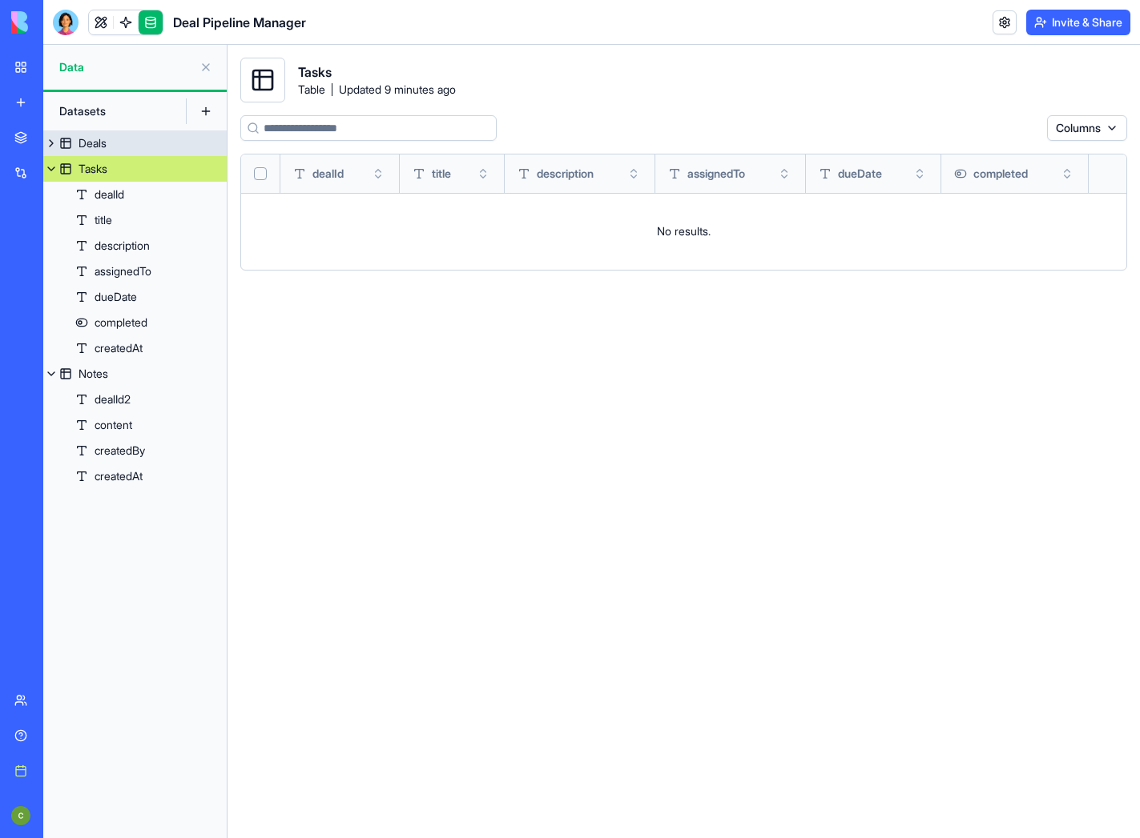
click at [110, 142] on link "Deals" at bounding box center [134, 144] width 183 height 26
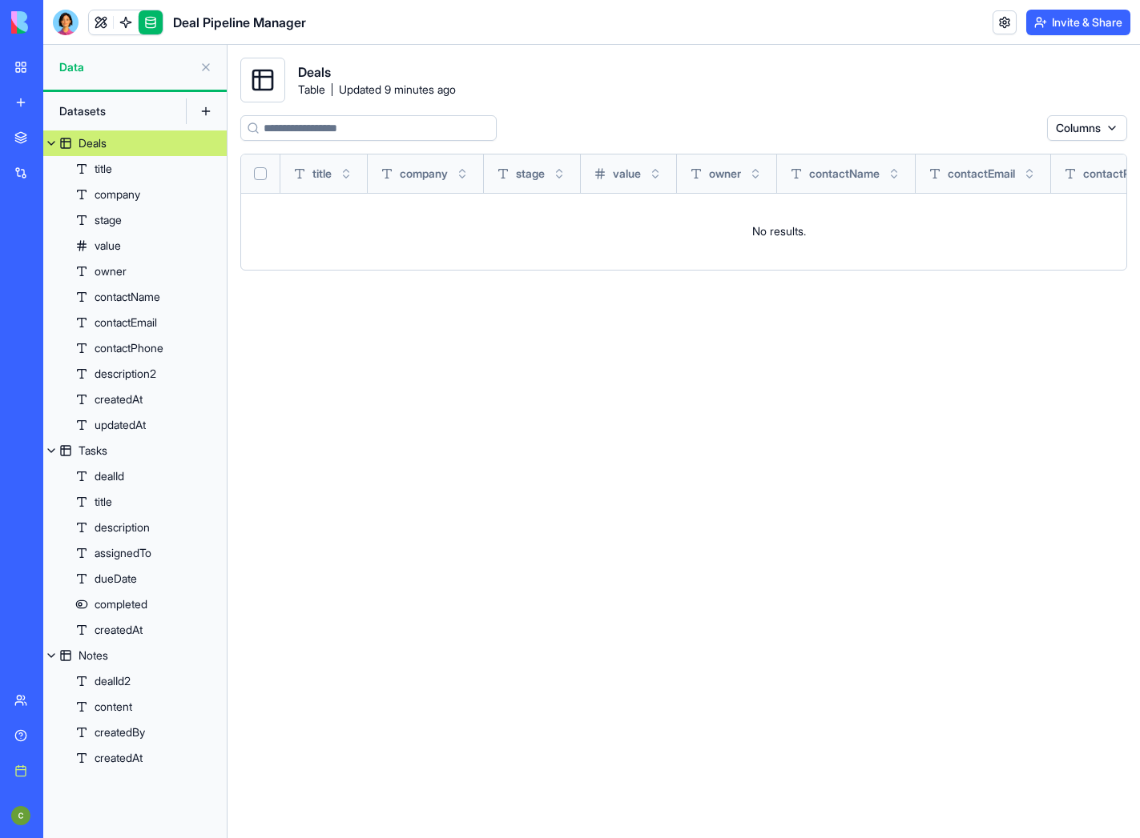
click at [202, 107] on button at bounding box center [206, 112] width 26 height 26
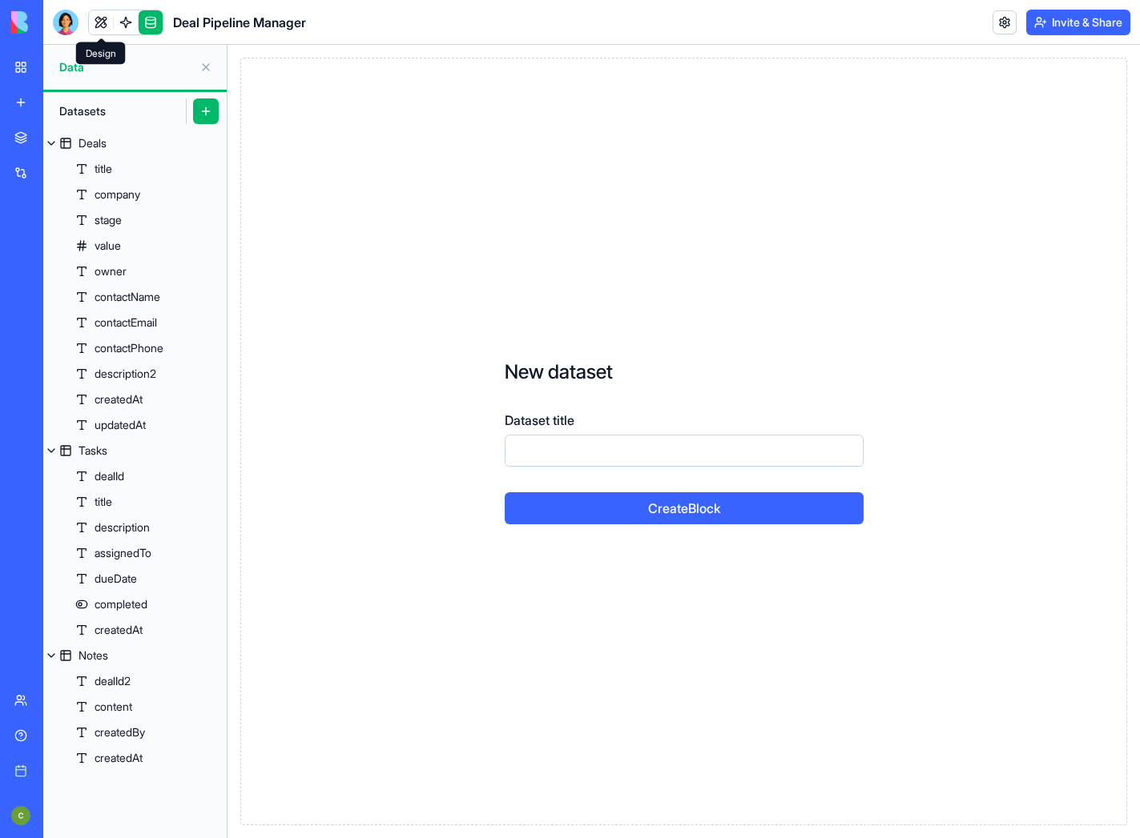
click at [111, 24] on link at bounding box center [101, 22] width 24 height 24
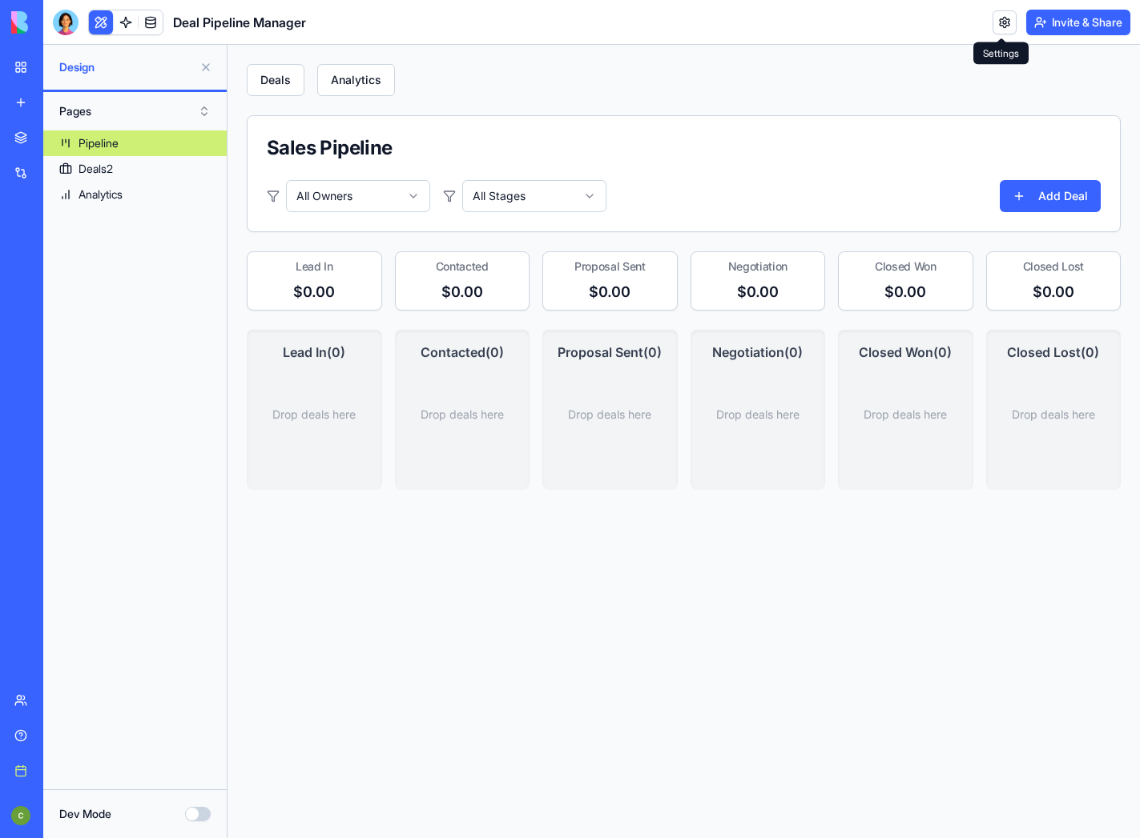
click at [998, 20] on link at bounding box center [1004, 22] width 24 height 24
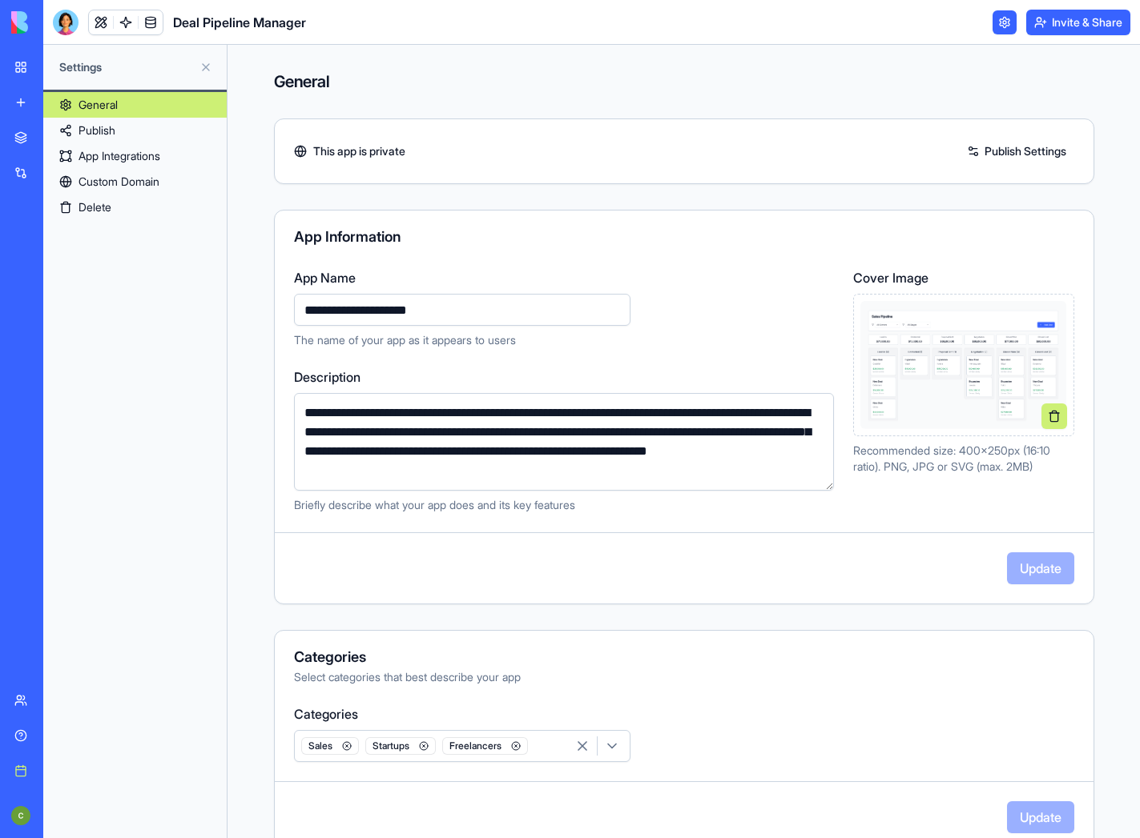
click at [773, 202] on div "**********" at bounding box center [684, 535] width 820 height 981
click at [128, 127] on link "Publish" at bounding box center [134, 131] width 183 height 26
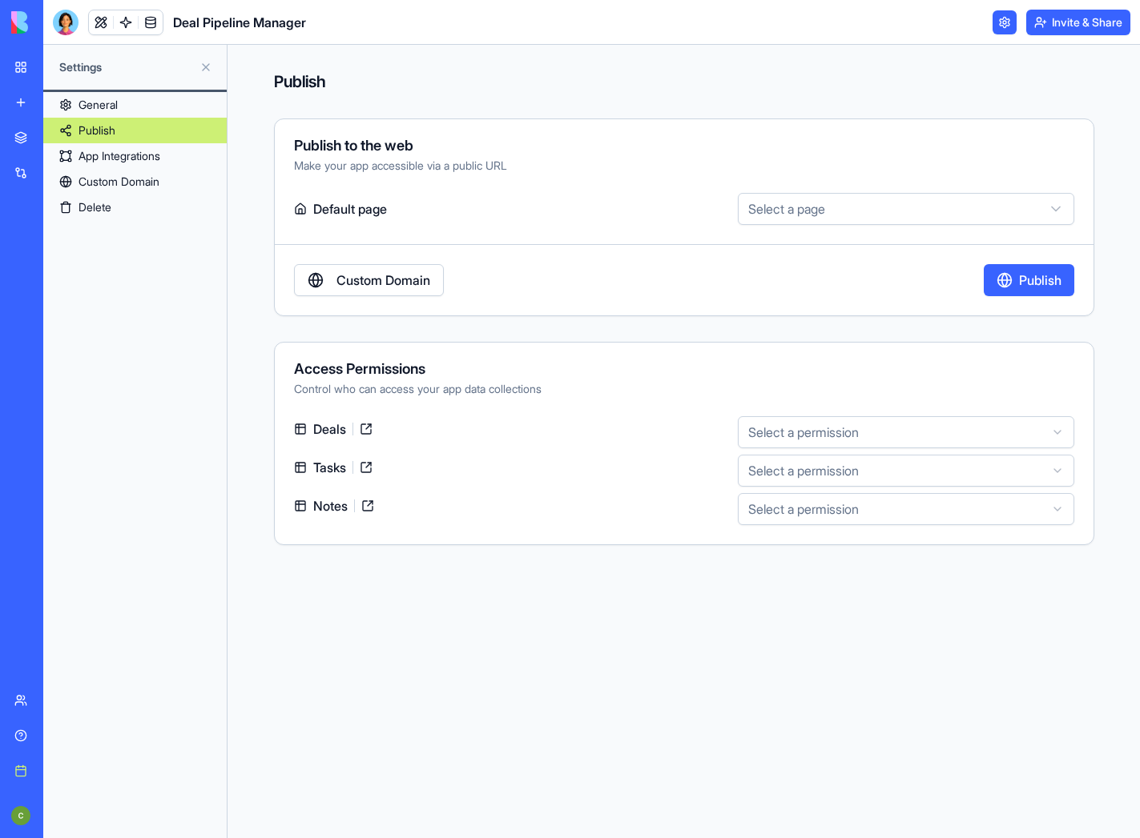
click at [870, 195] on html "BETA My workspace New app Marketplace Integrations Recent Email Marketing Gener…" at bounding box center [570, 419] width 1140 height 838
click at [800, 175] on html "BETA My workspace New app Marketplace Integrations Recent Email Marketing Gener…" at bounding box center [570, 419] width 1140 height 838
click at [397, 283] on link "Custom Domain" at bounding box center [369, 280] width 150 height 32
click at [786, 439] on html "BETA My workspace New app Marketplace Integrations Recent Email Marketing Gener…" at bounding box center [570, 419] width 1140 height 838
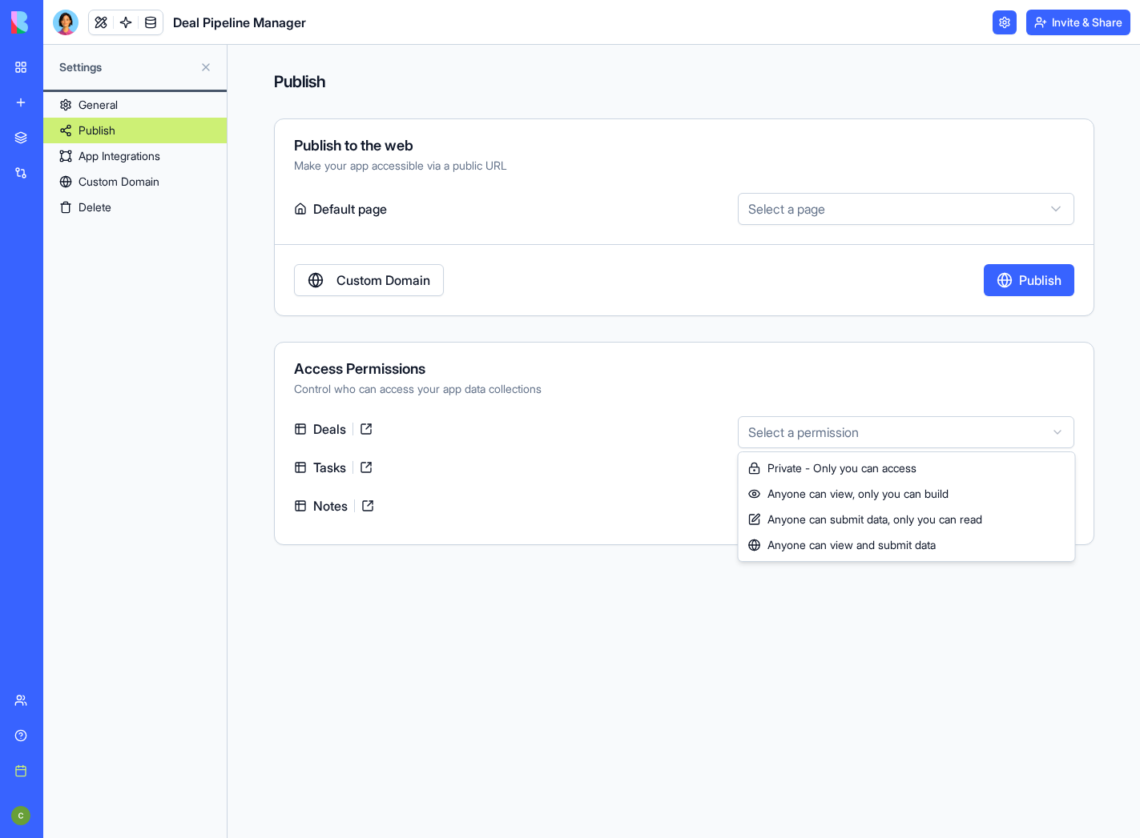
click at [786, 439] on html "BETA My workspace New app Marketplace Integrations Recent Email Marketing Gener…" at bounding box center [570, 419] width 1140 height 838
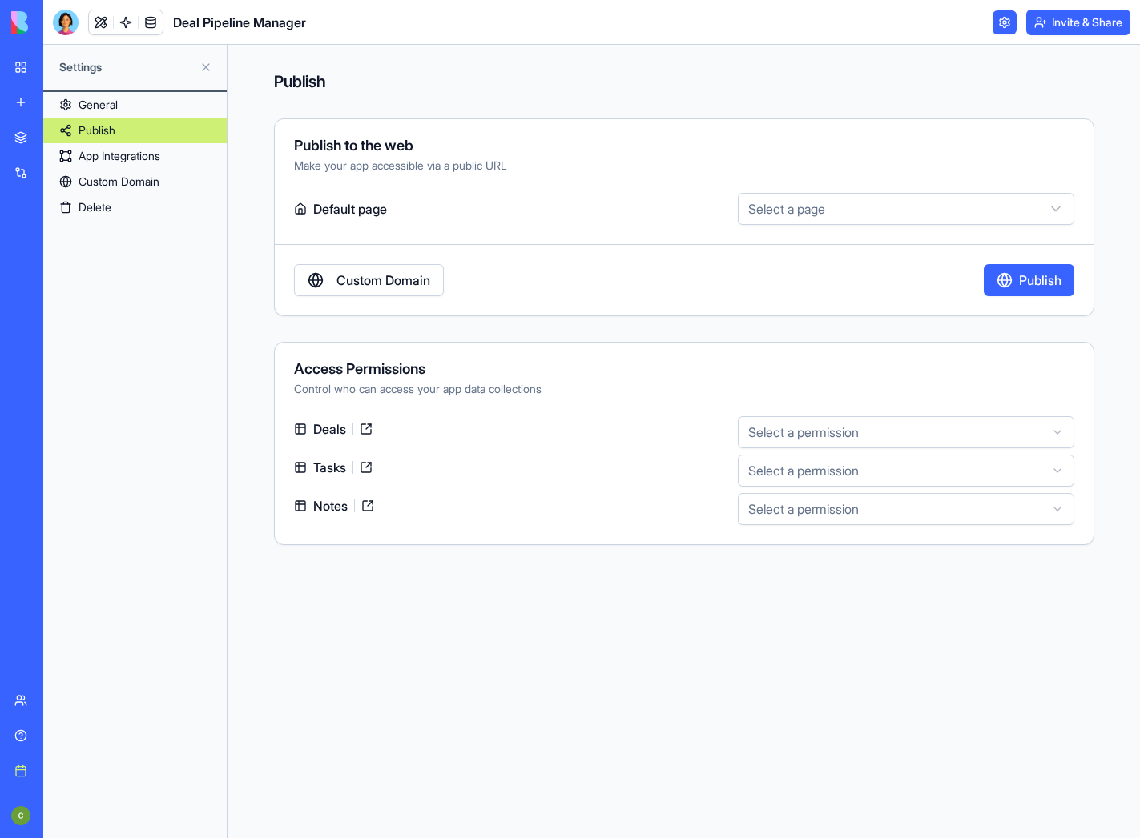
click at [787, 464] on html "BETA My workspace New app Marketplace Integrations Recent Email Marketing Gener…" at bounding box center [570, 419] width 1140 height 838
click at [794, 436] on html "BETA My workspace New app Marketplace Integrations Recent Email Marketing Gener…" at bounding box center [570, 419] width 1140 height 838
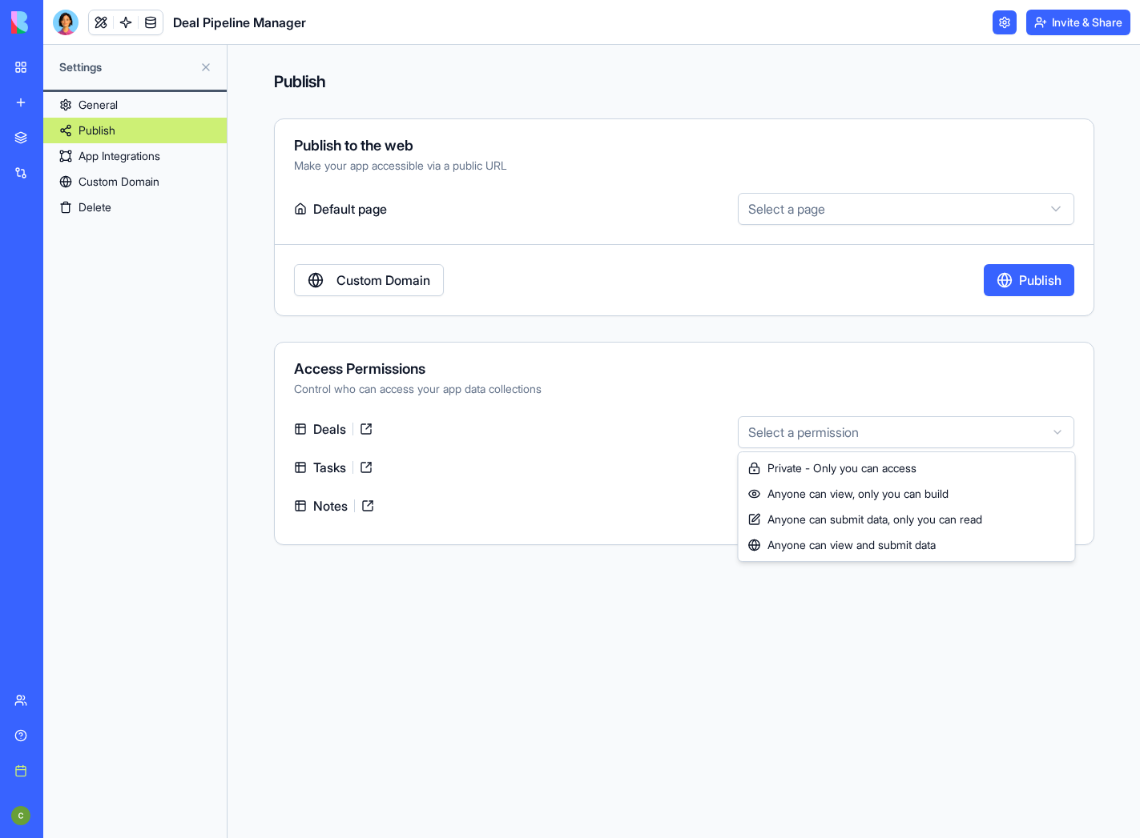
click at [794, 436] on html "BETA My workspace New app Marketplace Integrations Recent Email Marketing Gener…" at bounding box center [570, 419] width 1140 height 838
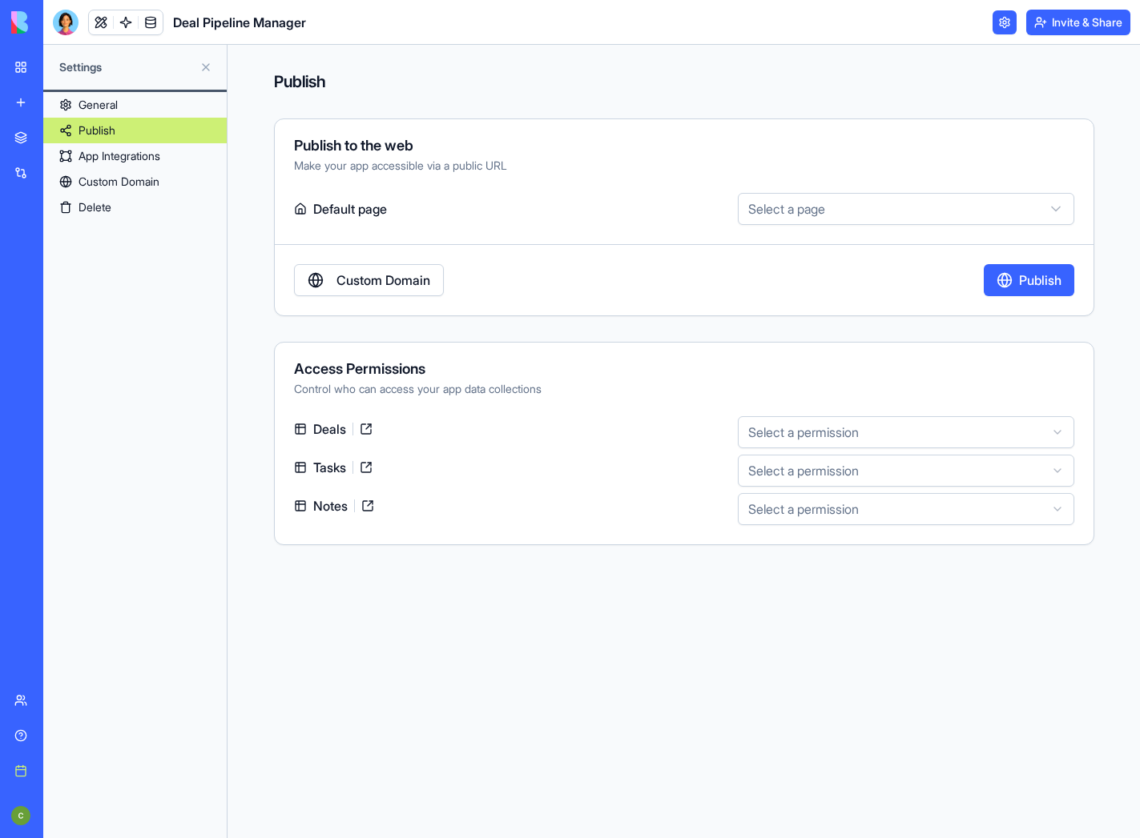
click at [798, 468] on html "BETA My workspace New app Marketplace Integrations Recent Email Marketing Gener…" at bounding box center [570, 419] width 1140 height 838
click at [800, 440] on html "BETA My workspace New app Marketplace Integrations Recent Email Marketing Gener…" at bounding box center [570, 419] width 1140 height 838
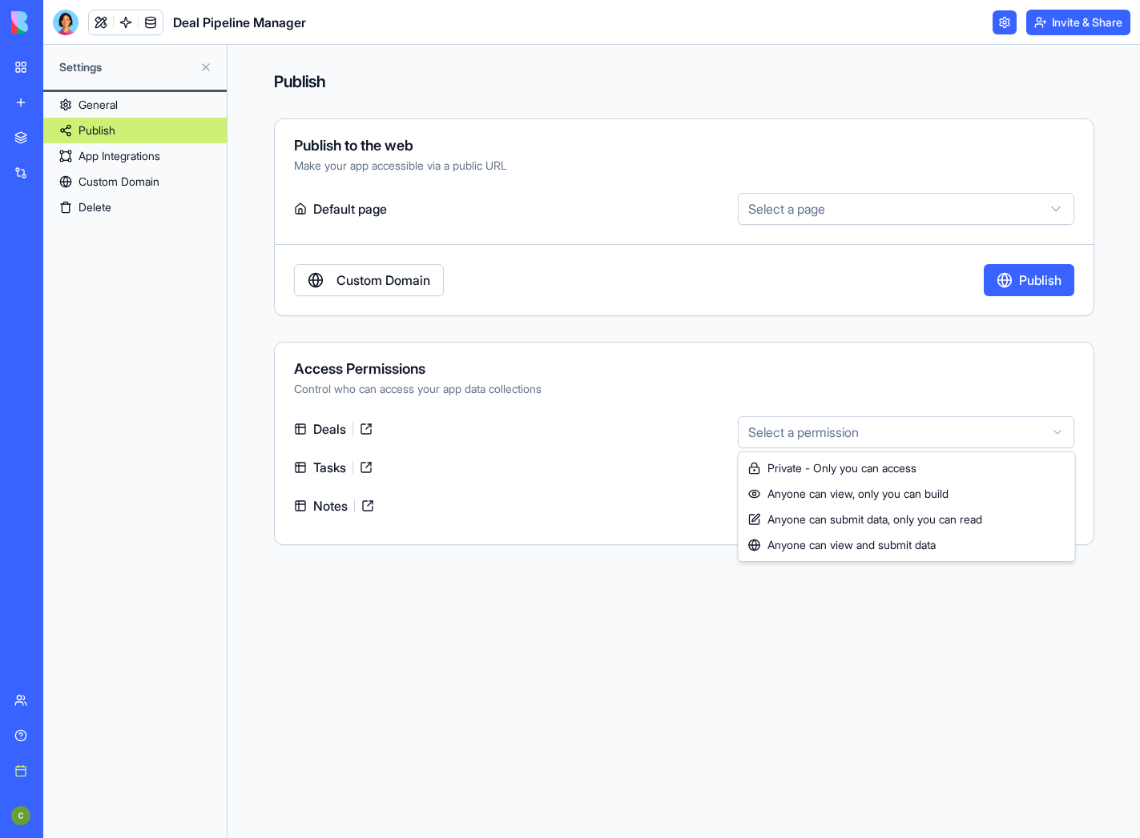
click at [685, 504] on html "BETA My workspace New app Marketplace Integrations Recent Email Marketing Gener…" at bounding box center [570, 419] width 1140 height 838
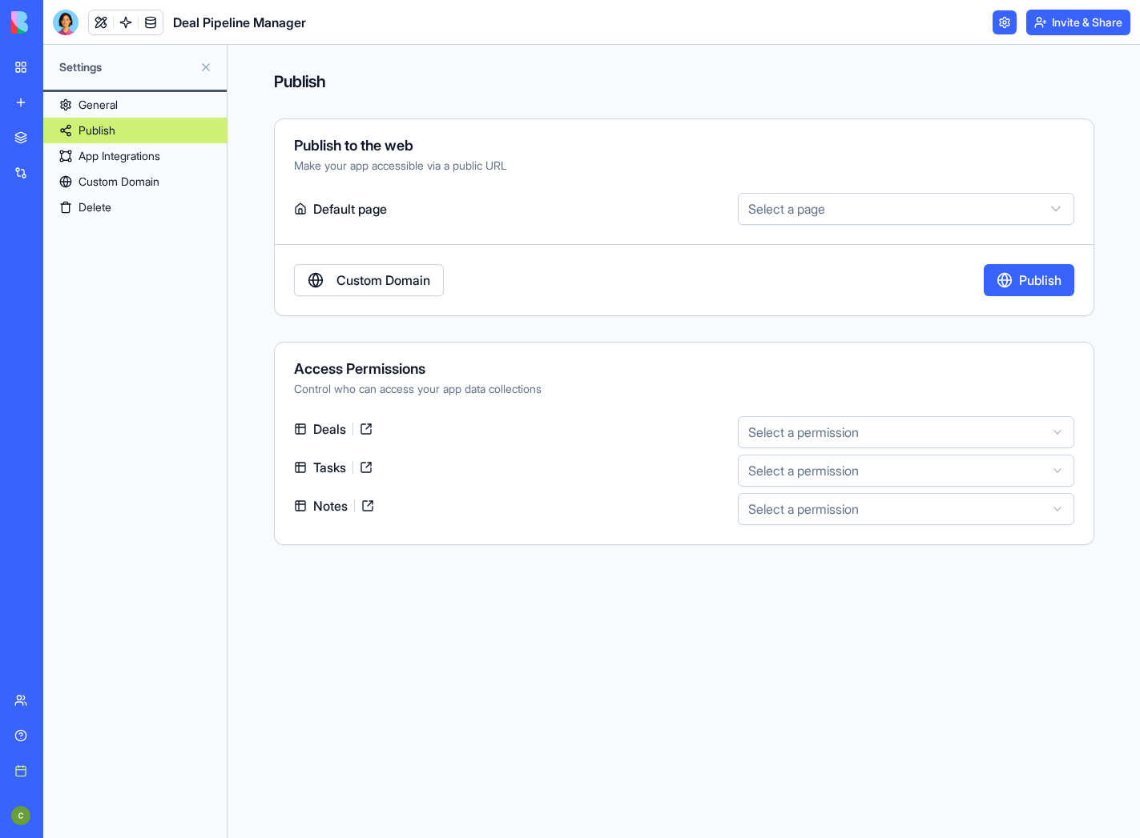
click at [802, 489] on div "Deals Select a permission Tasks Select a permission Notes Select a permission" at bounding box center [684, 470] width 818 height 109
click at [803, 472] on html "BETA My workspace New app Marketplace Integrations Recent Email Marketing Gener…" at bounding box center [570, 419] width 1140 height 838
click at [173, 156] on link "App Integrations" at bounding box center [134, 156] width 183 height 26
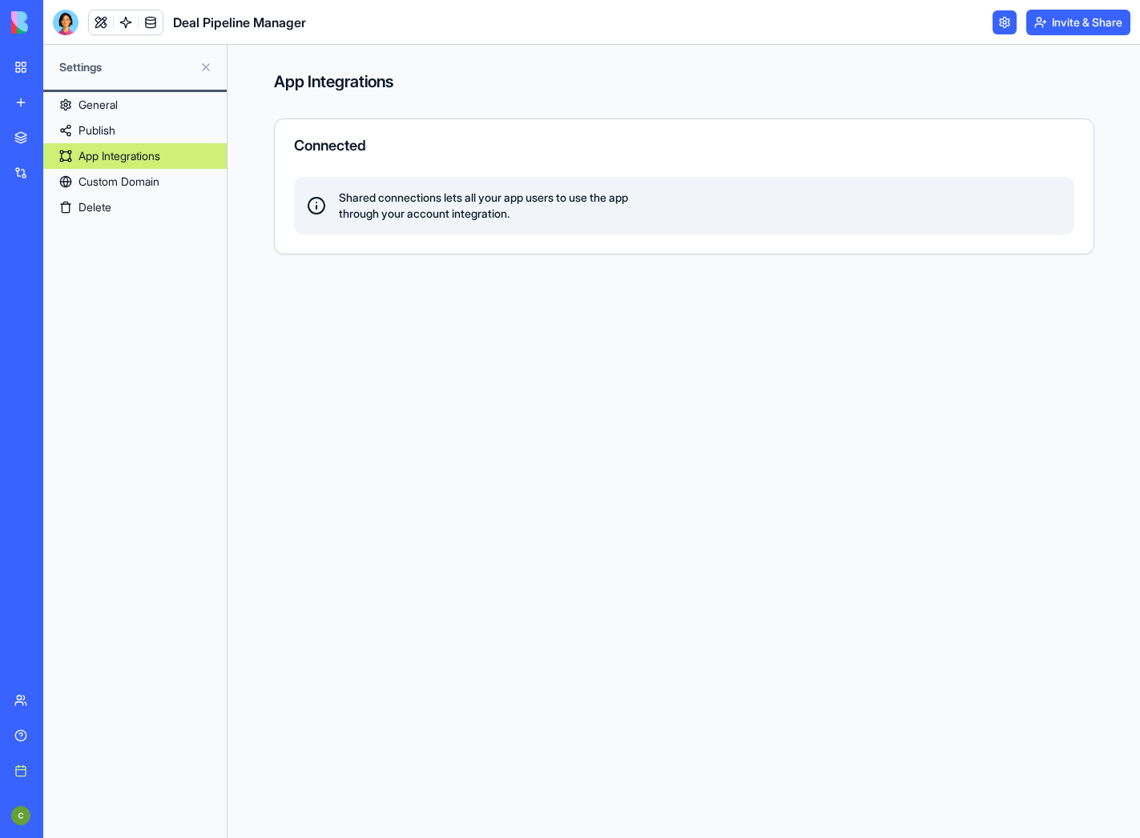
click at [151, 181] on link "Custom Domain" at bounding box center [134, 182] width 183 height 26
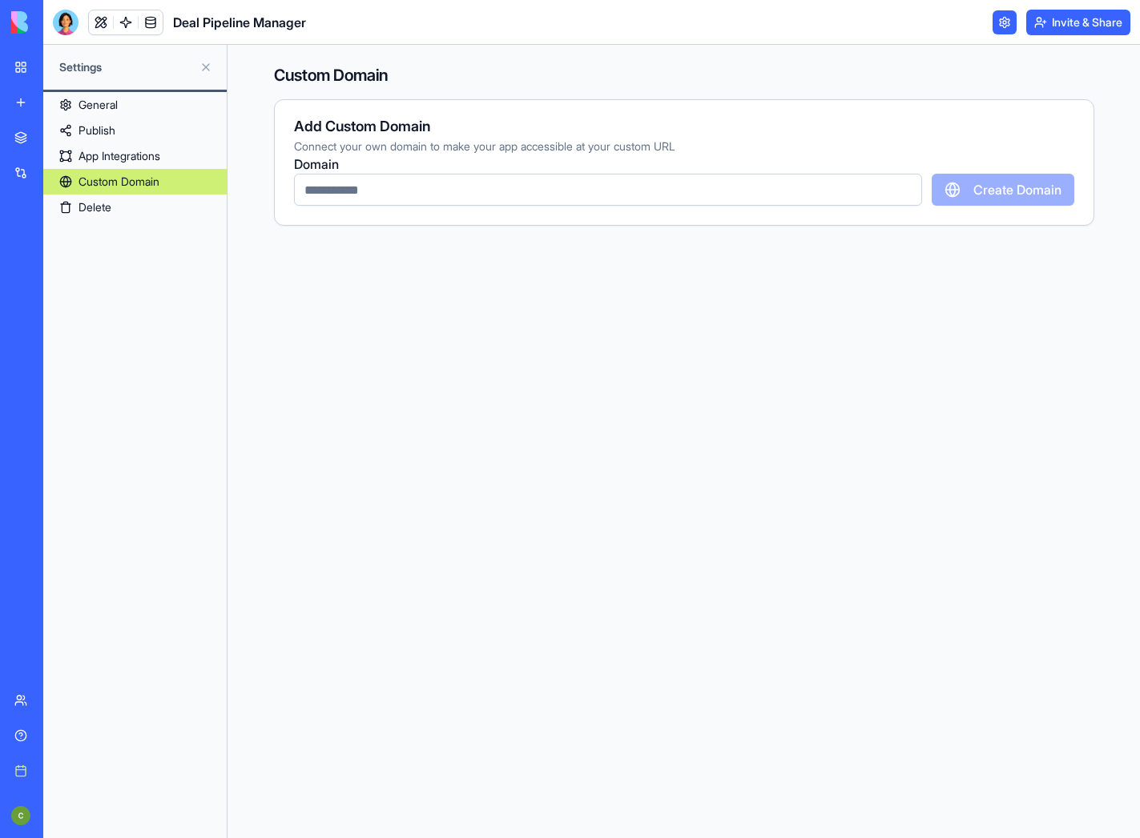
click at [102, 214] on link "Delete" at bounding box center [134, 208] width 183 height 26
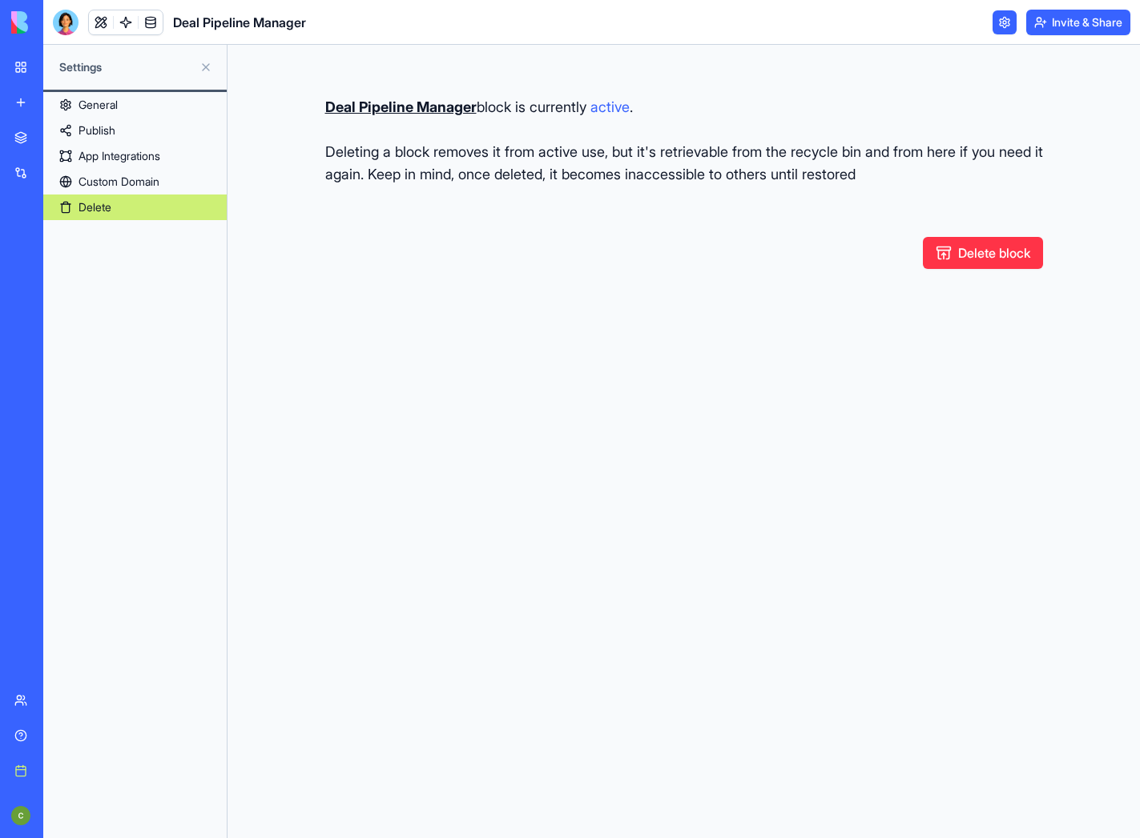
click at [25, 69] on link "My workspace" at bounding box center [37, 67] width 64 height 32
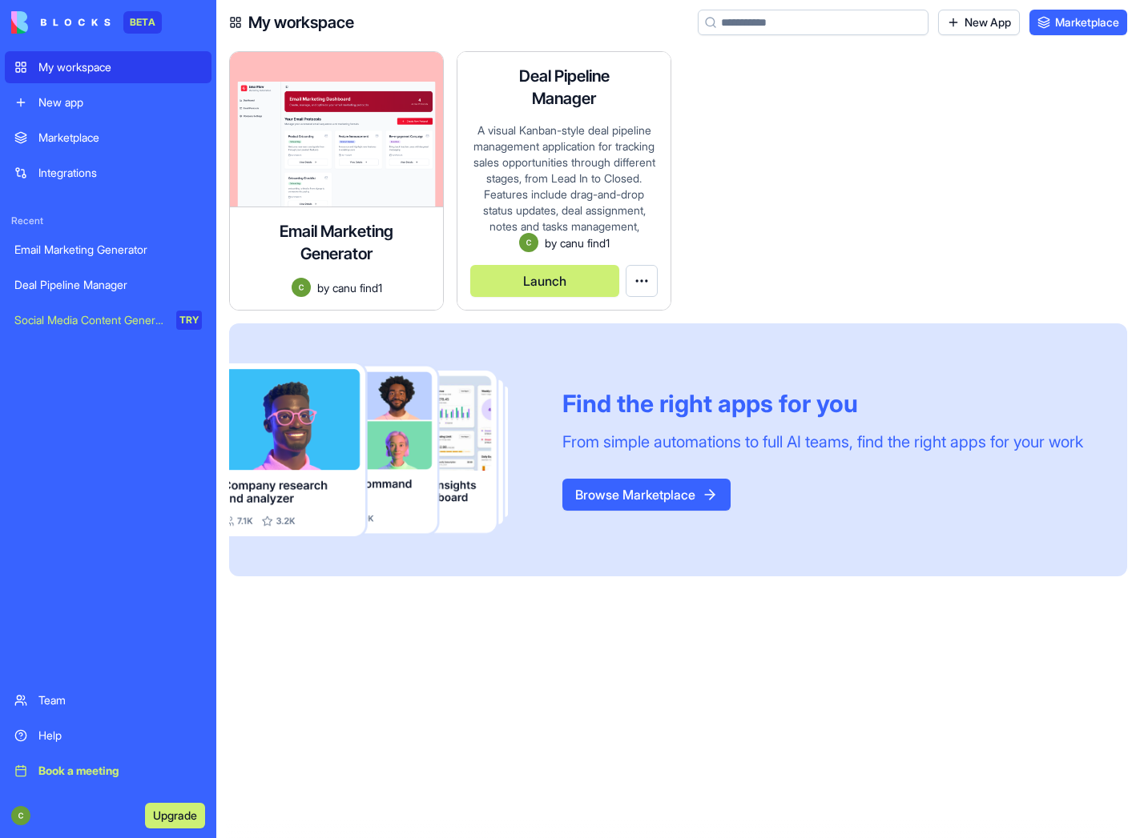
click at [642, 275] on html "BETA My workspace New app Marketplace Integrations Recent Email Marketing Gener…" at bounding box center [570, 419] width 1140 height 838
click at [621, 341] on span "Delete app" at bounding box center [612, 346] width 54 height 16
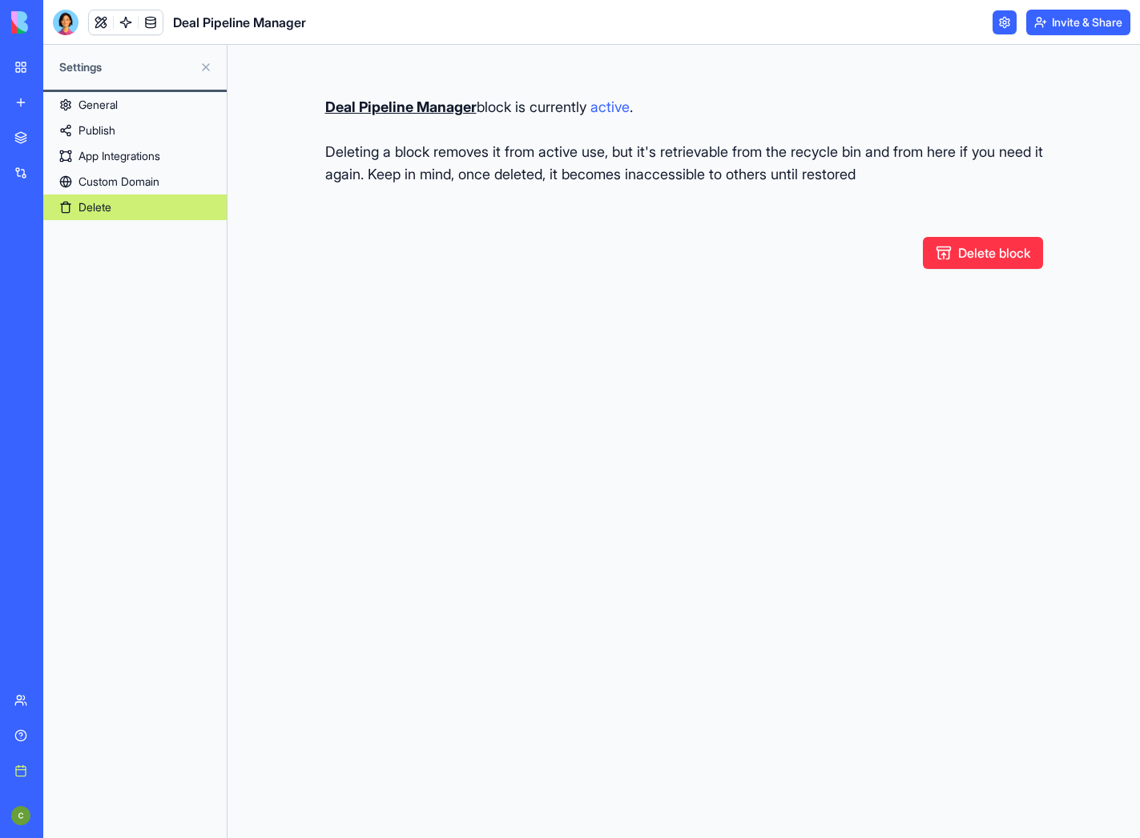
click at [967, 253] on button "Delete block" at bounding box center [983, 253] width 120 height 32
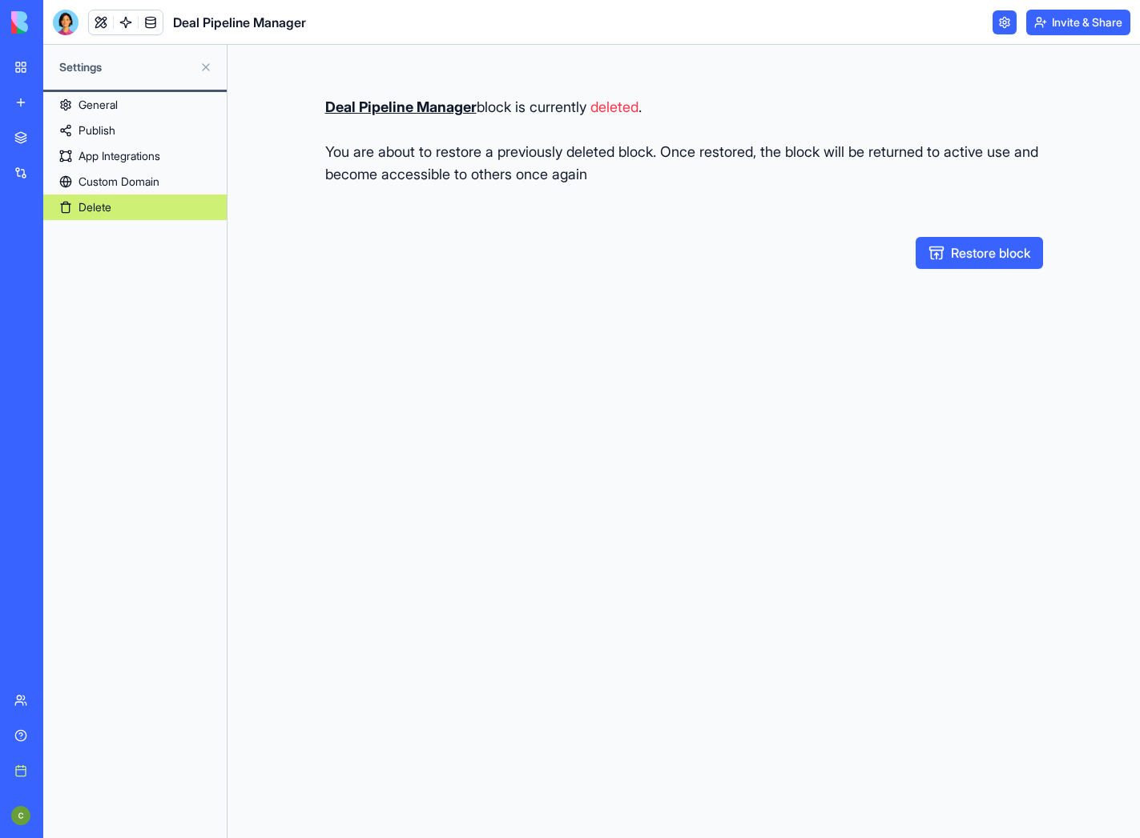
click at [59, 68] on div "My workspace" at bounding box center [48, 67] width 21 height 16
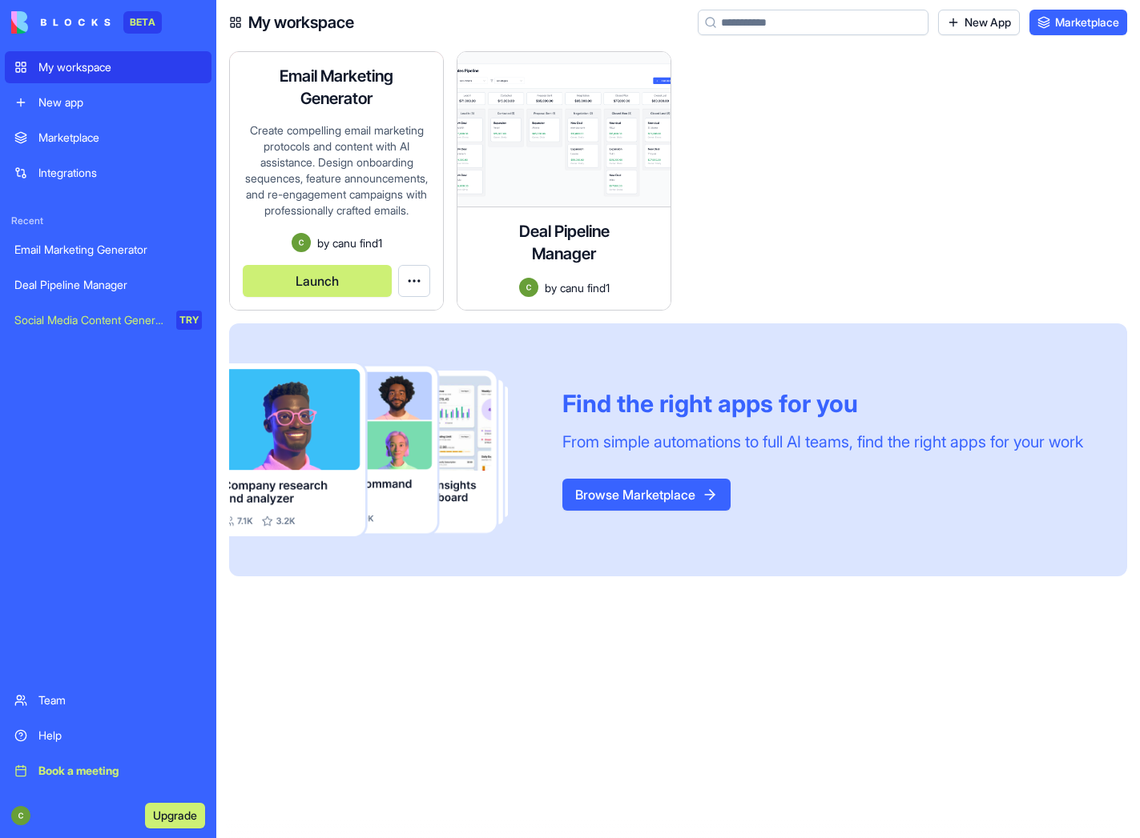
click at [420, 284] on html "BETA My workspace New app Marketplace Integrations Recent Email Marketing Gener…" at bounding box center [570, 419] width 1140 height 838
click at [396, 345] on span "Delete app" at bounding box center [384, 346] width 54 height 16
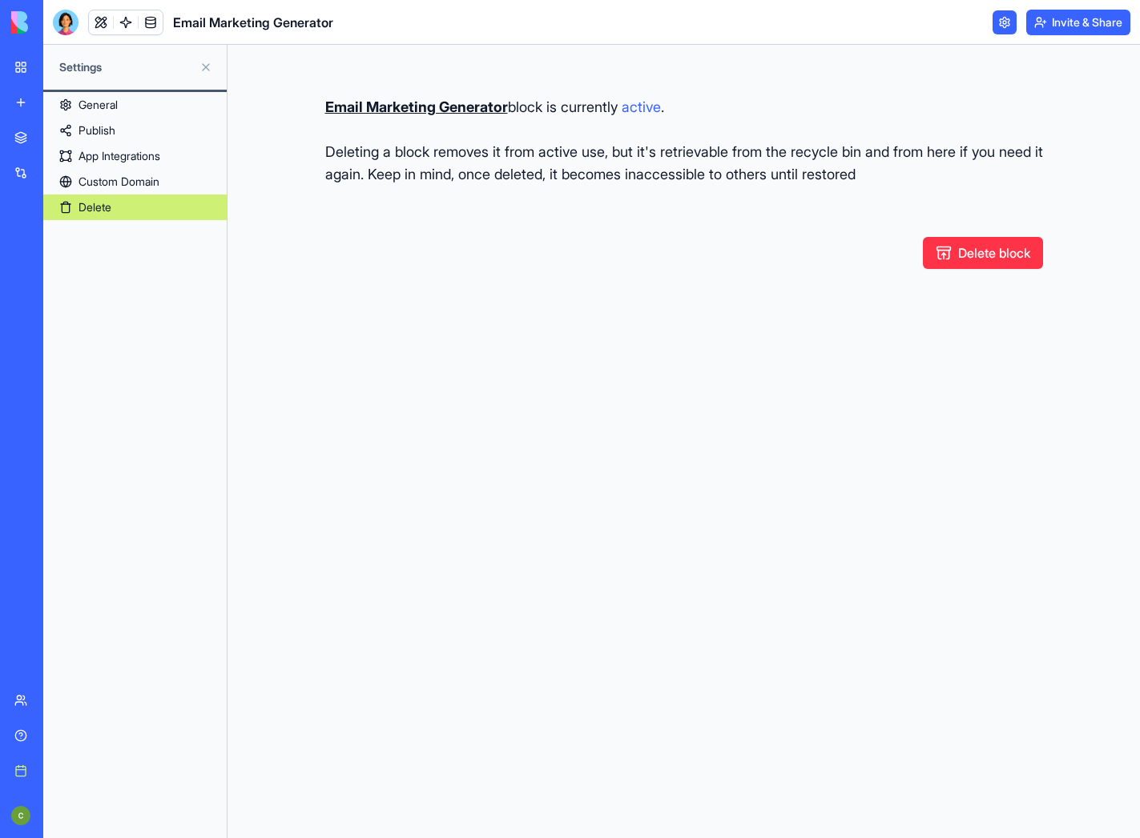
click at [1001, 247] on button "Delete block" at bounding box center [983, 253] width 120 height 32
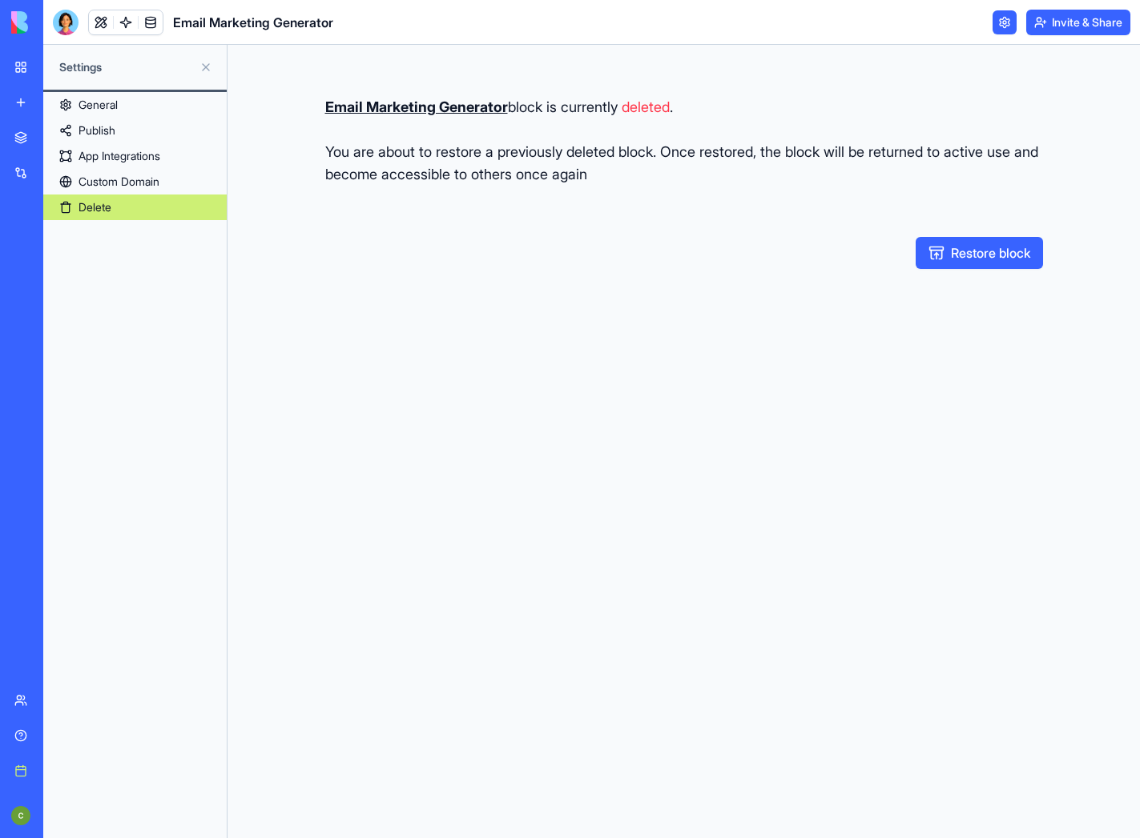
click at [59, 62] on div "My workspace" at bounding box center [48, 67] width 21 height 16
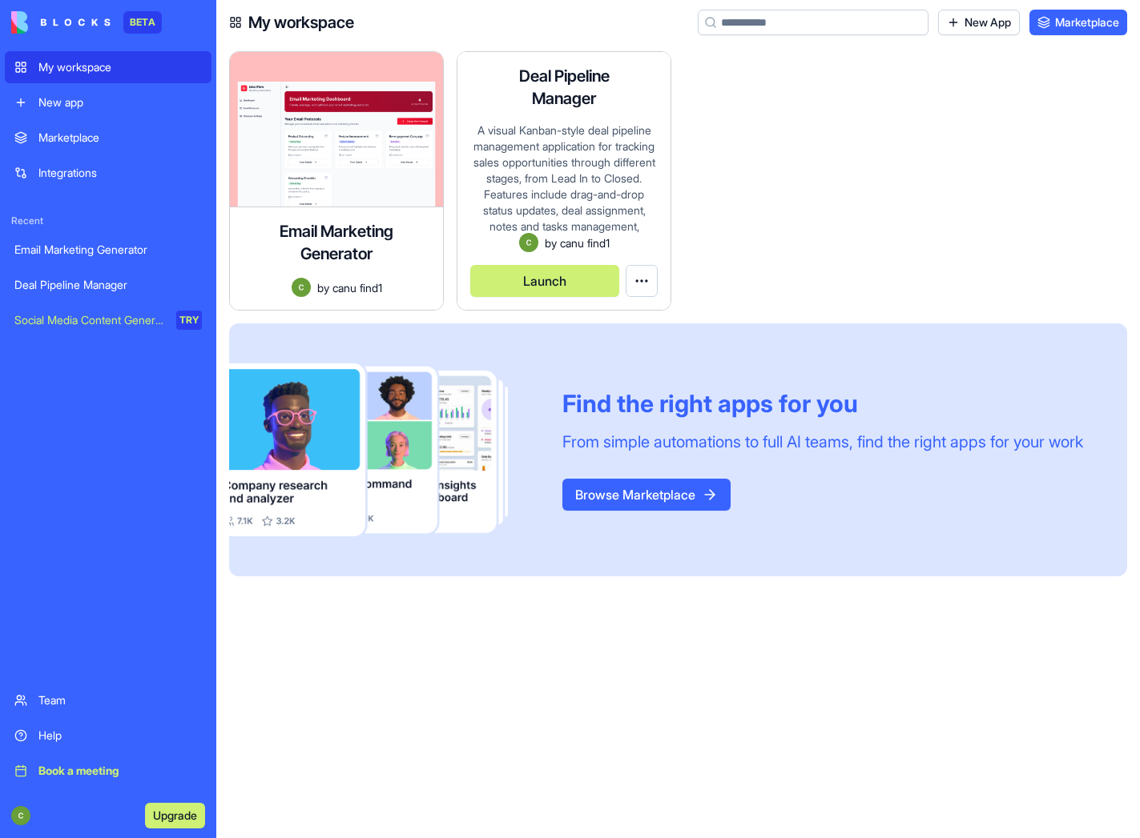
click at [648, 283] on html "BETA My workspace New app Marketplace Integrations Recent Email Marketing Gener…" at bounding box center [570, 419] width 1140 height 838
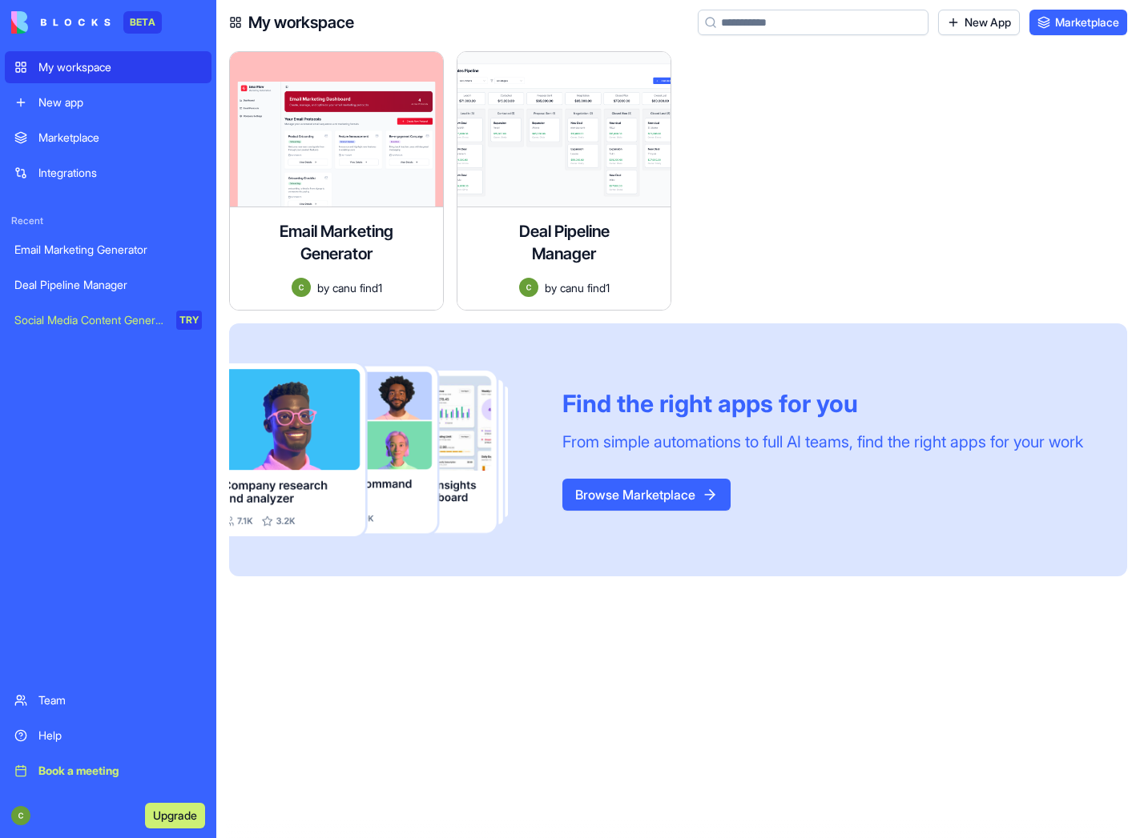
click at [95, 127] on link "Marketplace" at bounding box center [108, 138] width 207 height 32
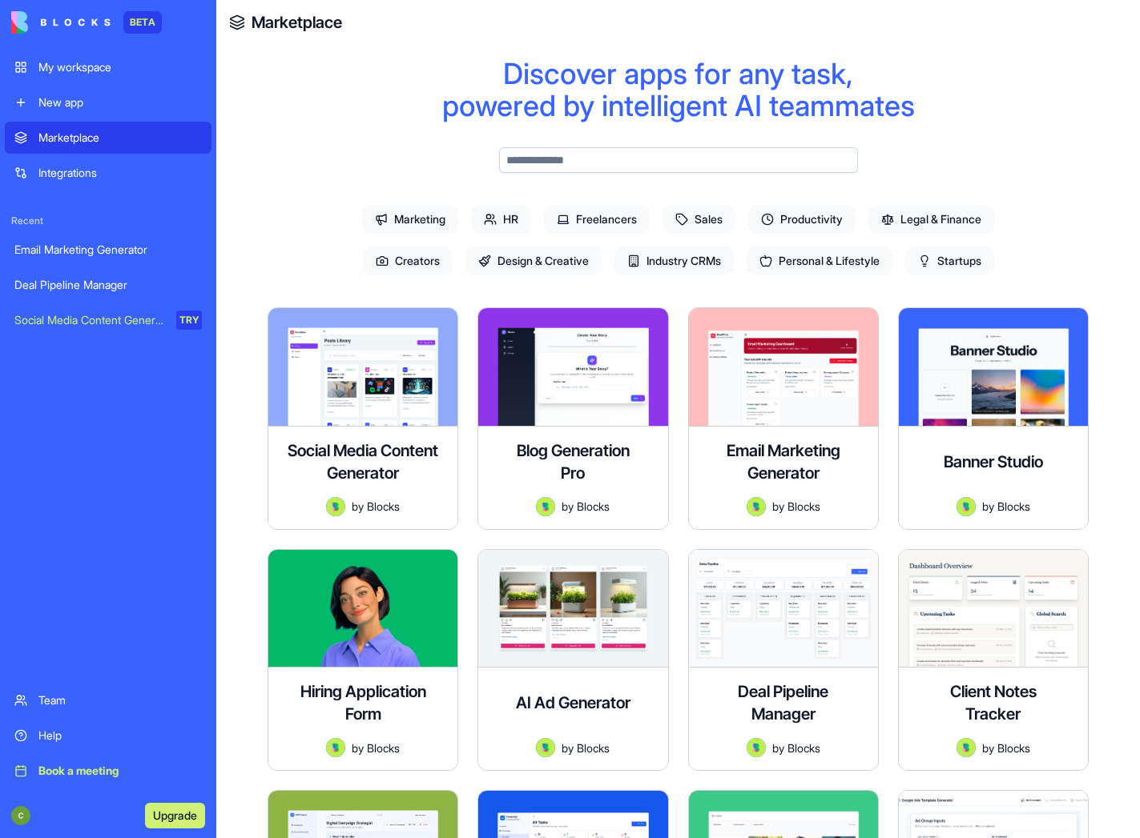
click at [93, 162] on link "Integrations" at bounding box center [108, 173] width 207 height 32
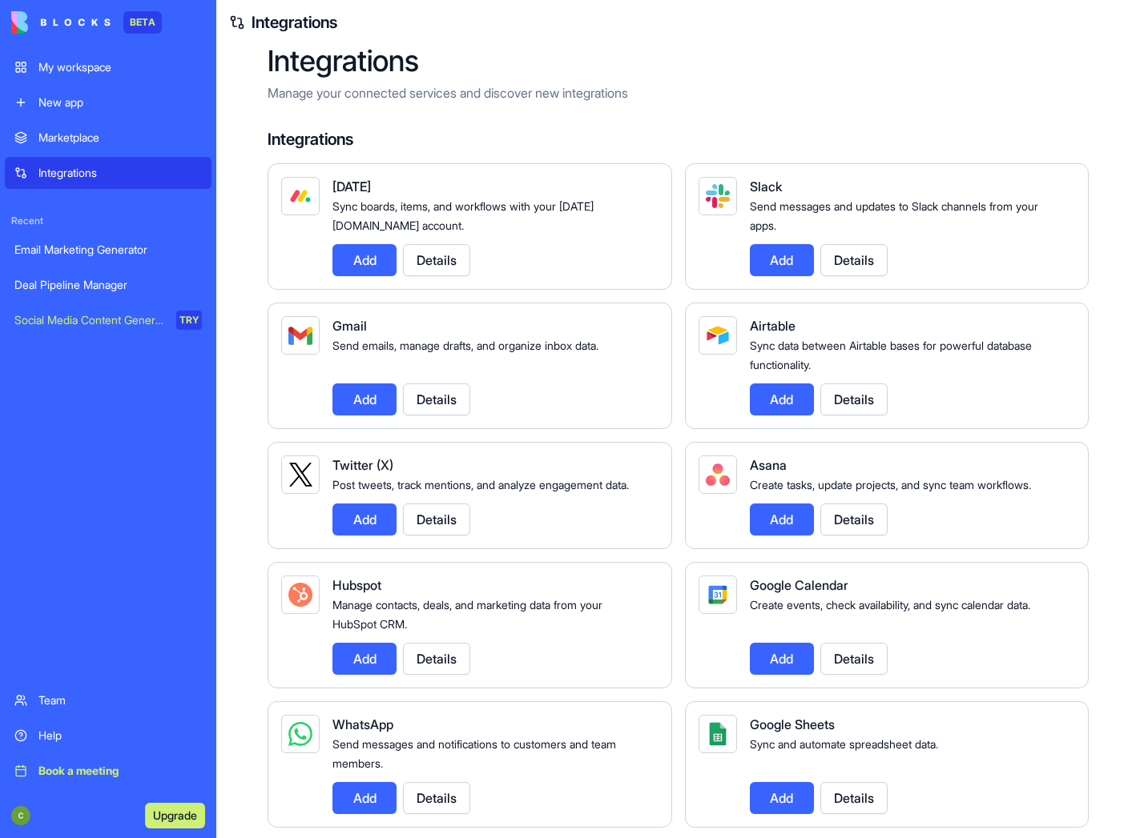
click at [93, 126] on link "Marketplace" at bounding box center [108, 138] width 207 height 32
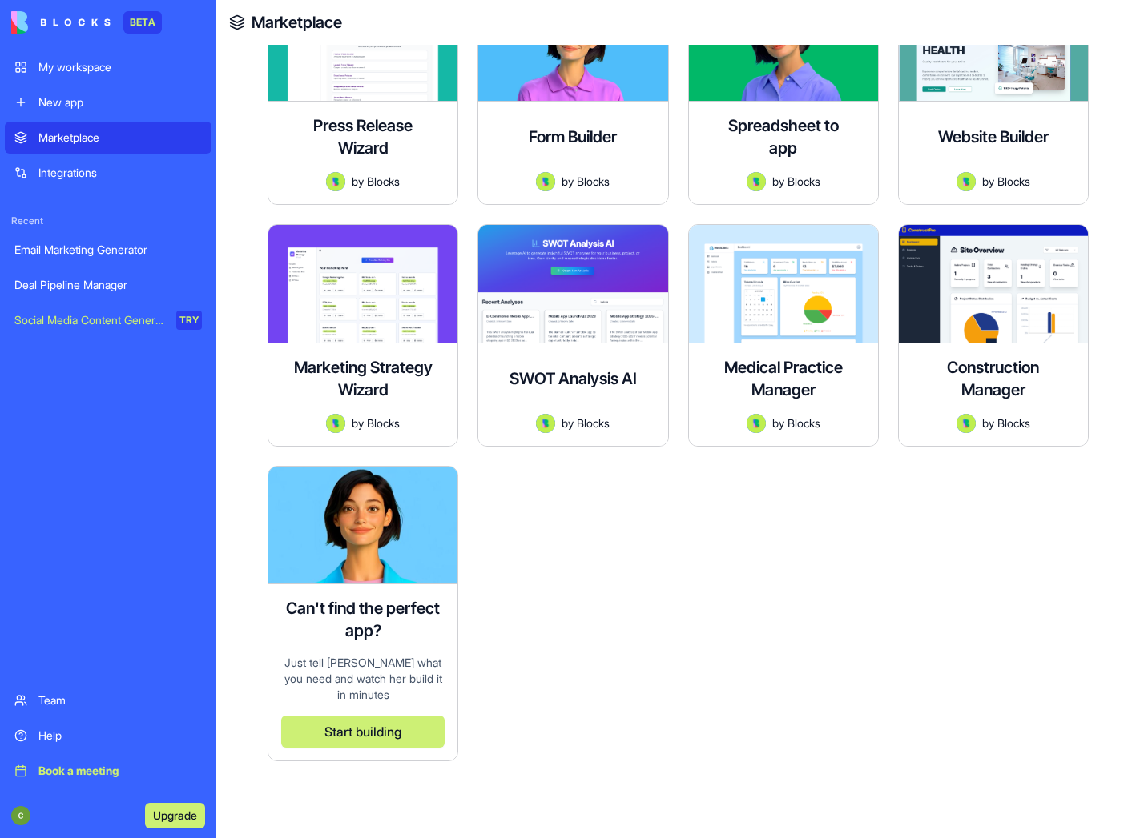
scroll to position [3707, 0]
click at [379, 548] on img at bounding box center [362, 526] width 189 height 118
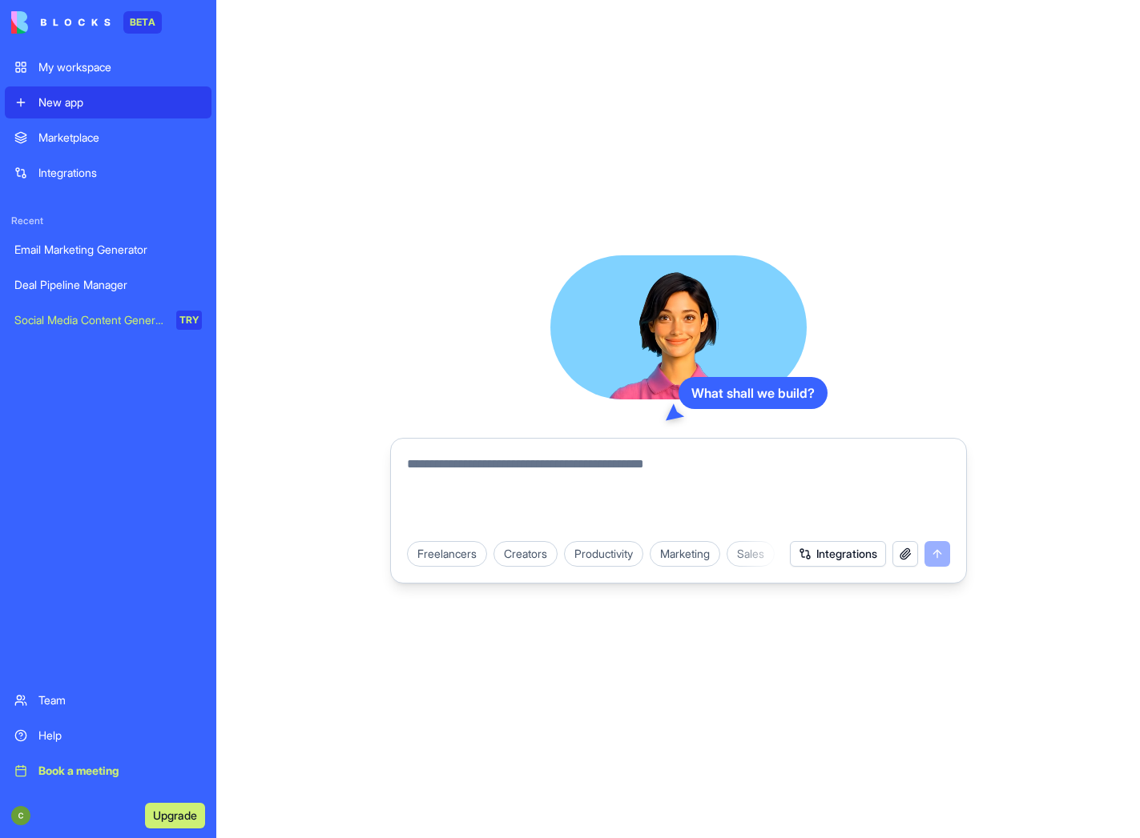
click at [653, 466] on textarea at bounding box center [678, 493] width 543 height 77
type textarea "*"
click at [69, 165] on div "Integrations" at bounding box center [119, 173] width 163 height 16
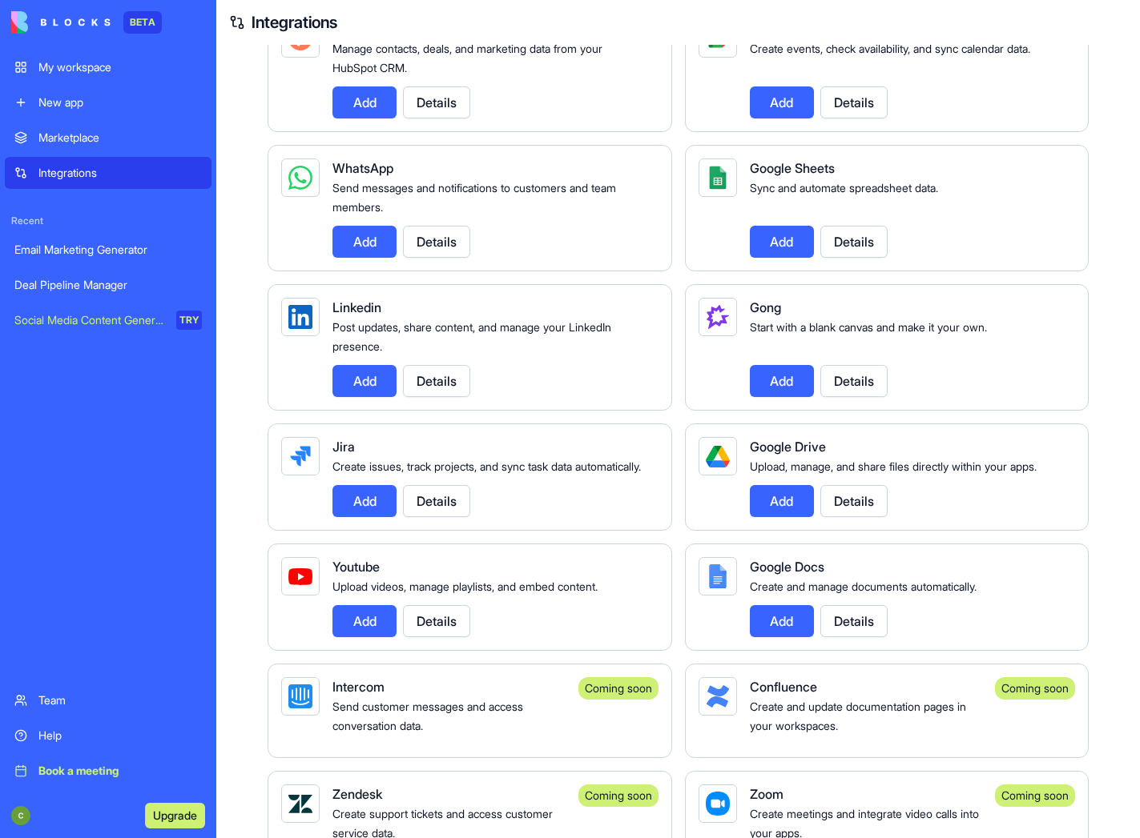
scroll to position [497, 0]
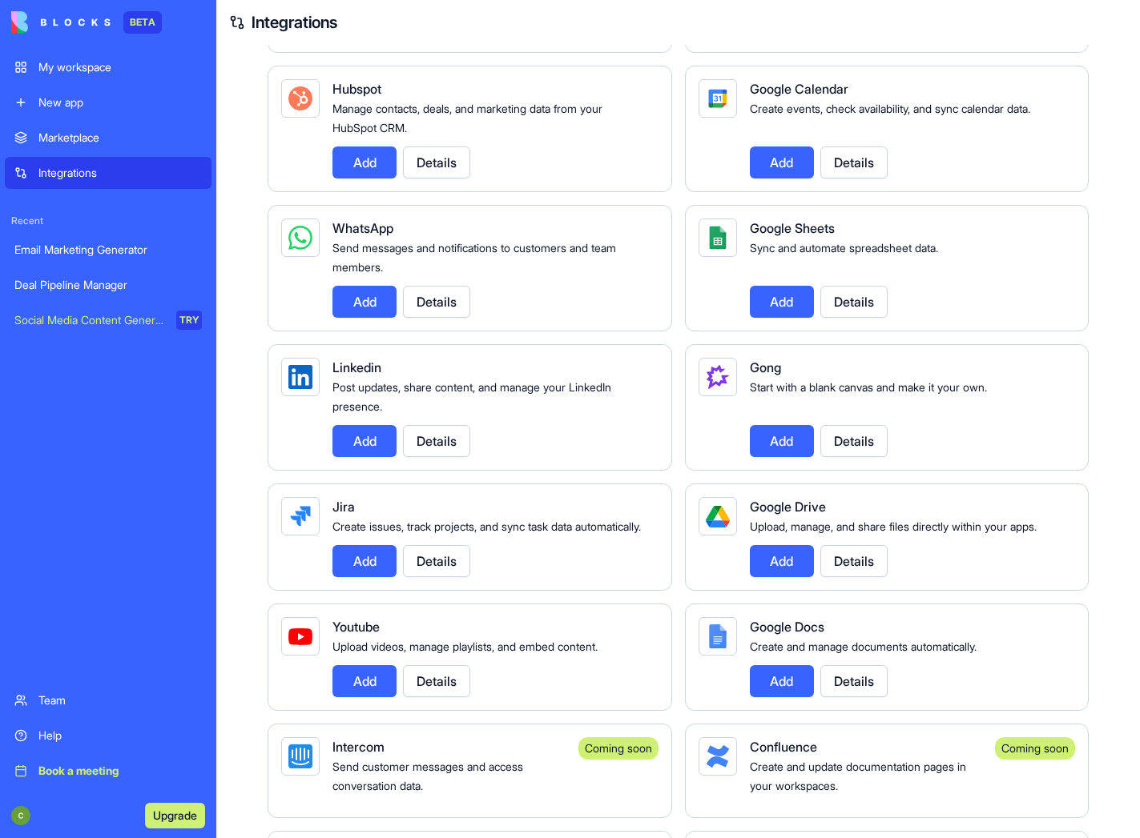
click at [849, 454] on button "Details" at bounding box center [853, 441] width 67 height 32
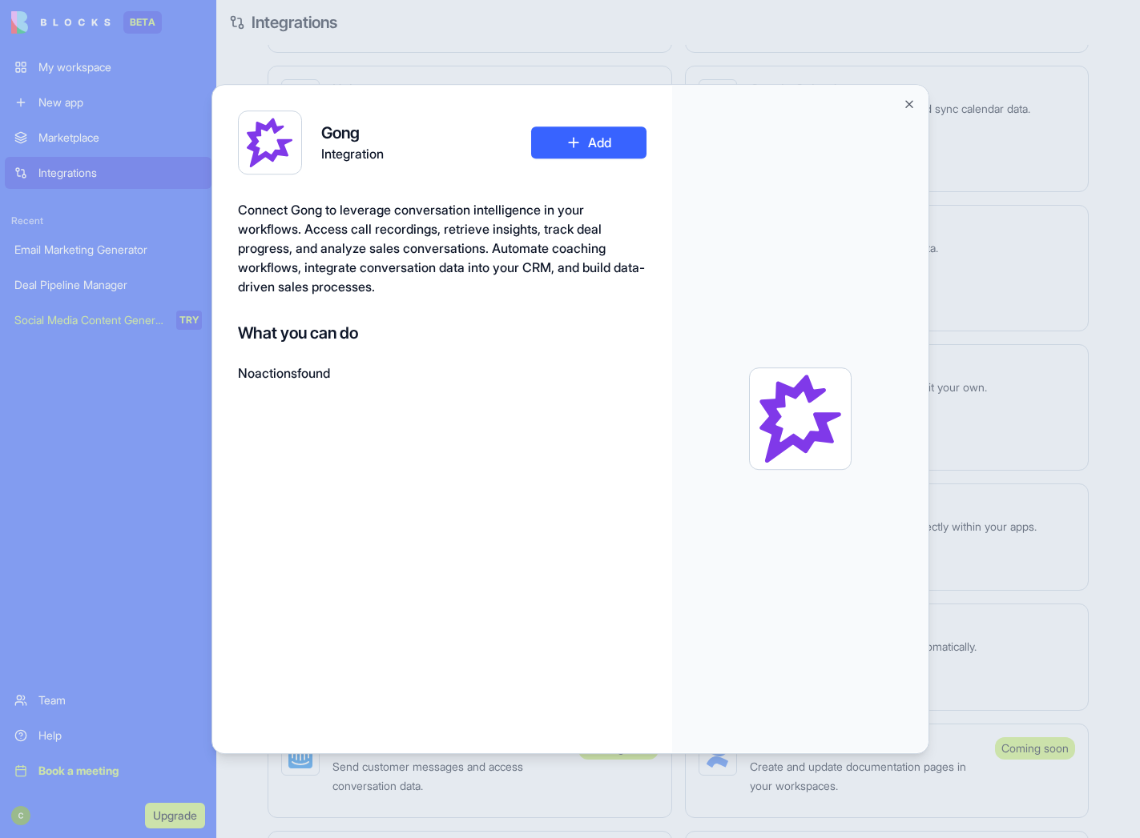
drag, startPoint x: 411, startPoint y: 290, endPoint x: 239, endPoint y: 203, distance: 192.7
click at [239, 203] on span "Connect Gong to leverage conversation intelligence in your workflows. Access ca…" at bounding box center [441, 248] width 407 height 93
click at [906, 105] on button "Close" at bounding box center [909, 104] width 13 height 13
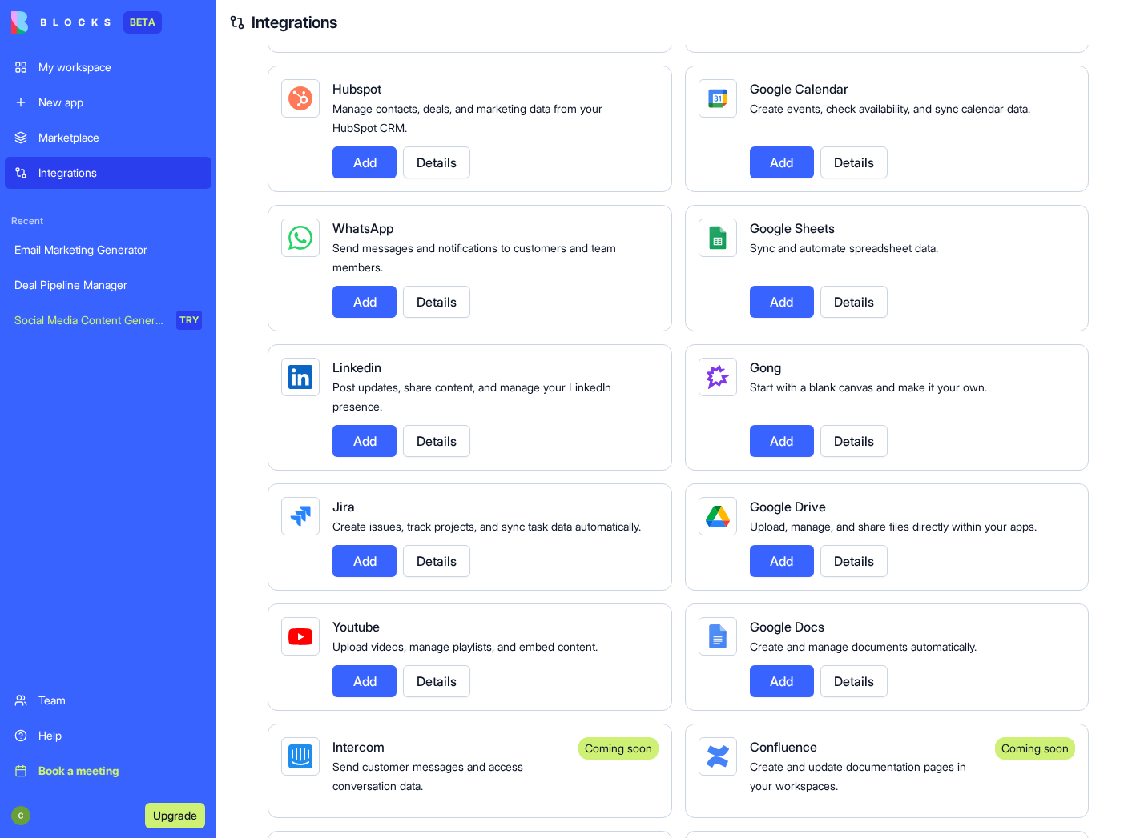
click at [851, 312] on button "Details" at bounding box center [853, 302] width 67 height 32
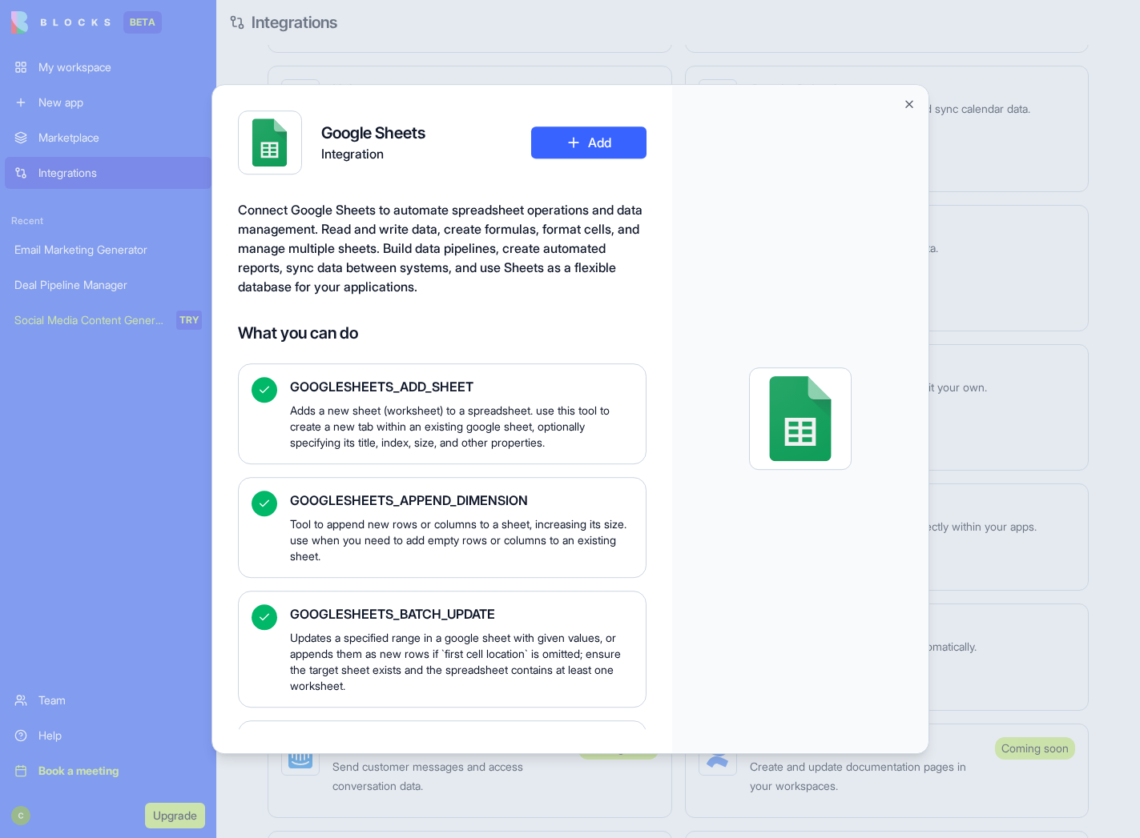
click at [911, 101] on button "Close" at bounding box center [909, 104] width 13 height 13
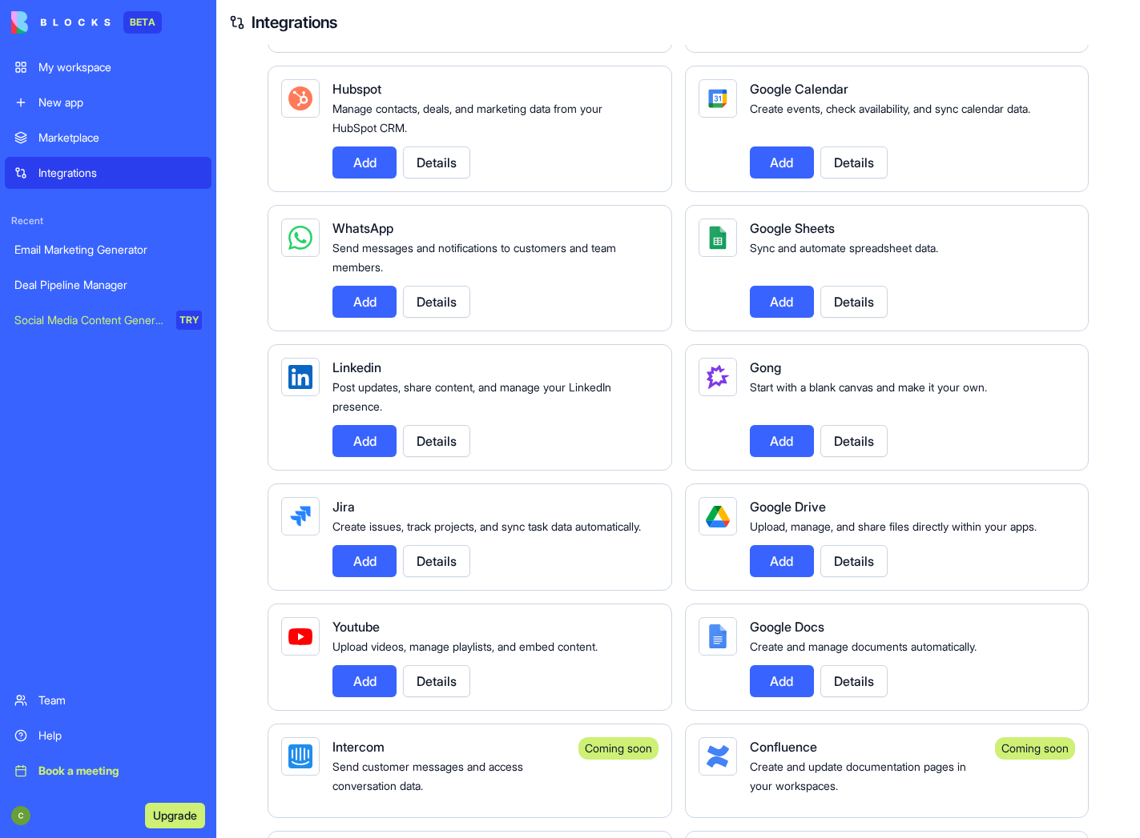
click at [847, 318] on button "Details" at bounding box center [853, 302] width 67 height 32
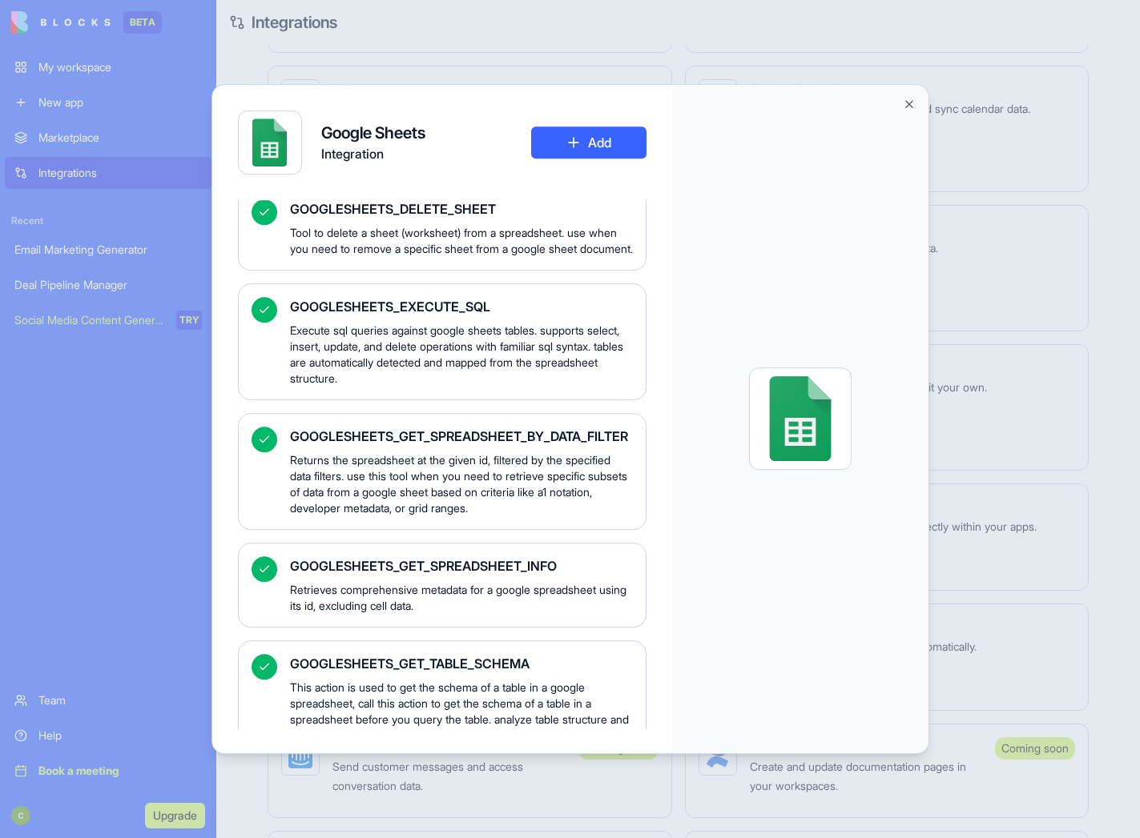
scroll to position [746, 0]
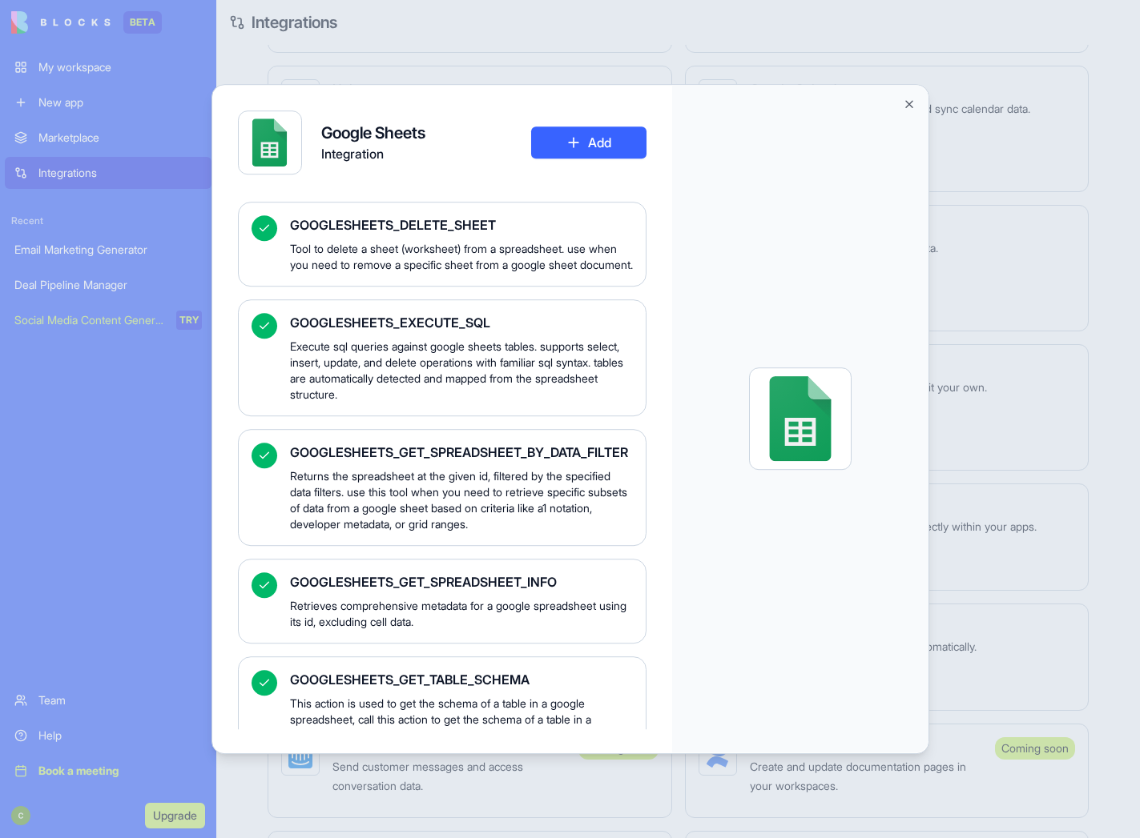
click at [912, 102] on button "Close" at bounding box center [909, 104] width 13 height 13
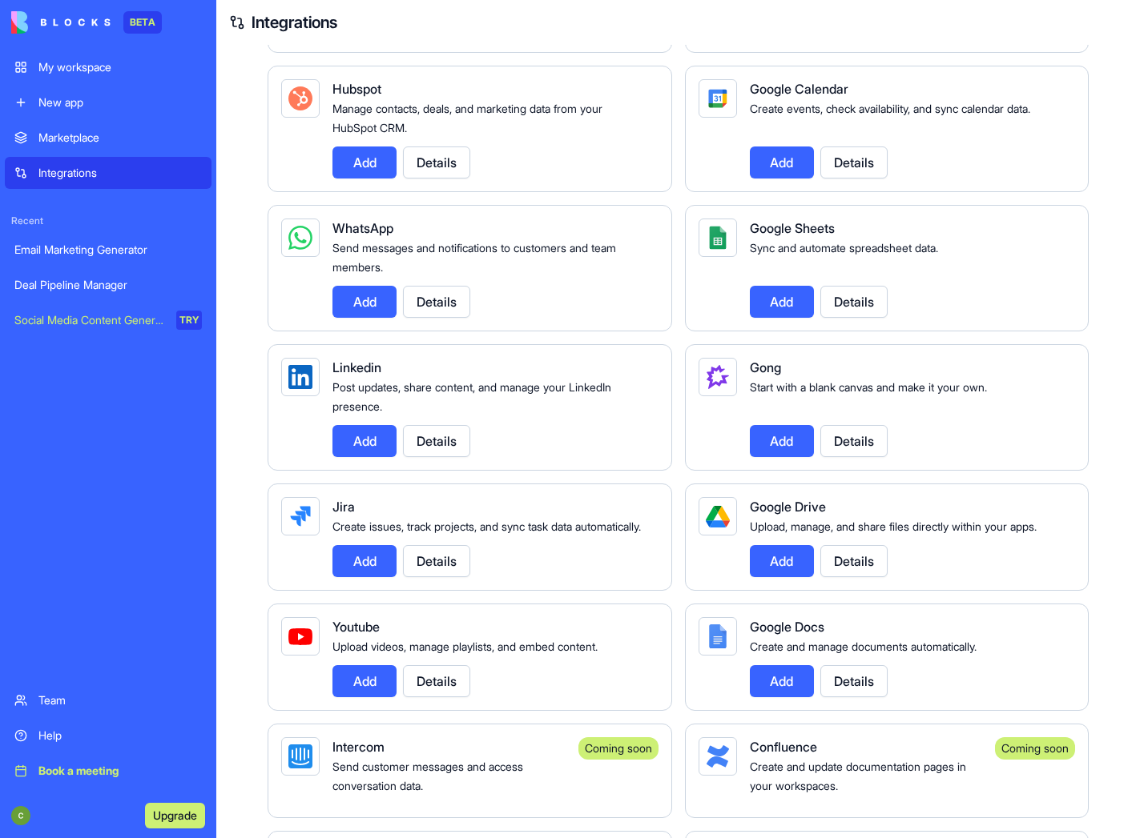
click at [830, 577] on button "Details" at bounding box center [853, 561] width 67 height 32
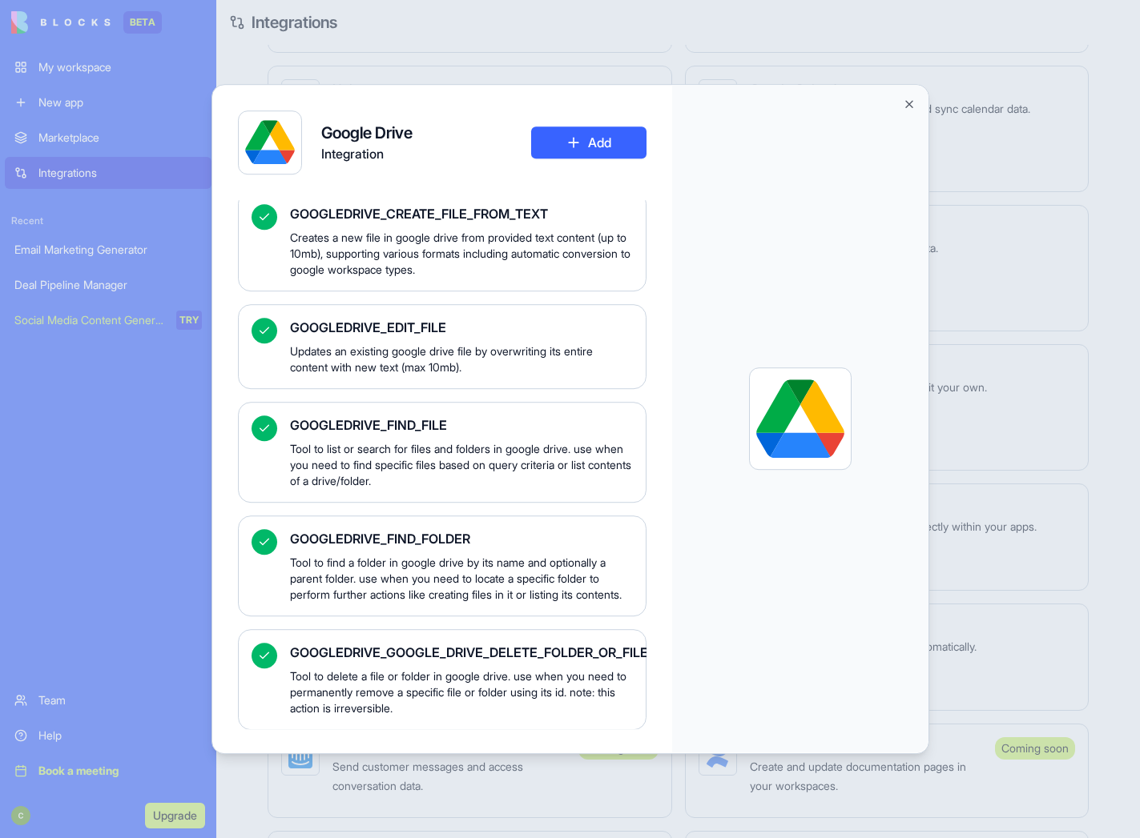
scroll to position [5108, 0]
click at [909, 104] on button "Close" at bounding box center [909, 104] width 13 height 13
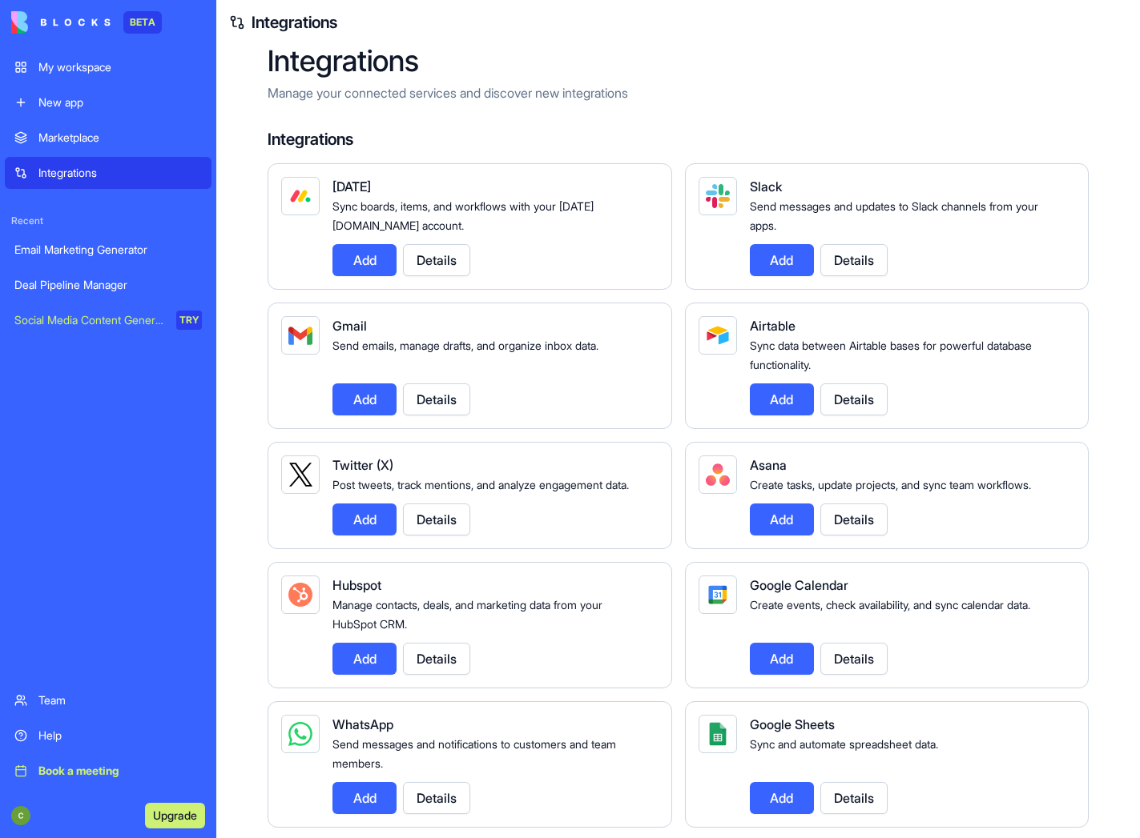
scroll to position [0, 0]
